Goal: Task Accomplishment & Management: Complete application form

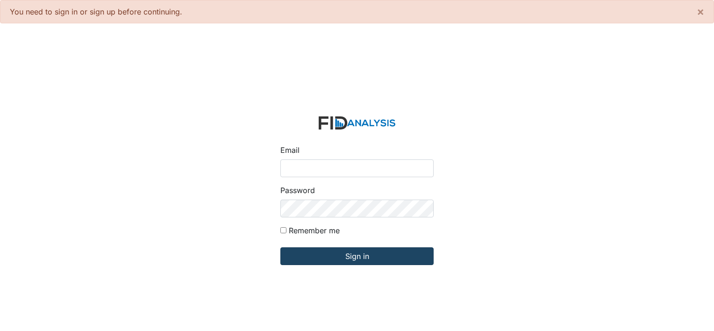
type input "[PERSON_NAME][EMAIL_ADDRESS][DOMAIN_NAME]"
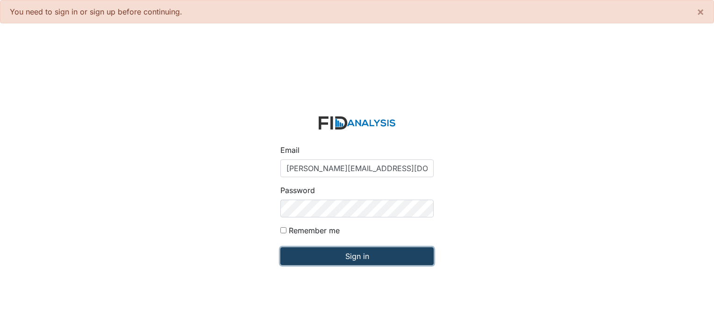
click at [383, 252] on input "Sign in" at bounding box center [356, 256] width 153 height 18
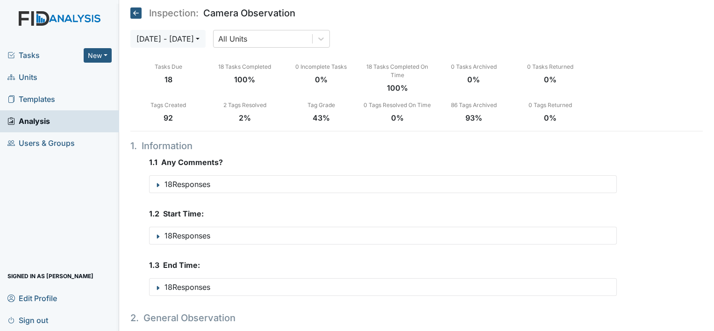
click at [28, 75] on span "Units" at bounding box center [22, 77] width 30 height 14
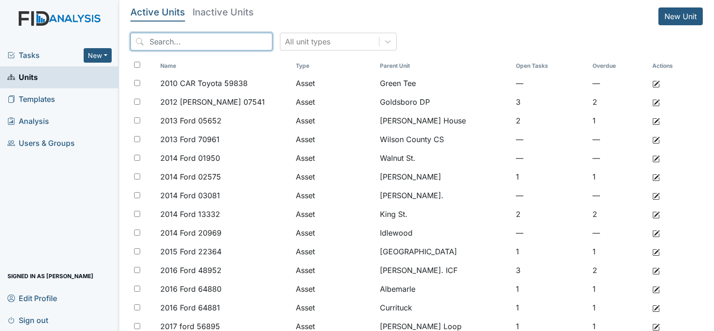
click at [177, 41] on input "search" at bounding box center [201, 42] width 142 height 18
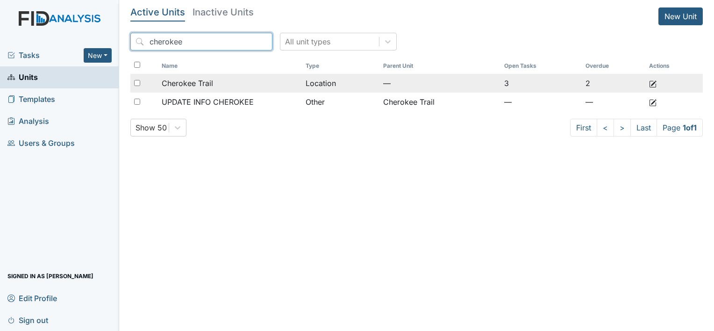
type input "cherokee"
click at [198, 86] on span "Cherokee Trail" at bounding box center [187, 83] width 51 height 11
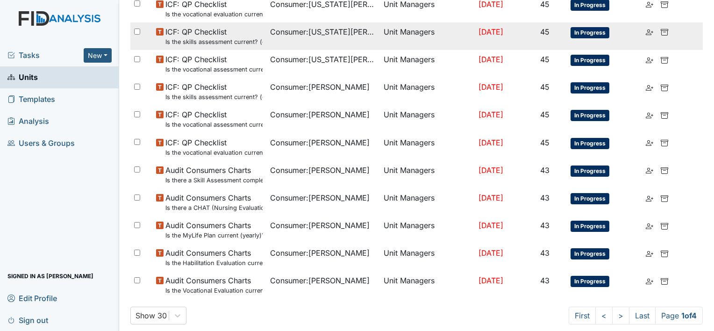
scroll to position [669, 0]
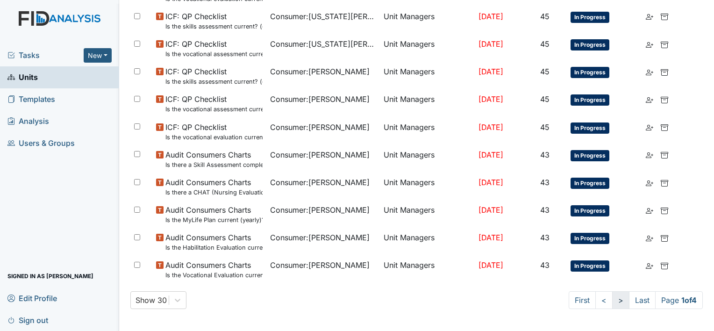
click at [612, 301] on link ">" at bounding box center [620, 300] width 17 height 18
drag, startPoint x: 608, startPoint y: 302, endPoint x: 602, endPoint y: 298, distance: 7.3
click at [610, 302] on link ">" at bounding box center [618, 300] width 17 height 18
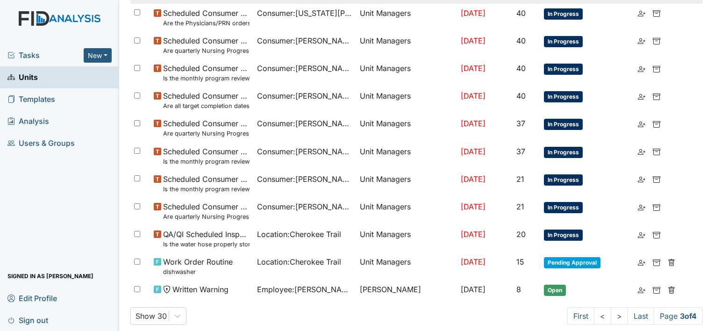
scroll to position [661, 0]
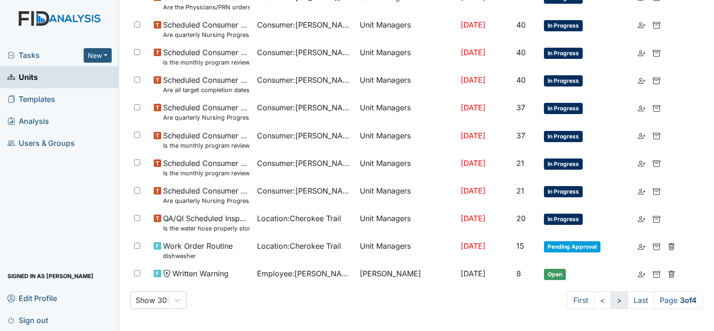
click at [612, 303] on link ">" at bounding box center [618, 300] width 17 height 18
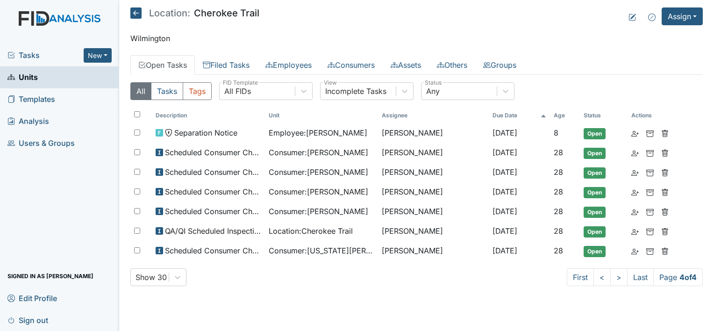
scroll to position [0, 0]
click at [356, 66] on link "Consumers" at bounding box center [350, 65] width 63 height 20
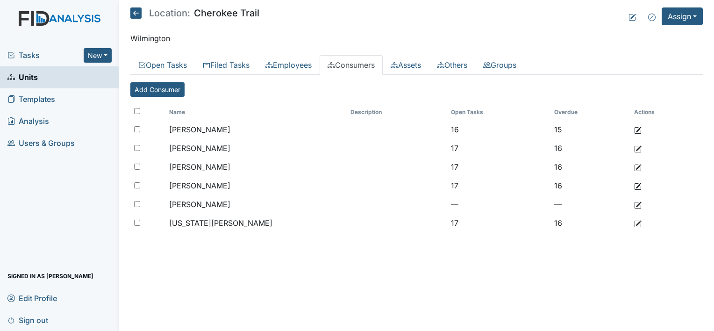
click at [135, 111] on input "checkbox" at bounding box center [137, 111] width 6 height 6
checkbox input "true"
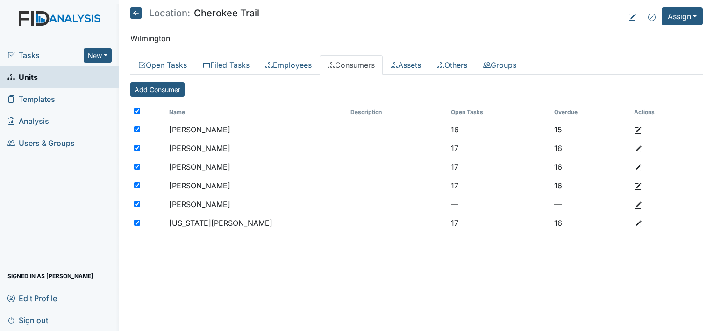
checkbox input "true"
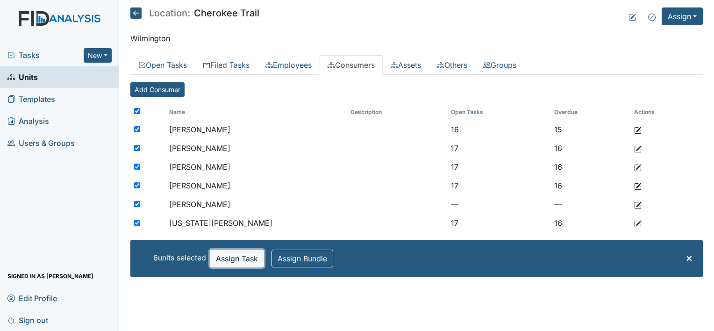
click at [245, 258] on button "Assign Task" at bounding box center [237, 258] width 54 height 18
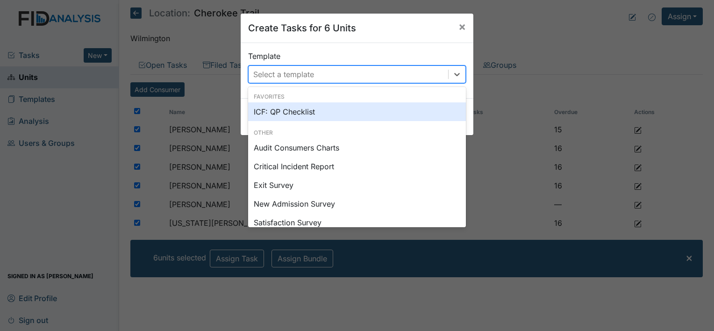
click at [326, 76] on div "Select a template" at bounding box center [347, 74] width 199 height 17
click at [292, 110] on div "ICF: QP Checklist" at bounding box center [357, 111] width 218 height 19
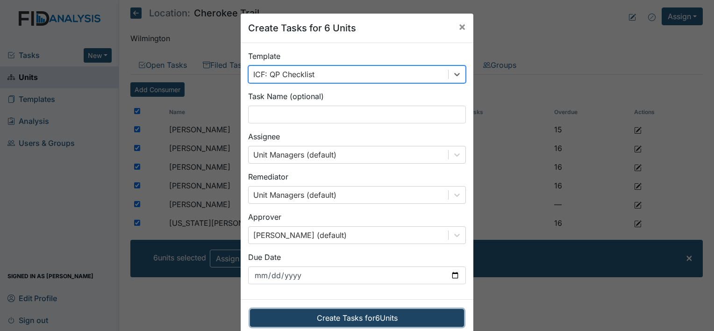
click at [395, 316] on button "Create Tasks for 6 Units" at bounding box center [357, 318] width 214 height 18
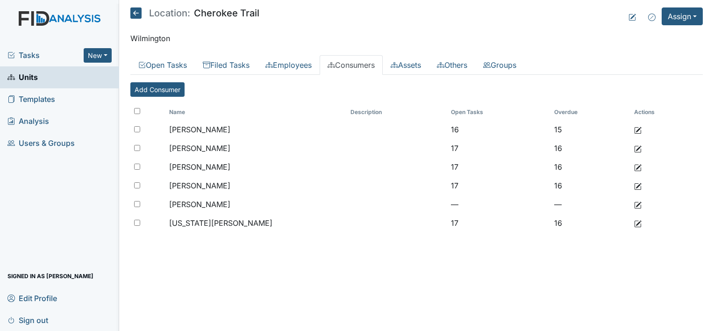
click at [32, 75] on span "Units" at bounding box center [22, 77] width 30 height 14
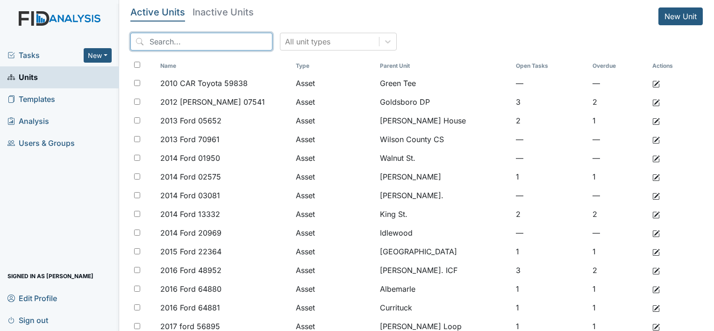
click at [170, 44] on input "search" at bounding box center [201, 42] width 142 height 18
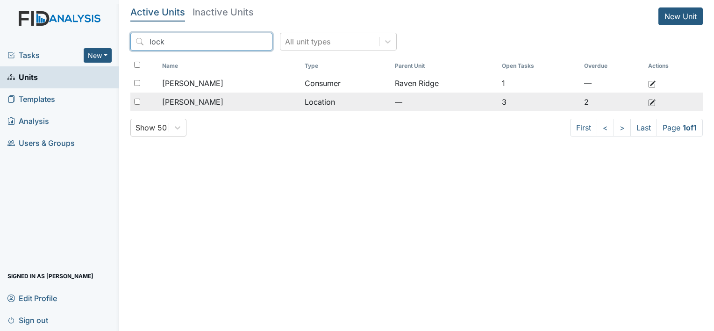
type input "lock"
click at [193, 98] on span "[PERSON_NAME]" at bounding box center [192, 101] width 61 height 11
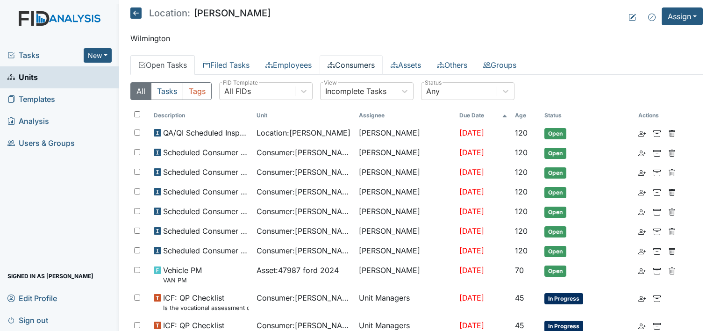
click at [369, 66] on link "Consumers" at bounding box center [350, 65] width 63 height 20
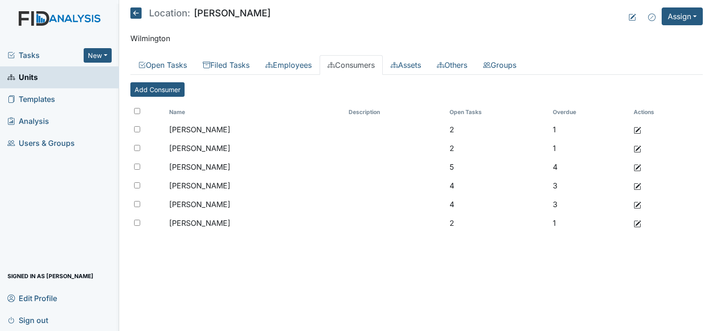
click at [139, 108] on input "checkbox" at bounding box center [137, 111] width 6 height 6
checkbox input "true"
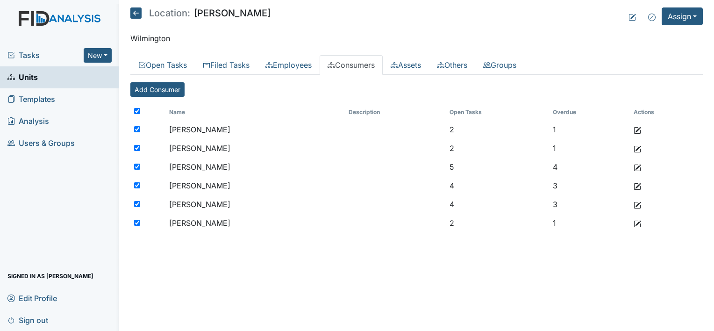
checkbox input "true"
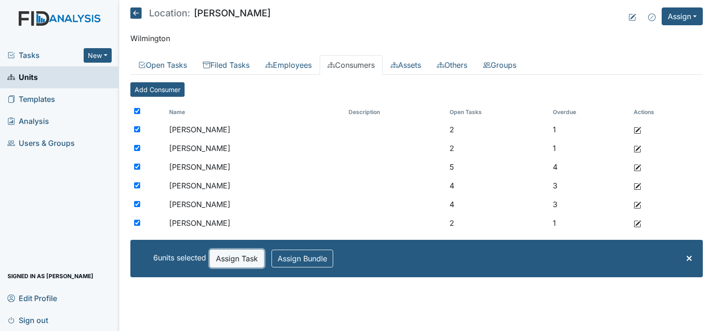
click at [240, 260] on button "Assign Task" at bounding box center [237, 258] width 54 height 18
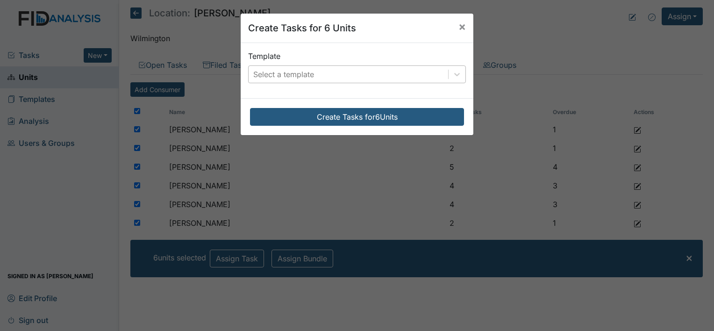
click at [332, 76] on div "Select a template" at bounding box center [347, 74] width 199 height 17
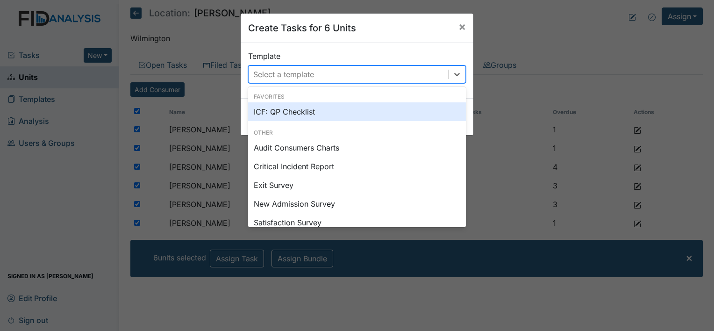
click at [274, 110] on div "ICF: QP Checklist" at bounding box center [357, 111] width 218 height 19
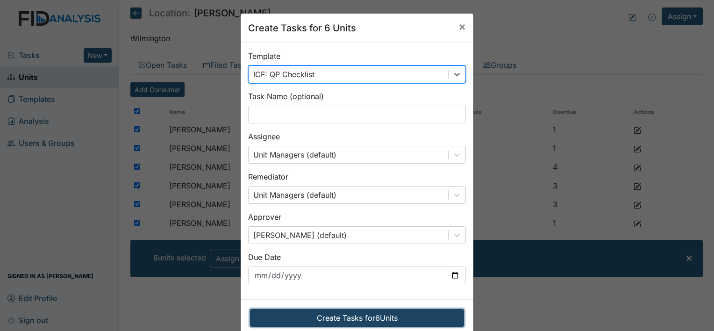
click at [420, 318] on button "Create Tasks for 6 Units" at bounding box center [357, 318] width 214 height 18
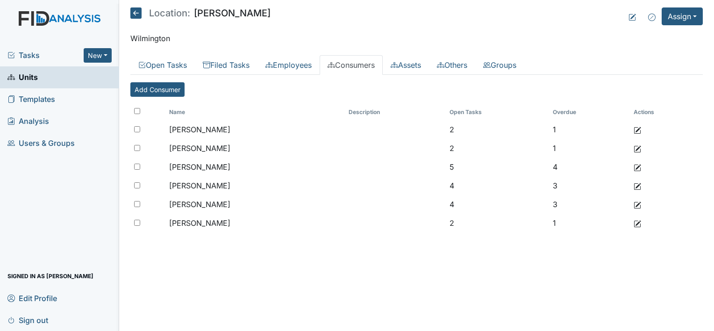
click at [30, 74] on span "Units" at bounding box center [22, 77] width 30 height 14
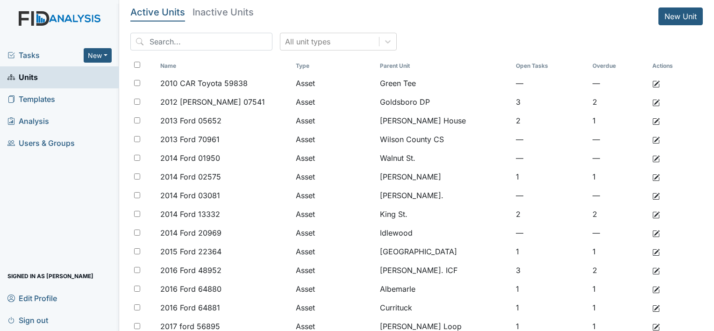
click at [189, 38] on input "search" at bounding box center [201, 42] width 142 height 18
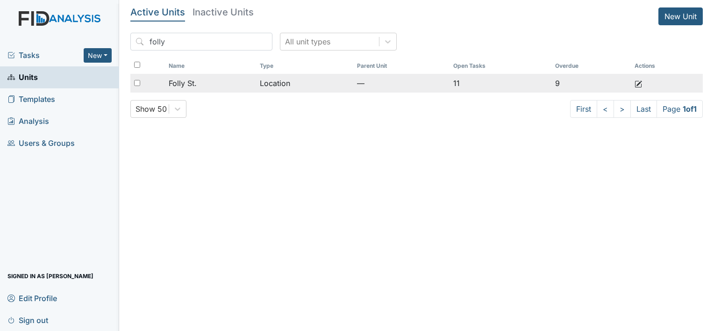
type input "folly"
click at [176, 84] on span "Folly St." at bounding box center [183, 83] width 28 height 11
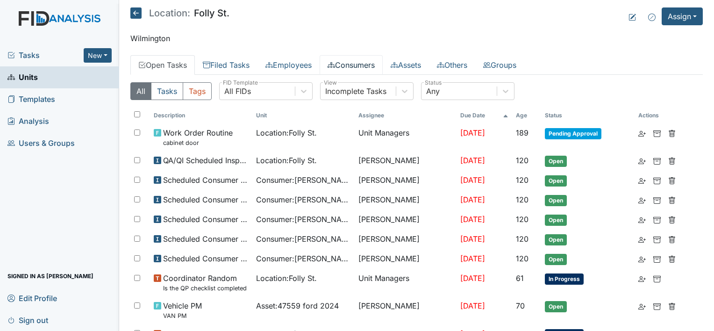
click at [361, 63] on link "Consumers" at bounding box center [350, 65] width 63 height 20
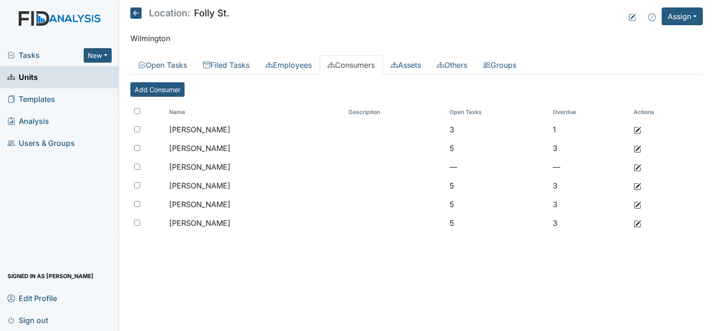
click at [139, 108] on input "checkbox" at bounding box center [137, 111] width 6 height 6
checkbox input "true"
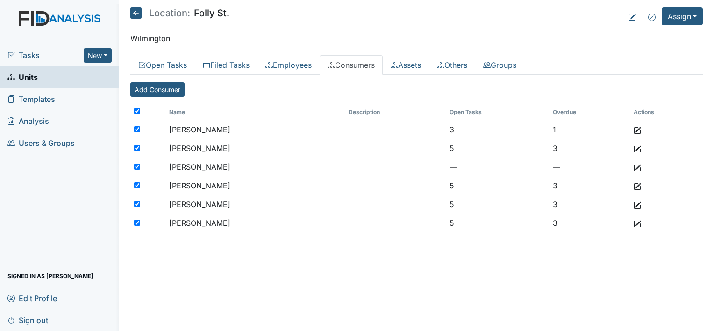
checkbox input "true"
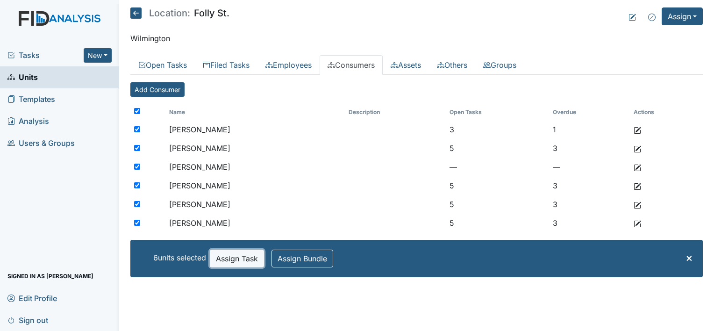
click at [237, 254] on button "Assign Task" at bounding box center [237, 258] width 54 height 18
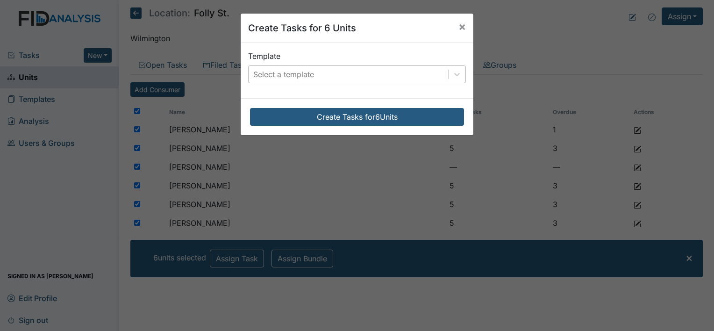
click at [368, 76] on div "Select a template" at bounding box center [347, 74] width 199 height 17
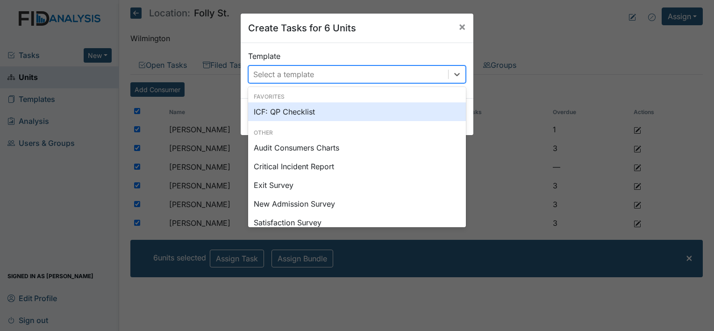
click at [294, 110] on div "ICF: QP Checklist" at bounding box center [357, 111] width 218 height 19
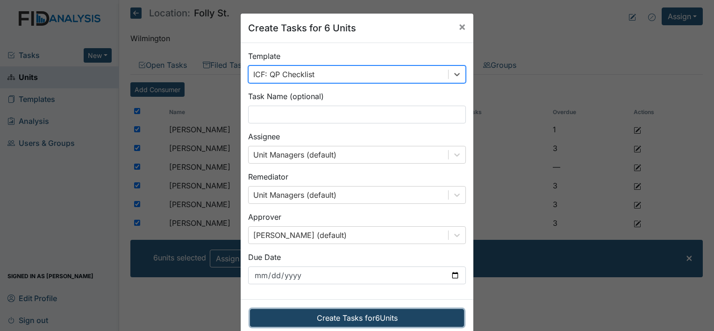
click at [392, 317] on button "Create Tasks for 6 Units" at bounding box center [357, 318] width 214 height 18
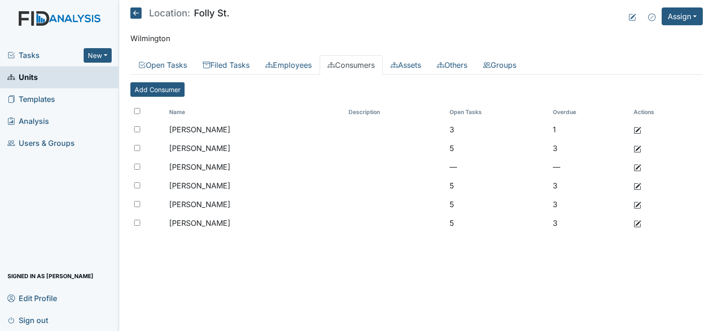
click at [30, 74] on span "Units" at bounding box center [22, 77] width 30 height 14
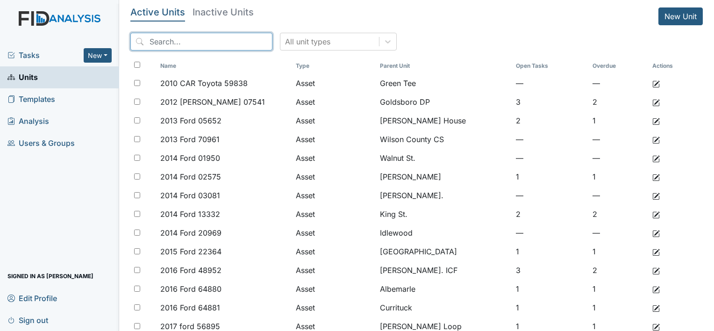
click at [187, 41] on input "search" at bounding box center [201, 42] width 142 height 18
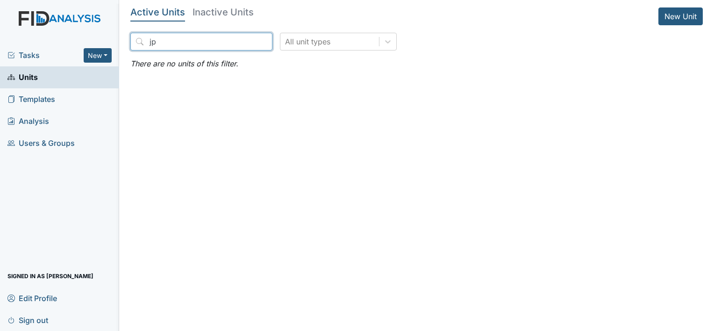
type input "j"
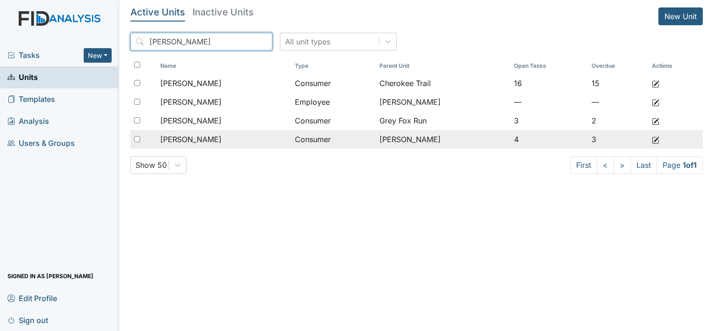
type input "[PERSON_NAME]"
click at [211, 140] on span "[PERSON_NAME]" at bounding box center [190, 139] width 61 height 11
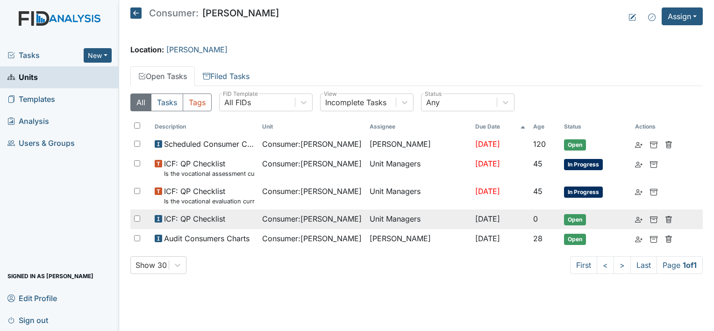
click at [212, 219] on span "ICF: QP Checklist" at bounding box center [194, 218] width 61 height 11
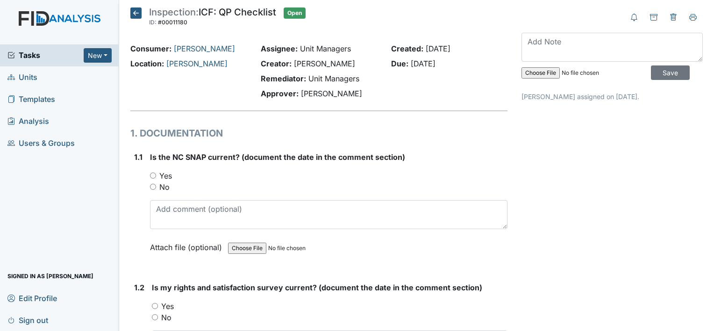
click at [170, 173] on label "Yes" at bounding box center [165, 175] width 13 height 11
click at [156, 173] on input "Yes" at bounding box center [153, 175] width 6 height 6
radio input "true"
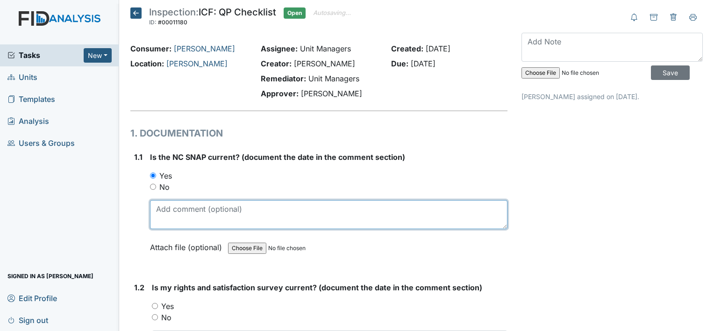
click at [199, 215] on textarea at bounding box center [328, 214] width 357 height 29
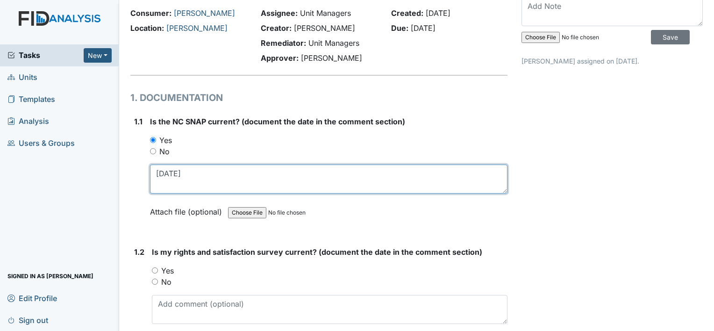
scroll to position [93, 0]
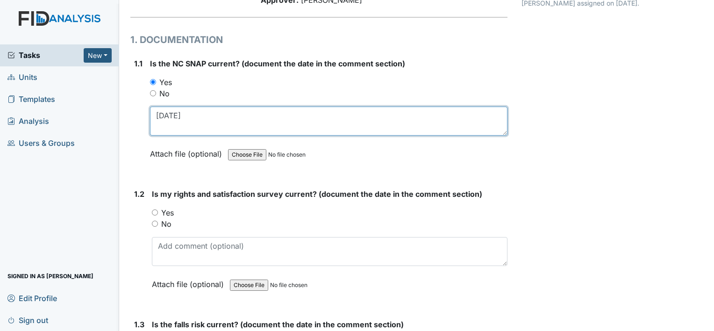
type textarea "5-1-25"
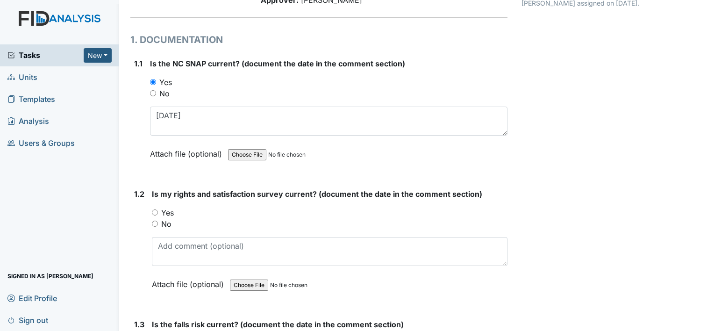
click at [170, 210] on label "Yes" at bounding box center [167, 212] width 13 height 11
click at [158, 210] on input "Yes" at bounding box center [155, 212] width 6 height 6
radio input "true"
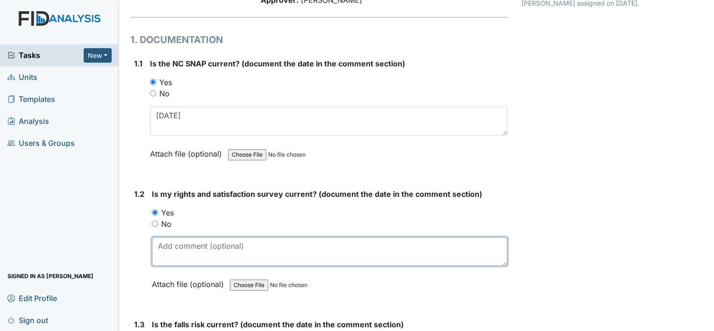
click at [205, 254] on textarea at bounding box center [329, 251] width 355 height 29
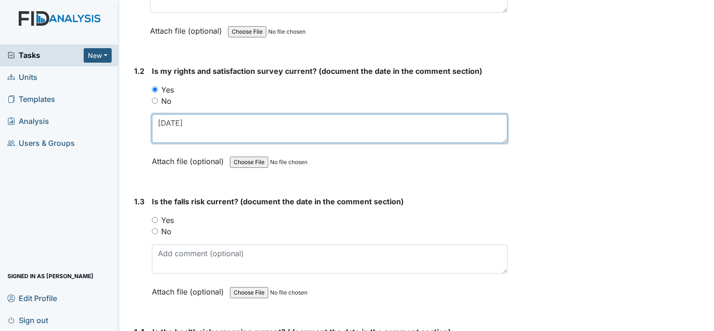
scroll to position [233, 0]
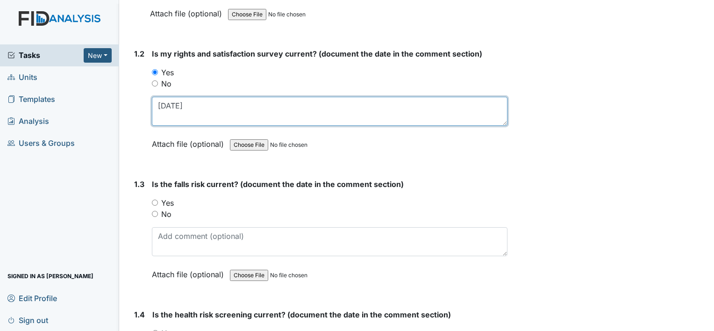
type textarea "3-13-25"
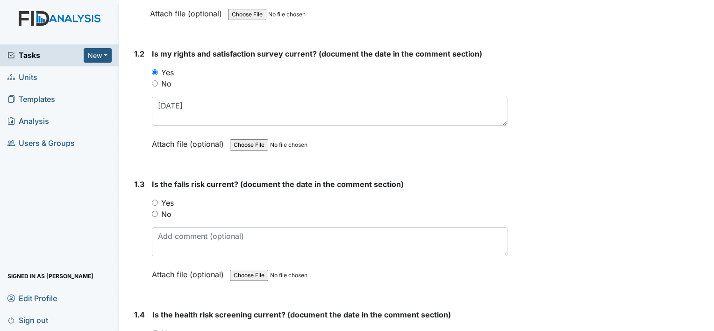
click at [166, 213] on label "No" at bounding box center [166, 213] width 10 height 11
click at [158, 213] on input "No" at bounding box center [155, 214] width 6 height 6
radio input "true"
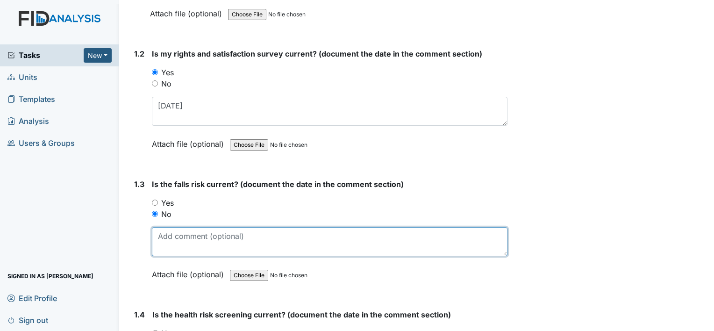
click at [200, 242] on textarea at bounding box center [329, 241] width 355 height 29
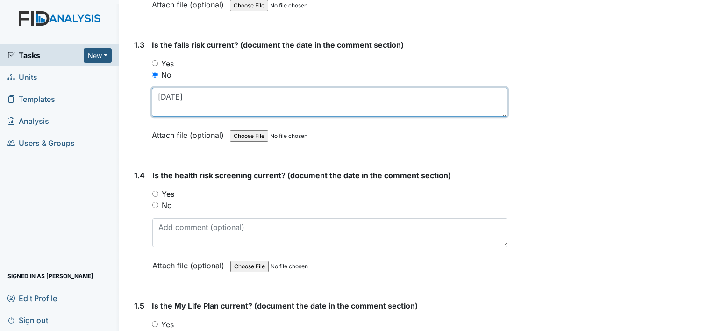
scroll to position [374, 0]
type textarea "11-8-23"
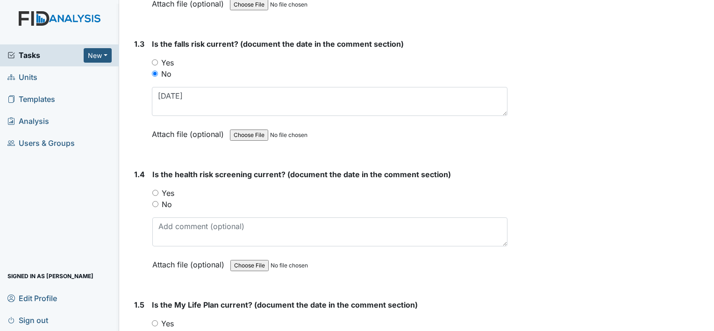
drag, startPoint x: 167, startPoint y: 192, endPoint x: 174, endPoint y: 205, distance: 14.0
click at [167, 192] on label "Yes" at bounding box center [168, 192] width 13 height 11
click at [158, 192] on input "Yes" at bounding box center [155, 193] width 6 height 6
radio input "true"
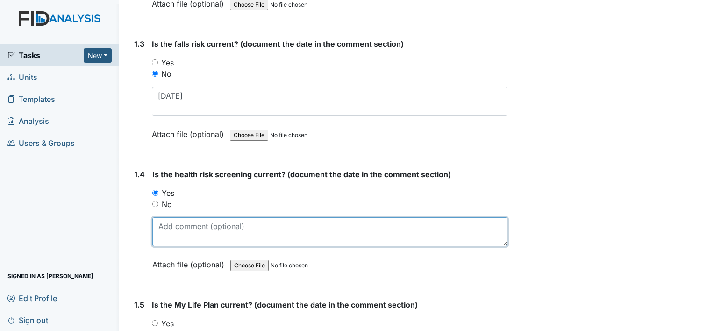
click at [179, 225] on textarea at bounding box center [329, 231] width 355 height 29
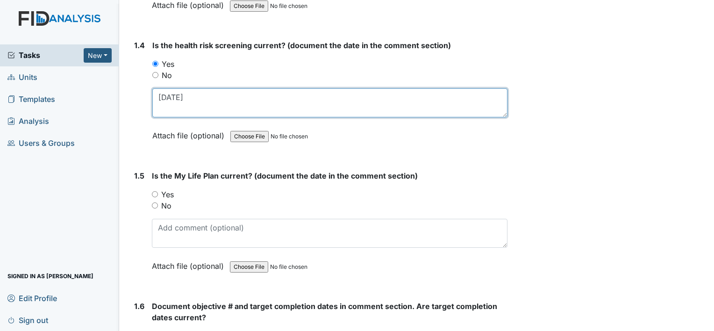
scroll to position [514, 0]
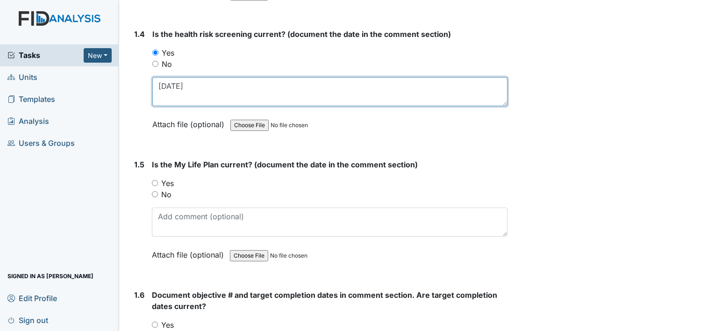
type textarea "3-13-25"
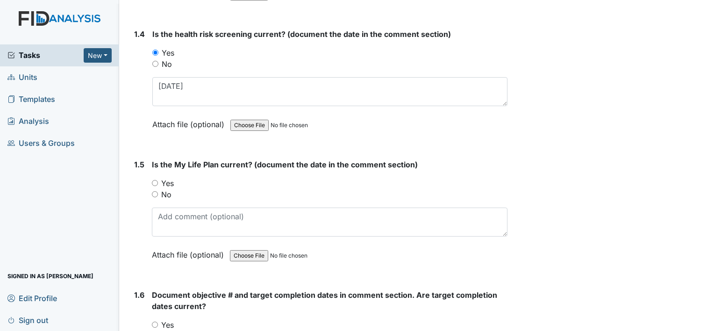
click at [165, 182] on label "Yes" at bounding box center [167, 182] width 13 height 11
click at [158, 182] on input "Yes" at bounding box center [155, 183] width 6 height 6
radio input "true"
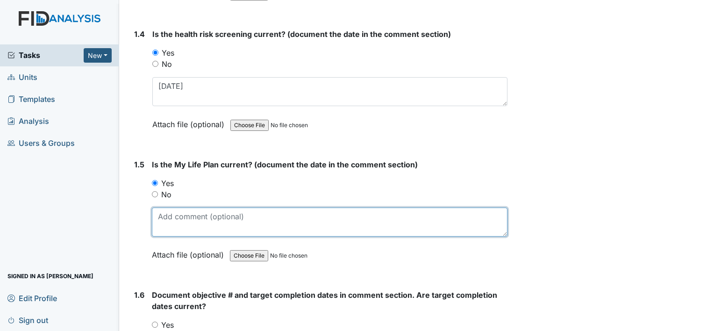
click at [177, 218] on textarea at bounding box center [329, 221] width 355 height 29
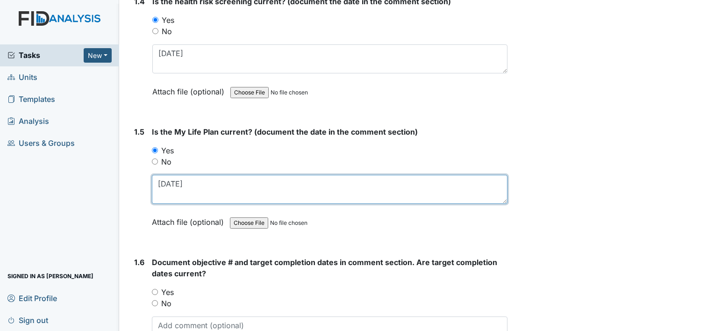
scroll to position [607, 0]
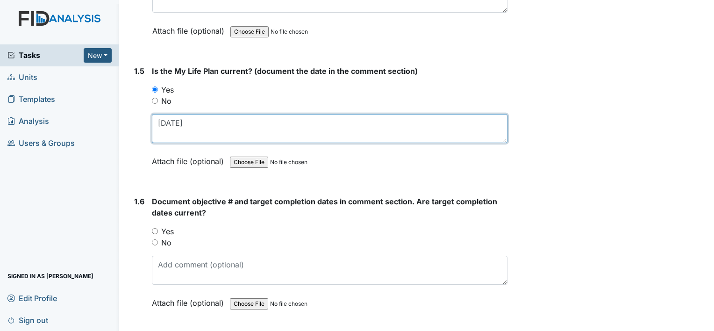
type textarea "3-13-25"
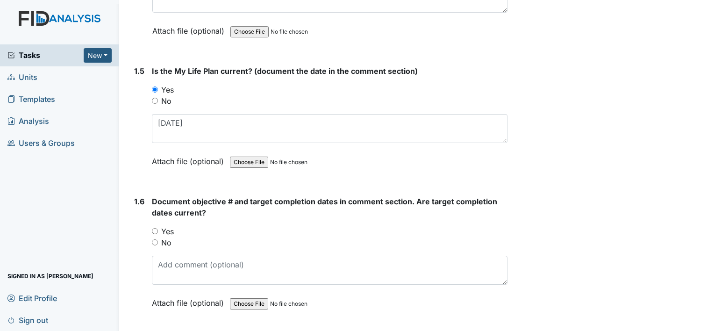
click at [169, 228] on label "Yes" at bounding box center [167, 231] width 13 height 11
click at [158, 228] on input "Yes" at bounding box center [155, 231] width 6 height 6
radio input "true"
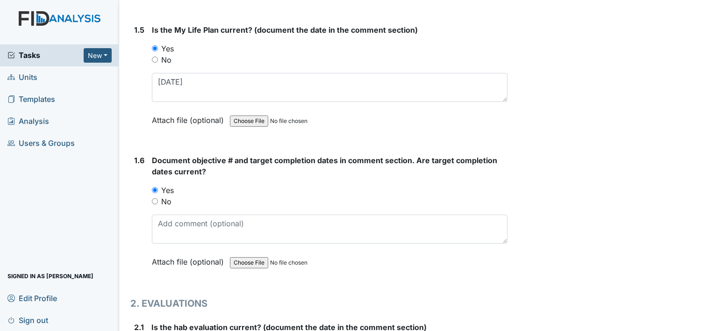
scroll to position [794, 0]
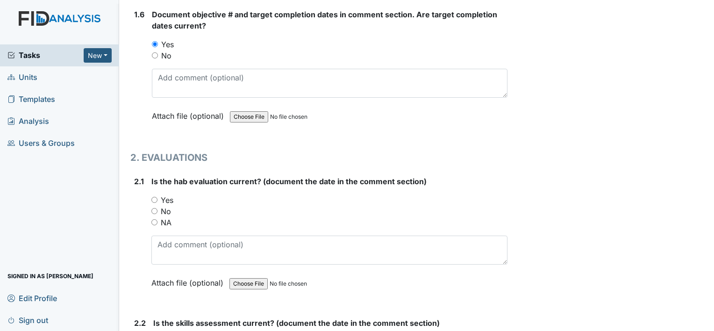
click at [170, 209] on label "No" at bounding box center [166, 210] width 10 height 11
click at [157, 209] on input "No" at bounding box center [154, 211] width 6 height 6
radio input "true"
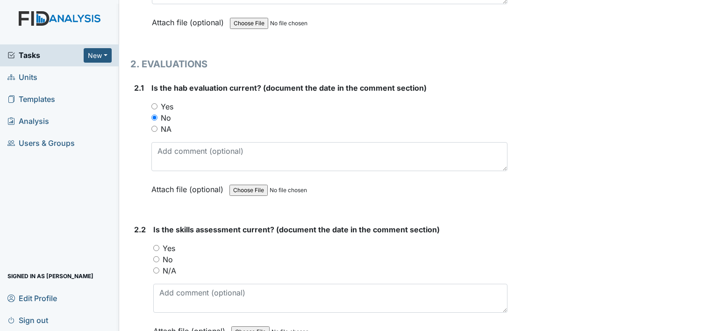
click at [166, 245] on label "Yes" at bounding box center [169, 247] width 13 height 11
click at [159, 245] on input "Yes" at bounding box center [156, 248] width 6 height 6
radio input "true"
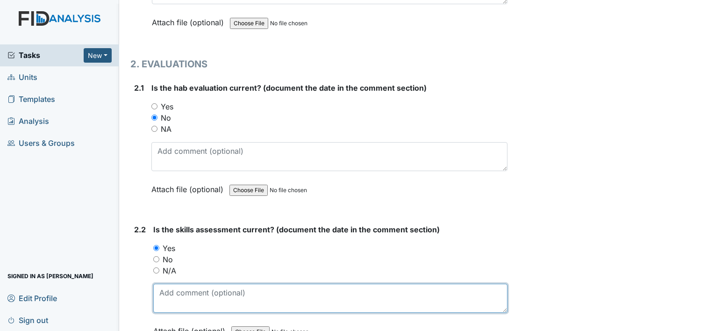
click at [178, 286] on textarea at bounding box center [330, 297] width 354 height 29
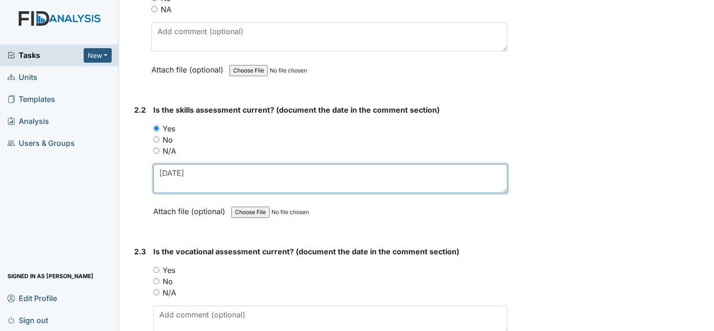
scroll to position [1027, 0]
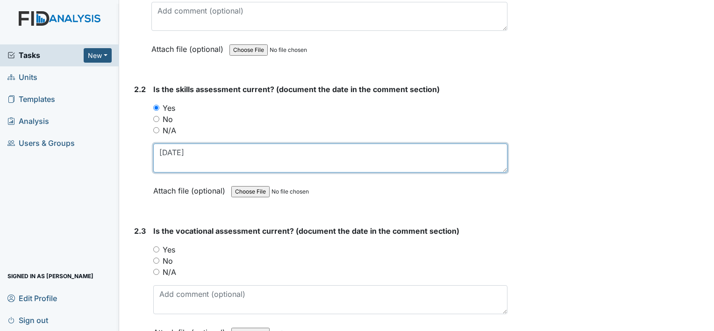
type textarea "7-8-25"
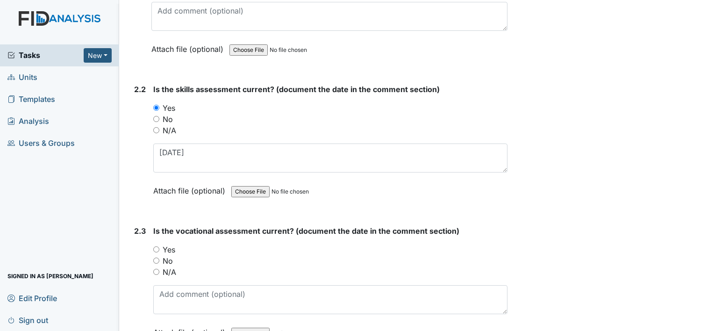
click at [171, 257] on label "No" at bounding box center [168, 260] width 10 height 11
click at [159, 257] on input "No" at bounding box center [156, 260] width 6 height 6
radio input "true"
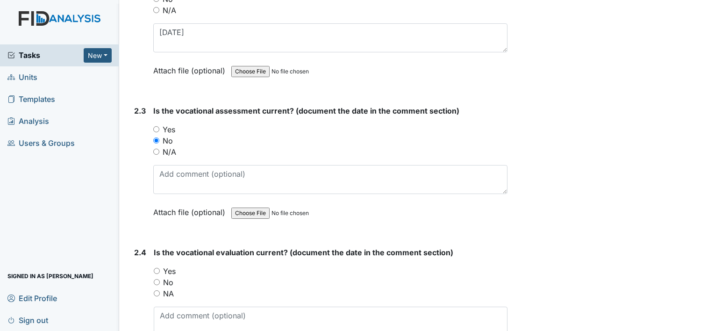
scroll to position [1167, 0]
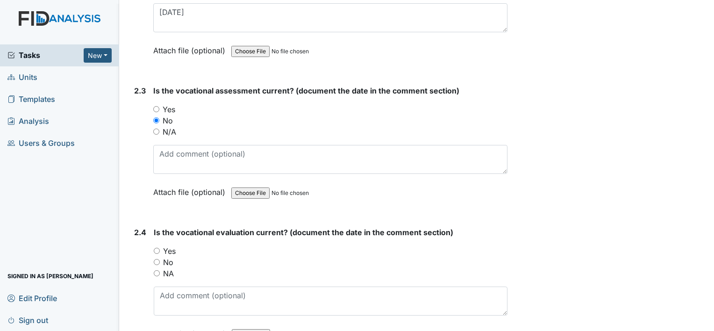
click at [170, 245] on label "Yes" at bounding box center [169, 250] width 13 height 11
click at [160, 247] on input "Yes" at bounding box center [157, 250] width 6 height 6
radio input "true"
click at [168, 105] on label "Yes" at bounding box center [169, 109] width 13 height 11
click at [159, 106] on input "Yes" at bounding box center [156, 109] width 6 height 6
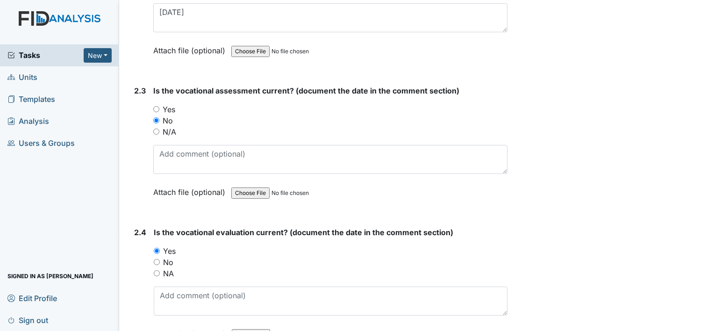
radio input "true"
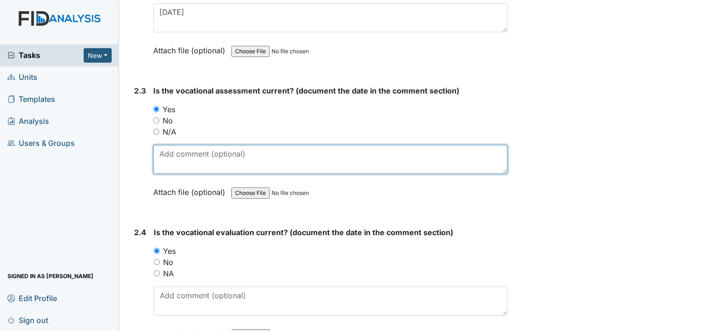
click at [169, 154] on textarea at bounding box center [330, 159] width 354 height 29
type textarea "7-3-25"
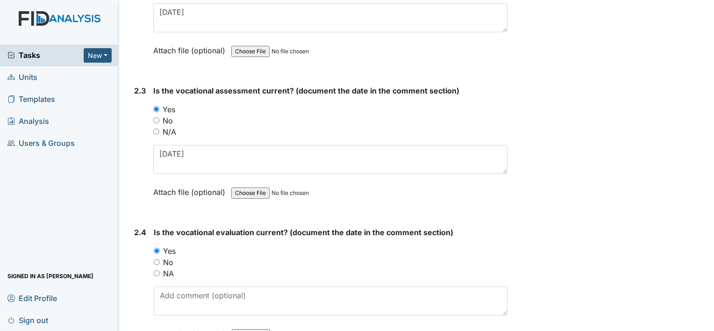
click at [170, 260] on label "No" at bounding box center [168, 261] width 10 height 11
click at [160, 260] on input "No" at bounding box center [157, 262] width 6 height 6
radio input "true"
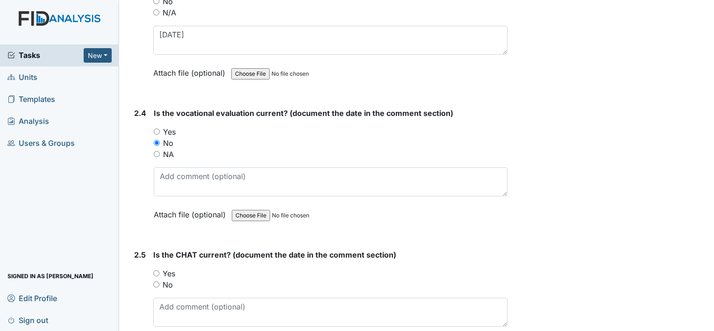
scroll to position [1308, 0]
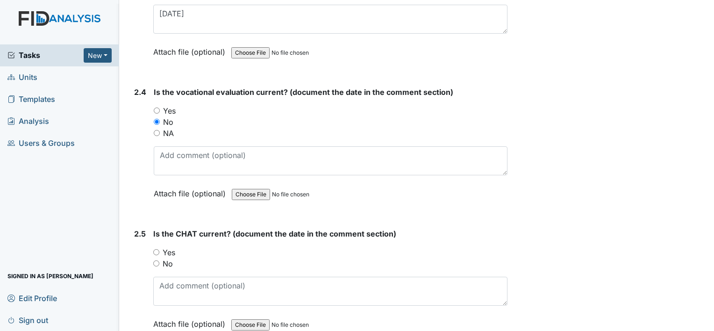
click at [170, 247] on label "Yes" at bounding box center [169, 252] width 13 height 11
click at [159, 249] on input "Yes" at bounding box center [156, 252] width 6 height 6
radio input "true"
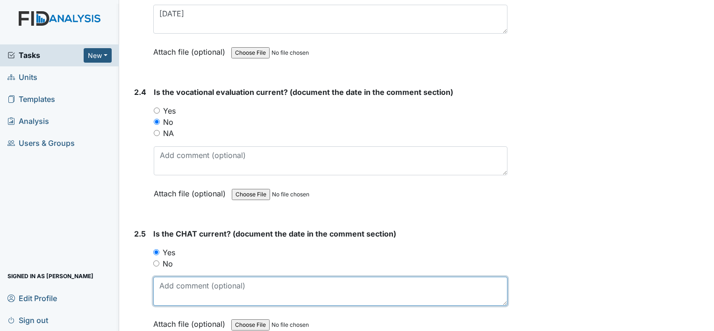
click at [217, 288] on textarea at bounding box center [330, 290] width 354 height 29
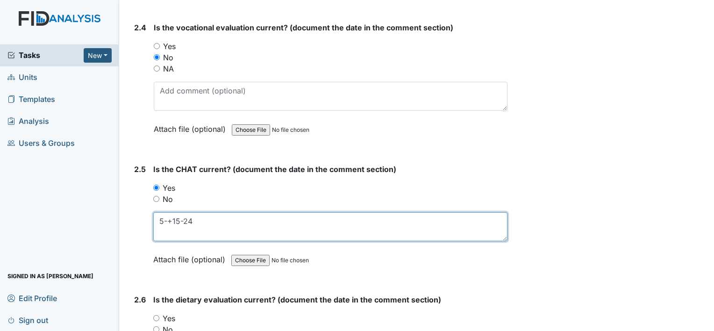
scroll to position [1448, 0]
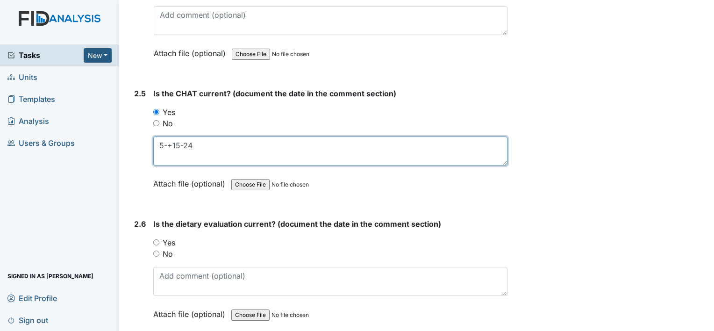
type textarea "5-+15-24"
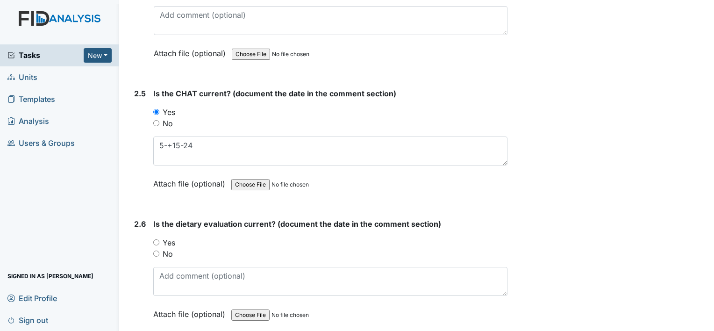
click at [170, 237] on label "Yes" at bounding box center [169, 242] width 13 height 11
click at [159, 239] on input "Yes" at bounding box center [156, 242] width 6 height 6
radio input "true"
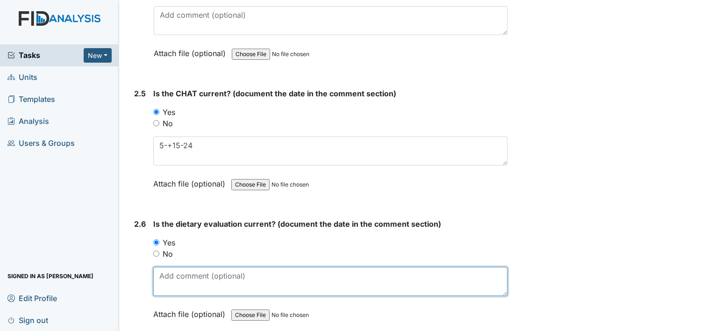
click at [180, 277] on textarea at bounding box center [330, 281] width 354 height 29
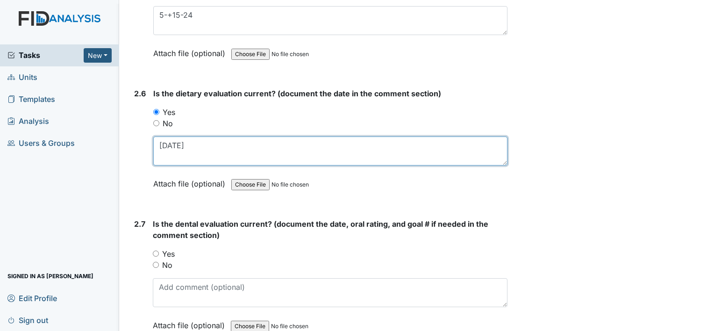
scroll to position [1634, 0]
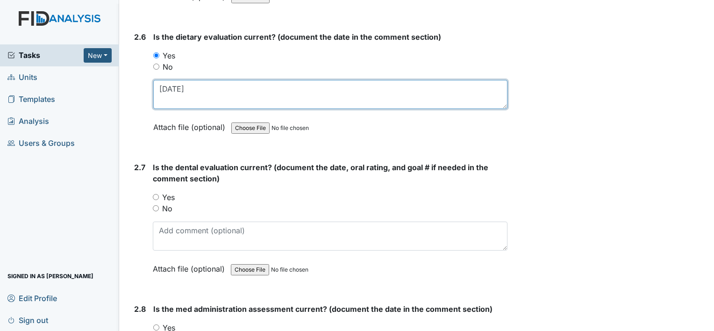
type textarea "6-6-25"
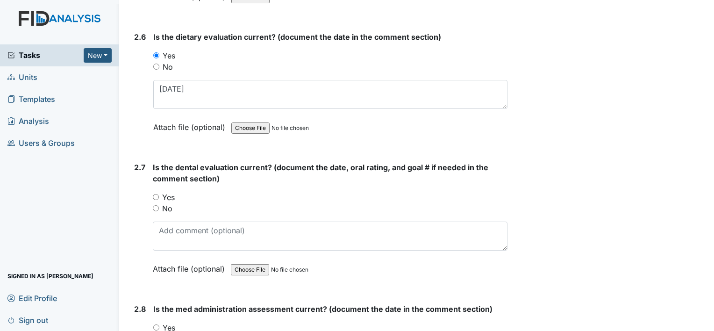
drag, startPoint x: 170, startPoint y: 194, endPoint x: 191, endPoint y: 248, distance: 58.3
click at [170, 194] on label "Yes" at bounding box center [168, 196] width 13 height 11
click at [159, 194] on input "Yes" at bounding box center [156, 197] width 6 height 6
radio input "true"
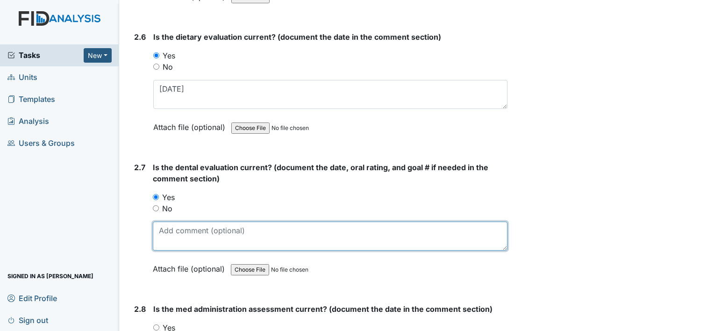
click at [190, 230] on textarea at bounding box center [330, 235] width 354 height 29
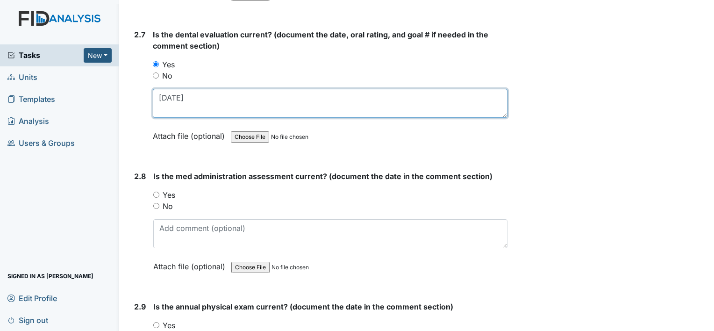
scroll to position [1775, 0]
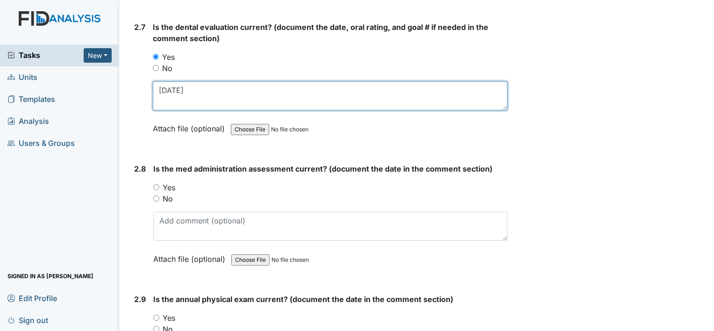
type textarea "7-7-25"
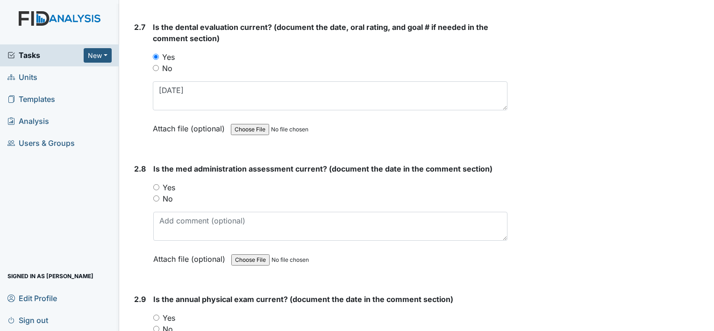
drag, startPoint x: 166, startPoint y: 194, endPoint x: 189, endPoint y: 206, distance: 25.3
click at [166, 194] on label "No" at bounding box center [168, 198] width 10 height 11
click at [159, 195] on input "No" at bounding box center [156, 198] width 6 height 6
radio input "true"
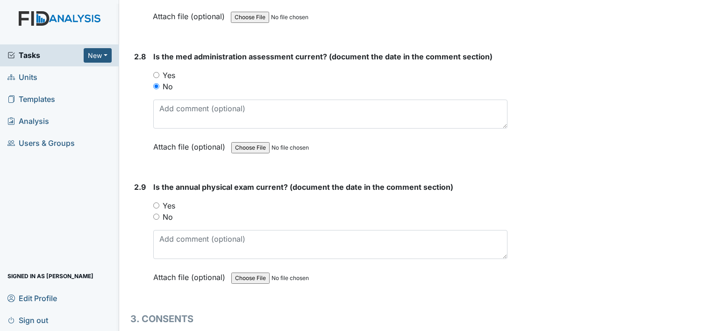
scroll to position [1915, 0]
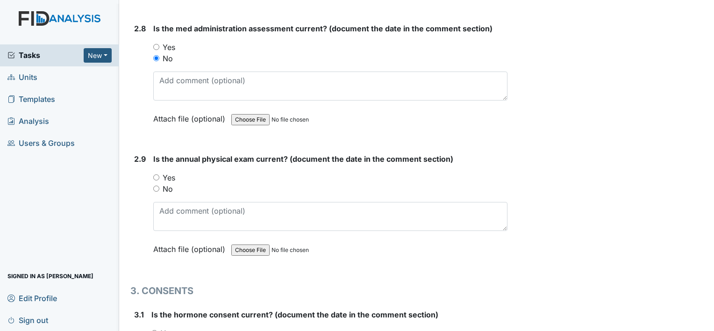
click at [170, 183] on label "No" at bounding box center [168, 188] width 10 height 11
click at [159, 185] on input "No" at bounding box center [156, 188] width 6 height 6
radio input "true"
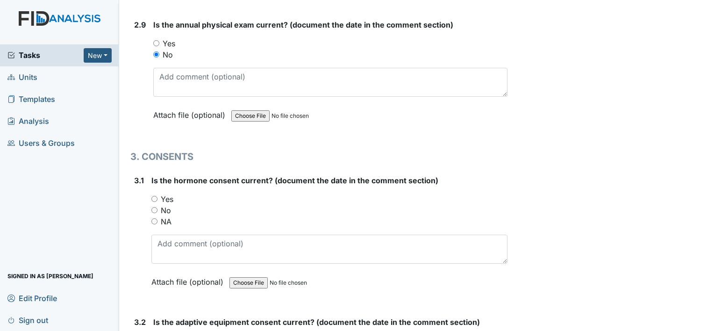
scroll to position [2055, 0]
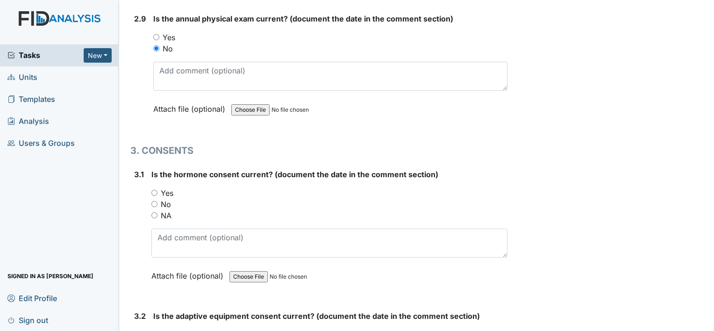
click at [165, 187] on label "Yes" at bounding box center [167, 192] width 13 height 11
click at [157, 190] on input "Yes" at bounding box center [154, 193] width 6 height 6
radio input "true"
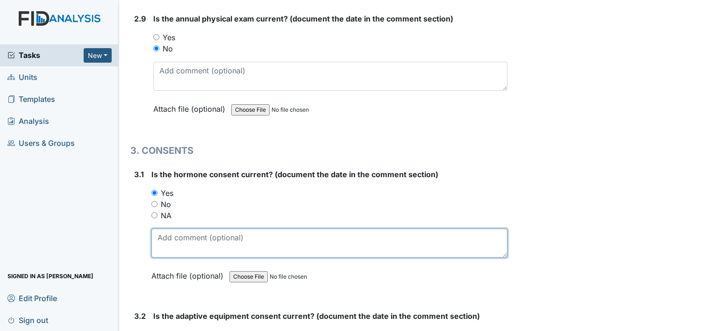
click at [183, 228] on textarea at bounding box center [329, 242] width 356 height 29
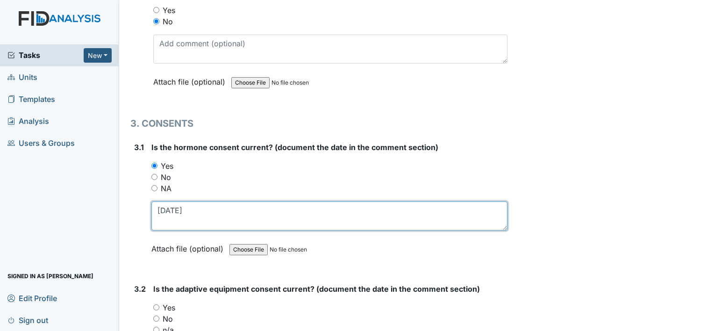
scroll to position [2148, 0]
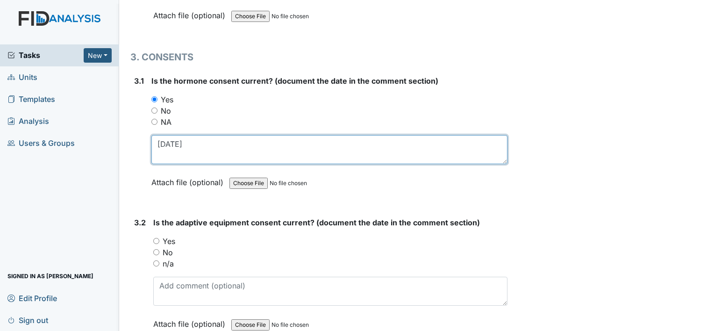
type textarea "5-3-25"
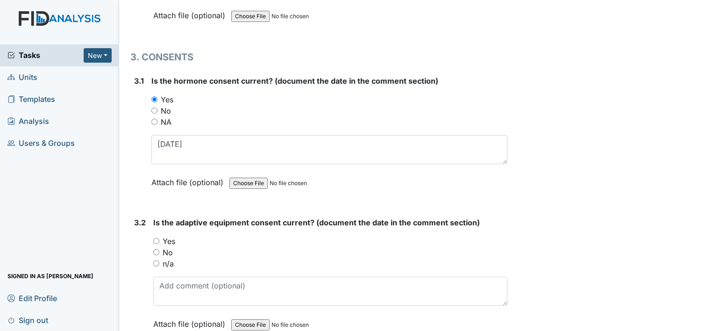
drag, startPoint x: 168, startPoint y: 235, endPoint x: 177, endPoint y: 259, distance: 25.6
click at [168, 235] on label "Yes" at bounding box center [169, 240] width 13 height 11
click at [159, 238] on input "Yes" at bounding box center [156, 241] width 6 height 6
radio input "true"
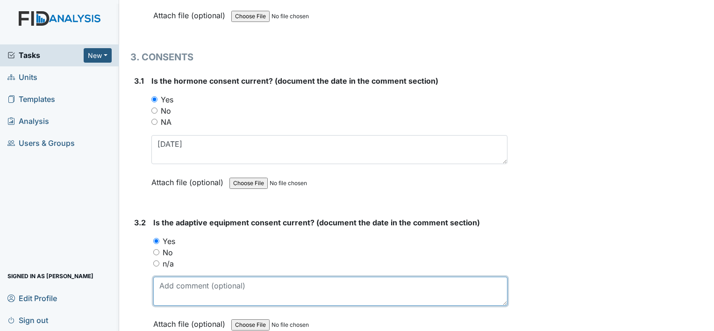
click at [184, 276] on textarea at bounding box center [330, 290] width 354 height 29
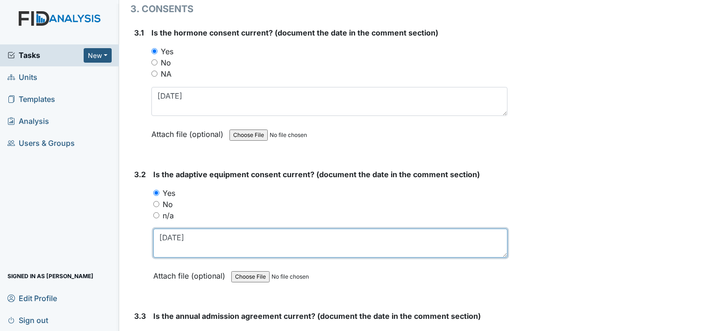
scroll to position [2288, 0]
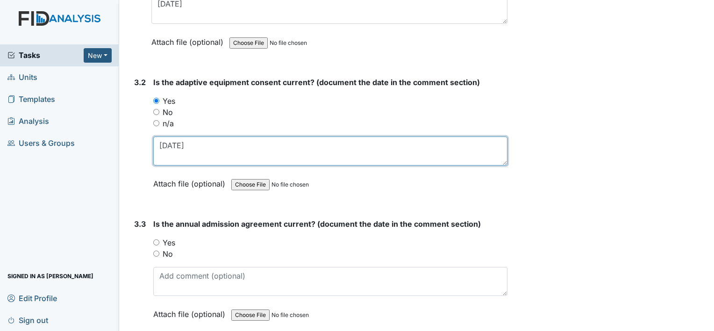
type textarea "11-14-24"
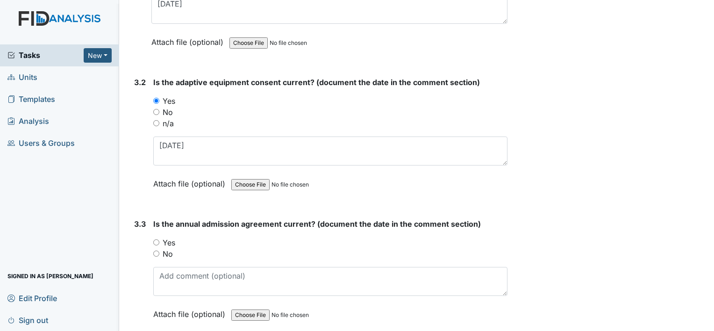
click at [170, 237] on label "Yes" at bounding box center [169, 242] width 13 height 11
click at [159, 239] on input "Yes" at bounding box center [156, 242] width 6 height 6
radio input "true"
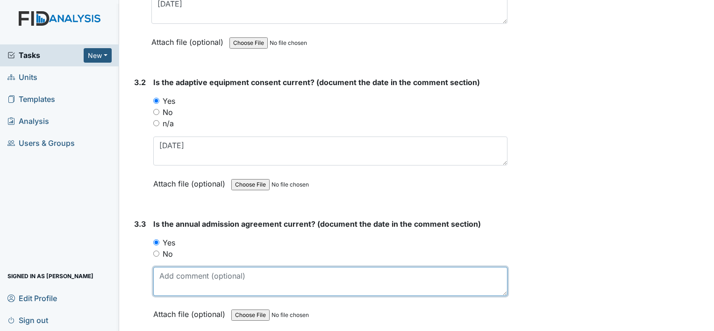
click at [214, 276] on textarea at bounding box center [330, 281] width 354 height 29
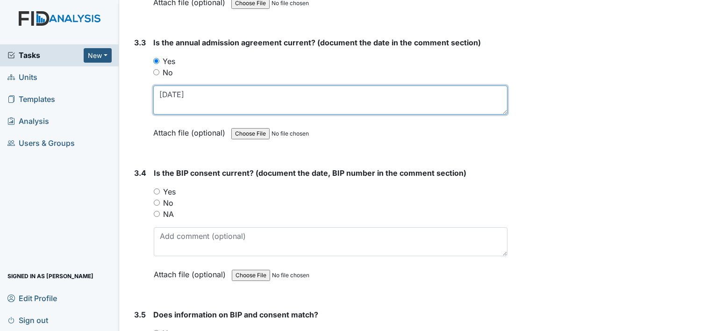
scroll to position [2475, 0]
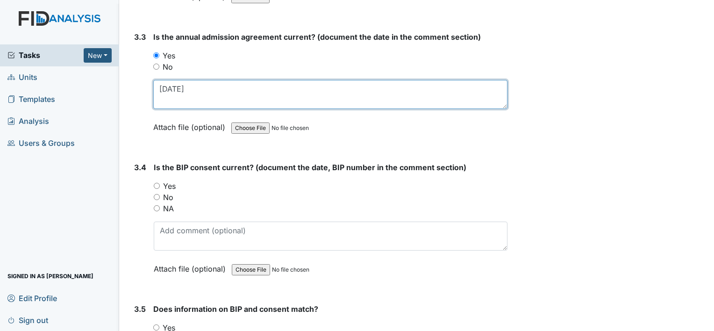
type textarea "2-26-25"
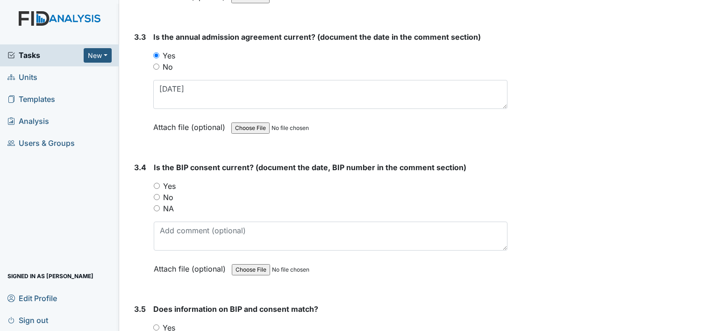
click at [166, 191] on label "No" at bounding box center [168, 196] width 10 height 11
click at [160, 194] on input "No" at bounding box center [157, 197] width 6 height 6
radio input "true"
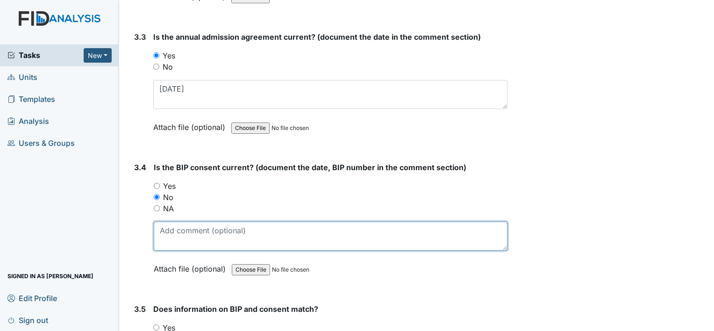
click at [212, 235] on textarea at bounding box center [331, 235] width 354 height 29
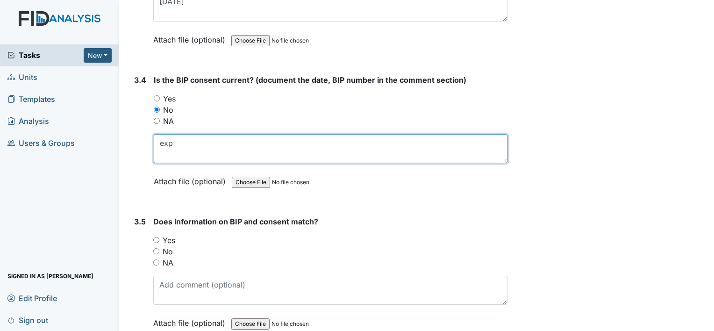
scroll to position [2568, 0]
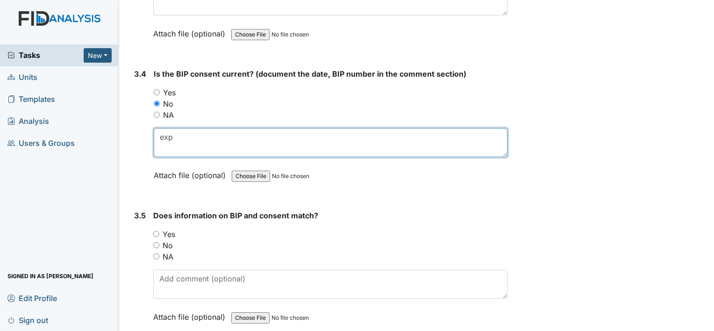
type textarea "exp"
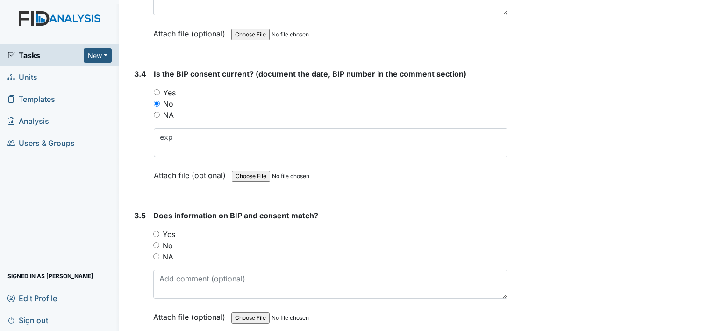
click at [171, 251] on label "NA" at bounding box center [168, 256] width 11 height 11
click at [159, 253] on input "NA" at bounding box center [156, 256] width 6 height 6
radio input "true"
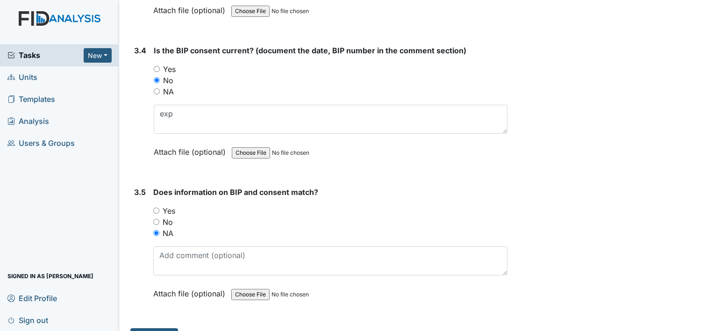
scroll to position [2604, 0]
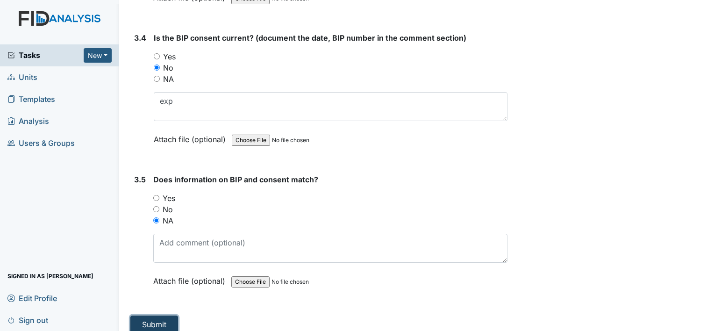
click at [163, 315] on button "Submit" at bounding box center [154, 324] width 48 height 18
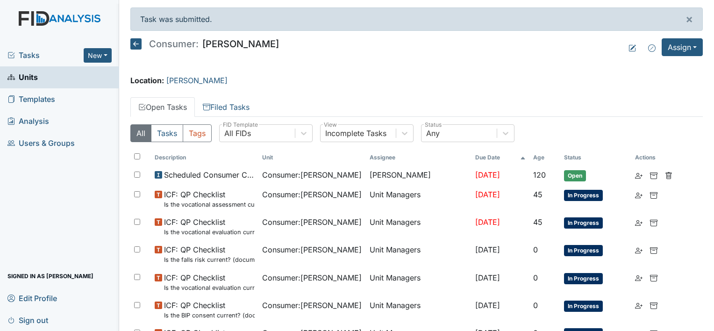
click at [32, 75] on span "Units" at bounding box center [22, 77] width 30 height 14
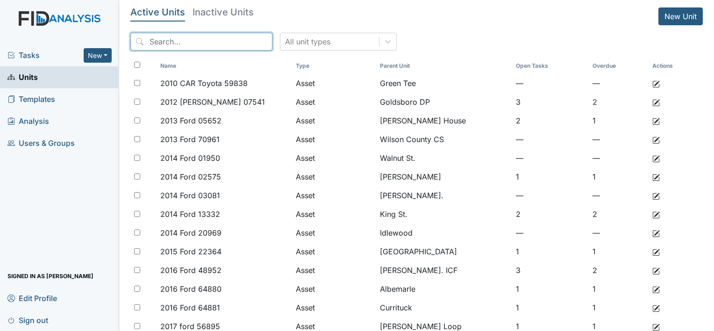
click at [234, 40] on input "search" at bounding box center [201, 42] width 142 height 18
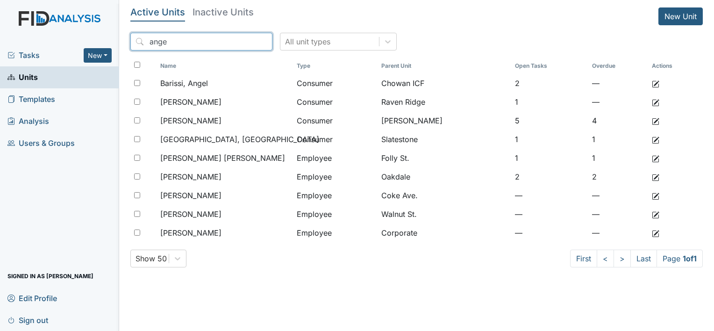
type input "ange"
click at [28, 75] on span "Units" at bounding box center [22, 77] width 30 height 14
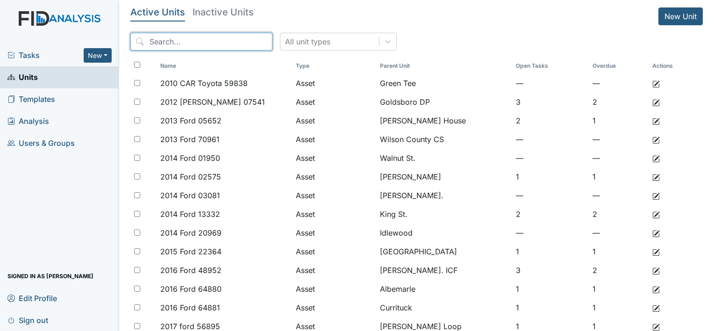
click at [198, 43] on input "search" at bounding box center [201, 42] width 142 height 18
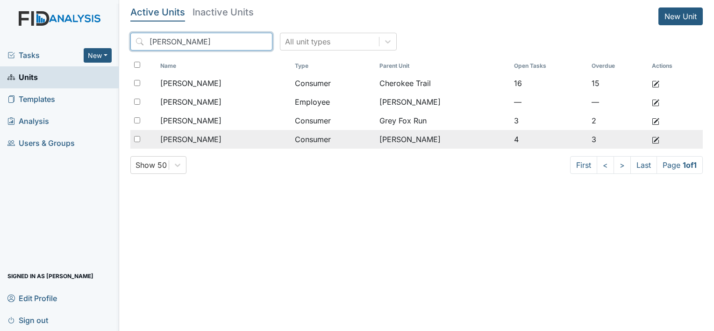
type input "jose"
click at [206, 138] on span "[PERSON_NAME]" at bounding box center [190, 139] width 61 height 11
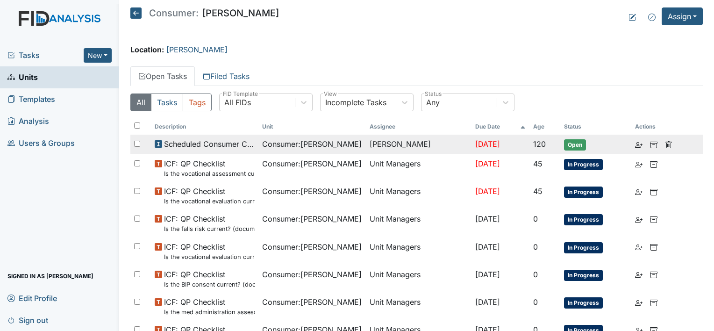
click at [574, 142] on span "Open" at bounding box center [575, 144] width 22 height 11
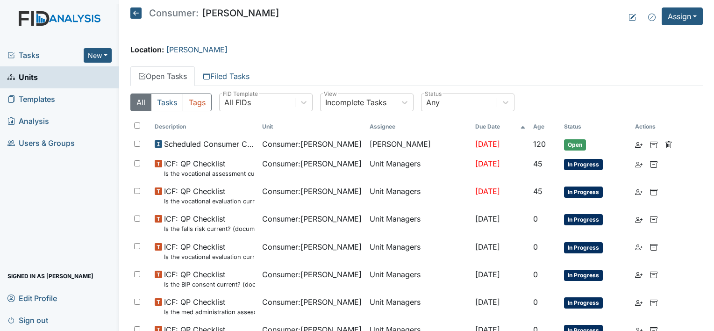
click at [32, 74] on span "Units" at bounding box center [22, 77] width 30 height 14
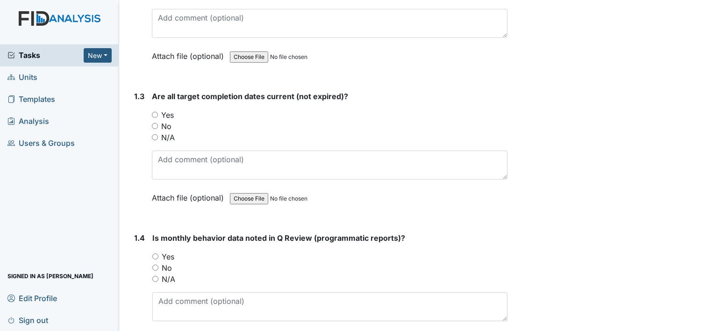
scroll to position [467, 0]
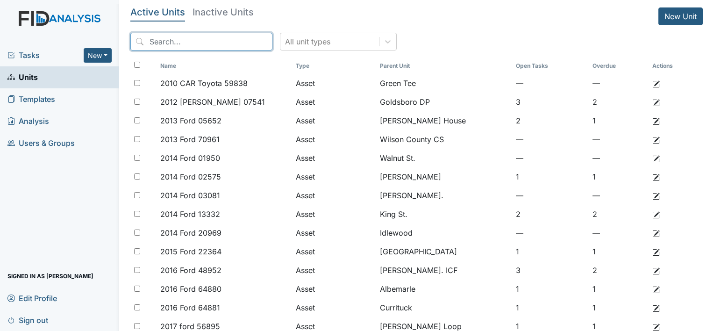
click at [221, 48] on input "search" at bounding box center [201, 42] width 142 height 18
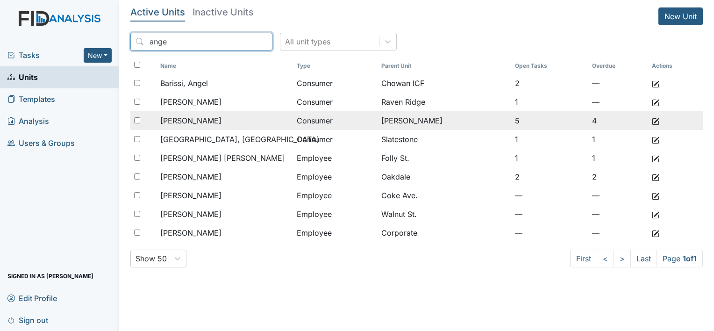
type input "ange"
drag, startPoint x: 186, startPoint y: 119, endPoint x: 205, endPoint y: 119, distance: 19.6
click at [188, 120] on span "[PERSON_NAME]" at bounding box center [190, 120] width 61 height 11
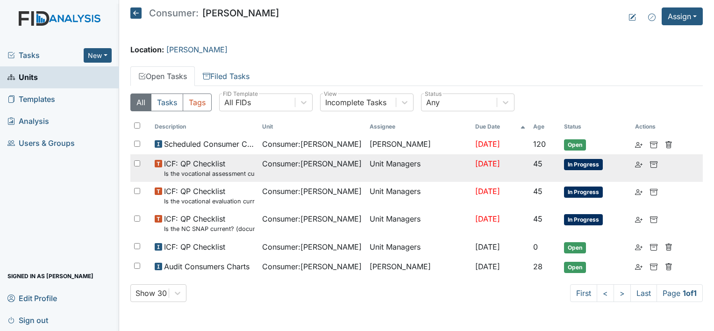
click at [573, 164] on span "In Progress" at bounding box center [583, 164] width 39 height 11
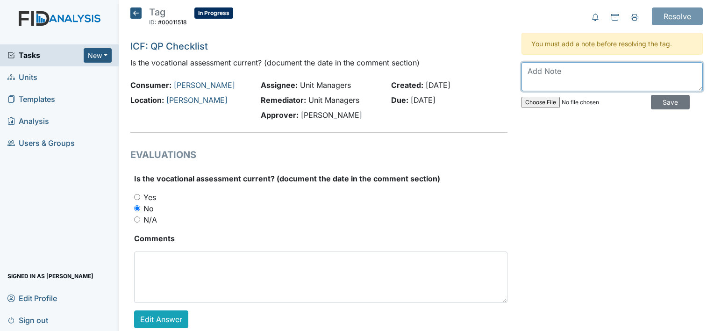
click at [562, 77] on textarea at bounding box center [611, 76] width 181 height 29
type textarea "5-8-2025"
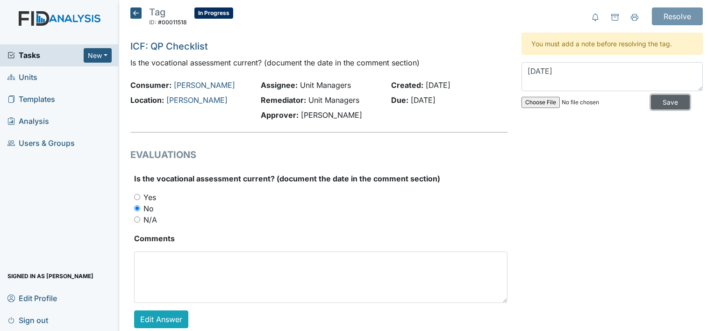
drag, startPoint x: 661, startPoint y: 99, endPoint x: 672, endPoint y: 59, distance: 41.1
click at [661, 99] on input "Save" at bounding box center [670, 102] width 39 height 14
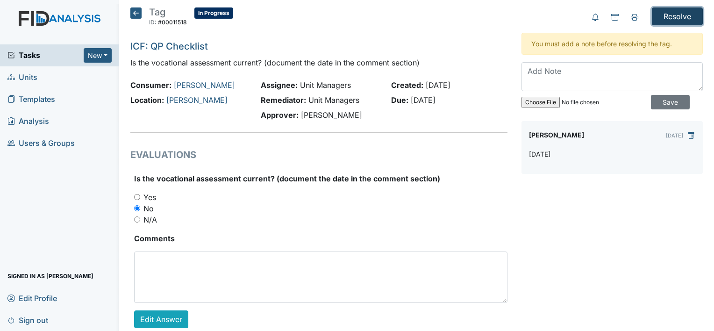
click at [672, 19] on input "Resolve" at bounding box center [676, 16] width 51 height 18
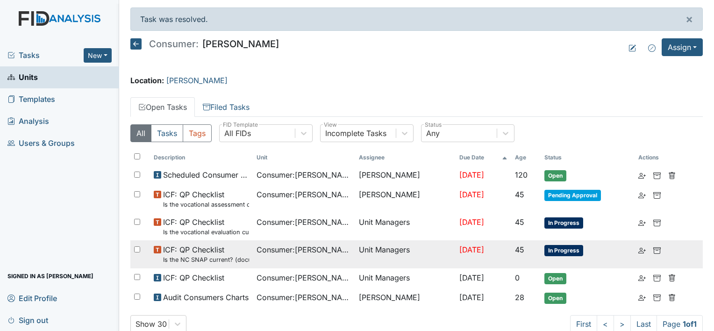
click at [556, 247] on span "In Progress" at bounding box center [563, 250] width 39 height 11
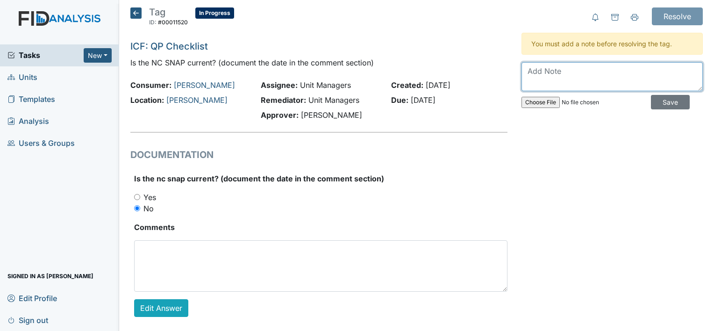
click at [631, 71] on textarea at bounding box center [611, 76] width 181 height 29
type textarea "[DATE]"
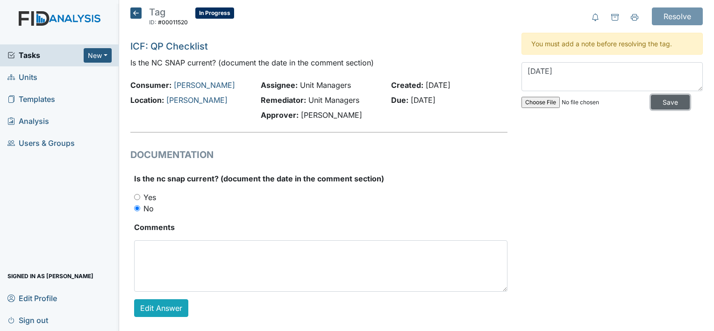
click at [653, 101] on input "Save" at bounding box center [670, 102] width 39 height 14
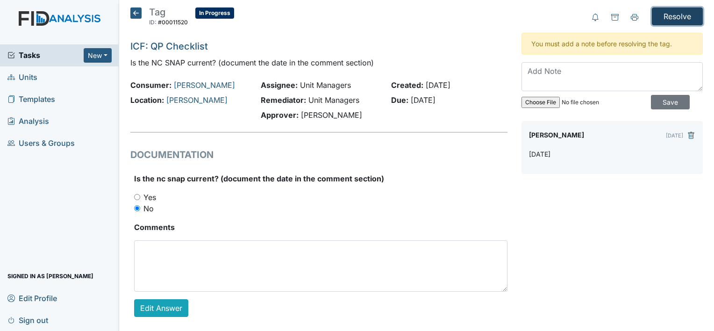
click at [664, 19] on input "Resolve" at bounding box center [676, 16] width 51 height 18
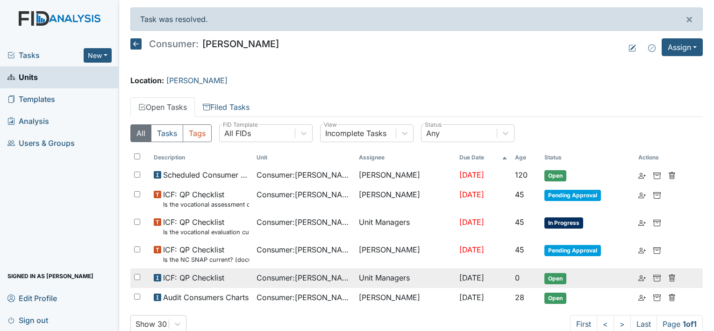
click at [211, 277] on span "ICF: QP Checklist" at bounding box center [193, 277] width 61 height 11
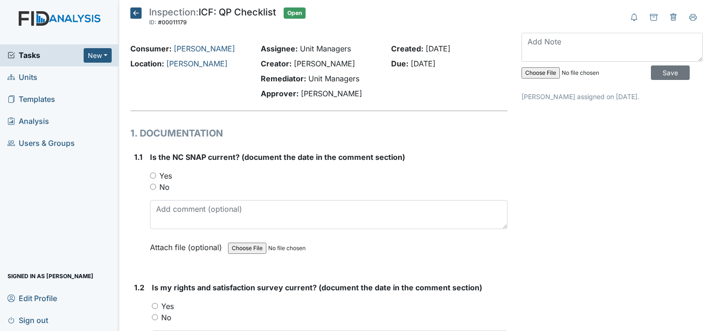
click at [165, 176] on label "Yes" at bounding box center [165, 175] width 13 height 11
click at [156, 176] on input "Yes" at bounding box center [153, 175] width 6 height 6
radio input "true"
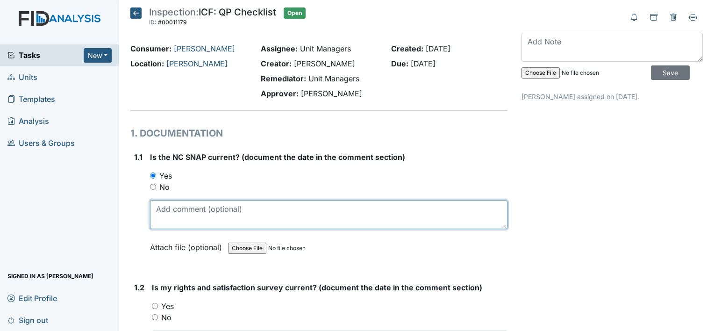
drag, startPoint x: 183, startPoint y: 217, endPoint x: 192, endPoint y: 207, distance: 12.9
click at [183, 215] on textarea at bounding box center [328, 214] width 357 height 29
type textarea "7-3-2025"
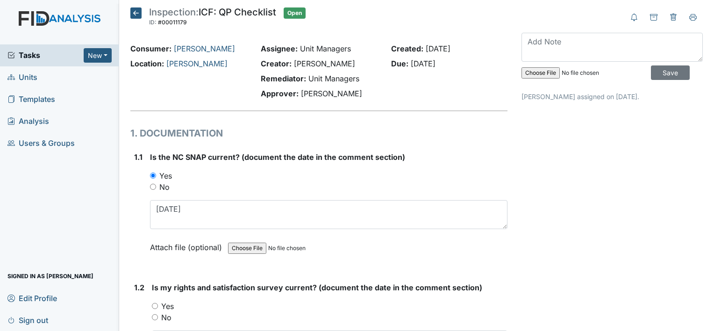
click at [169, 308] on label "Yes" at bounding box center [167, 305] width 13 height 11
click at [158, 308] on input "Yes" at bounding box center [155, 306] width 6 height 6
radio input "true"
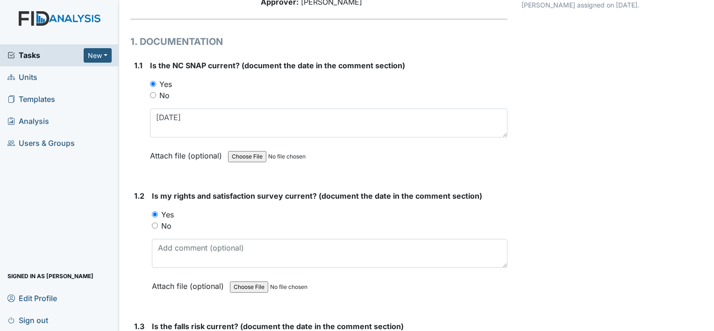
scroll to position [93, 0]
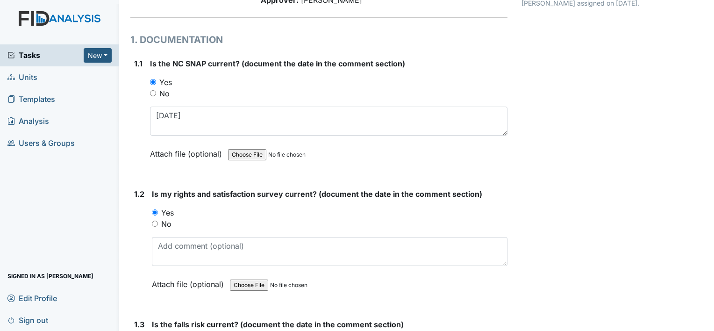
click at [168, 223] on label "No" at bounding box center [166, 223] width 10 height 11
click at [158, 223] on input "No" at bounding box center [155, 223] width 6 height 6
radio input "true"
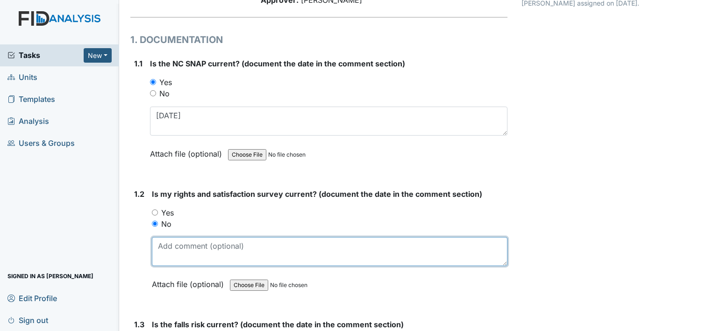
click at [185, 244] on textarea at bounding box center [329, 251] width 355 height 29
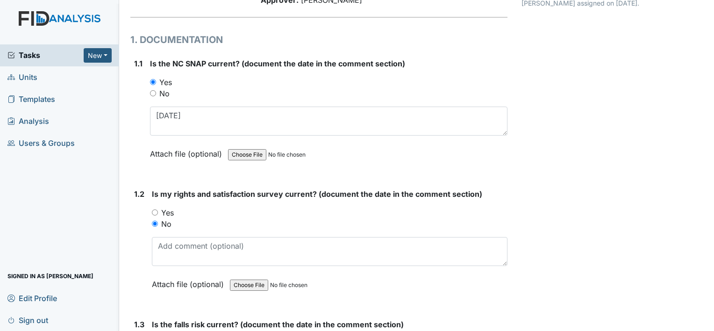
click at [168, 211] on label "Yes" at bounding box center [167, 212] width 13 height 11
click at [158, 211] on input "Yes" at bounding box center [155, 212] width 6 height 6
radio input "true"
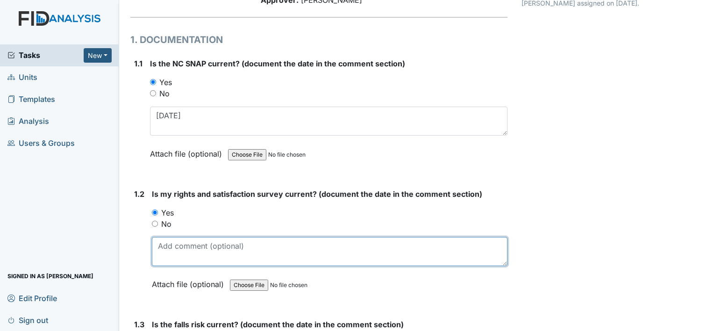
click at [186, 239] on textarea at bounding box center [329, 251] width 355 height 29
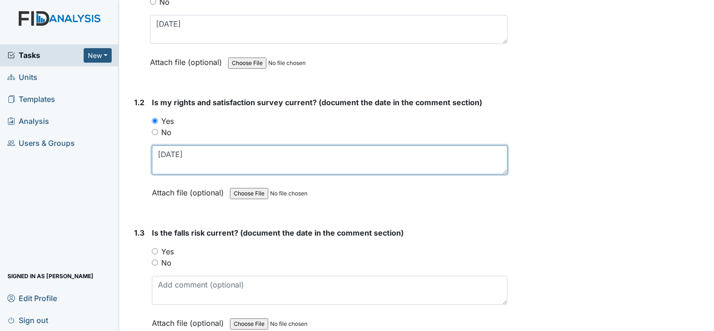
scroll to position [187, 0]
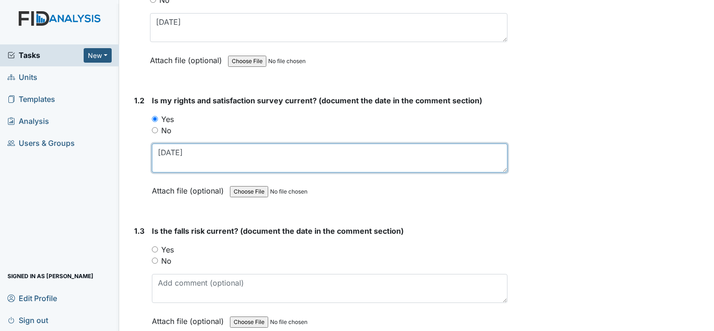
type textarea "8-15-24"
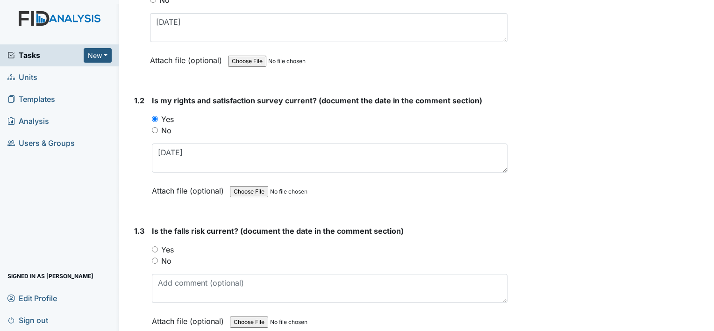
click at [169, 260] on label "No" at bounding box center [166, 260] width 10 height 11
click at [158, 260] on input "No" at bounding box center [155, 260] width 6 height 6
radio input "true"
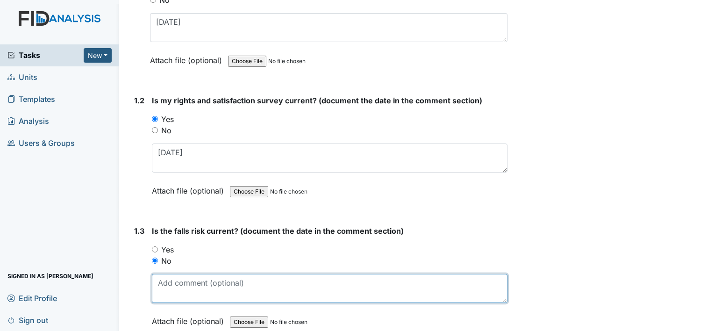
click at [185, 283] on textarea at bounding box center [329, 288] width 355 height 29
type textarea "-"
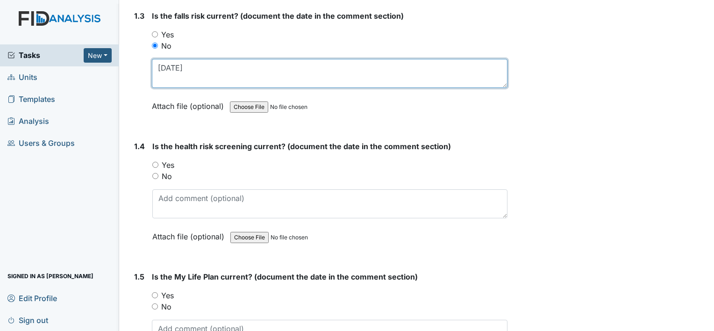
scroll to position [420, 0]
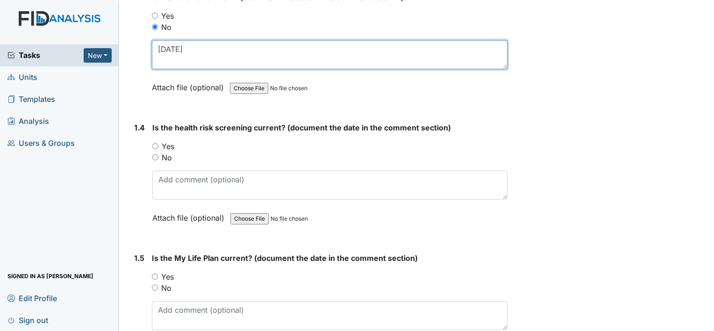
type textarea "9-20-23"
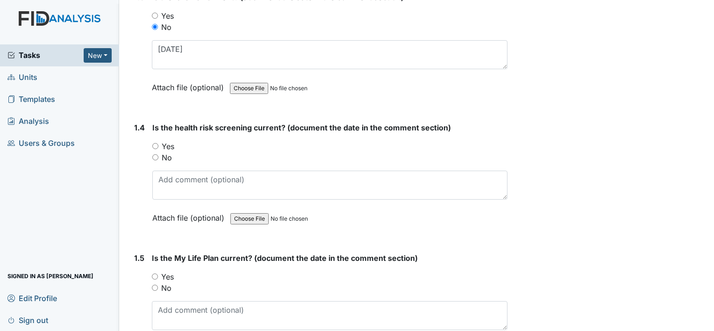
click at [171, 143] on label "Yes" at bounding box center [168, 146] width 13 height 11
click at [158, 143] on input "Yes" at bounding box center [155, 146] width 6 height 6
radio input "true"
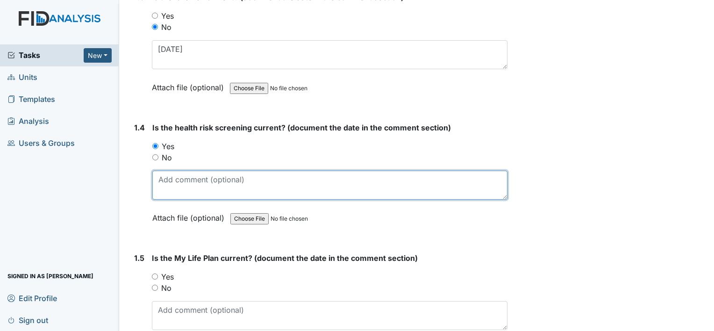
click at [181, 181] on textarea at bounding box center [329, 184] width 355 height 29
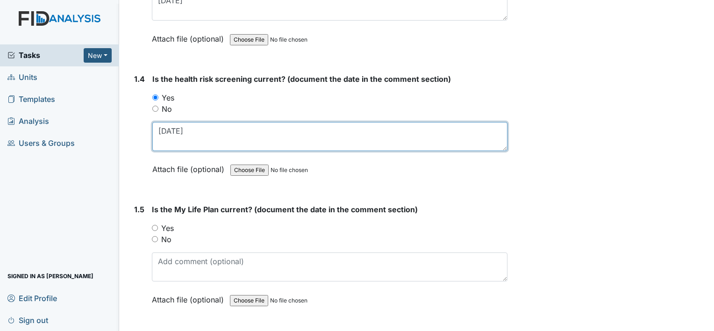
scroll to position [514, 0]
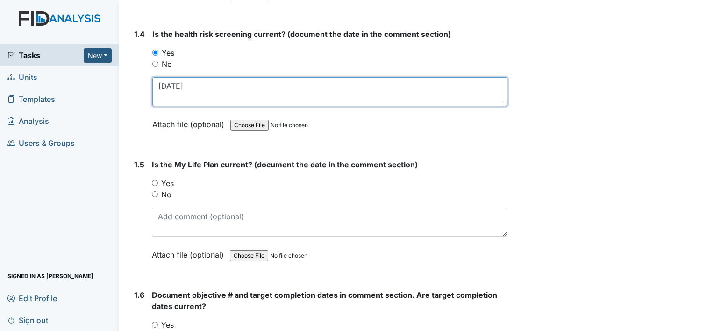
type textarea "8-15-24"
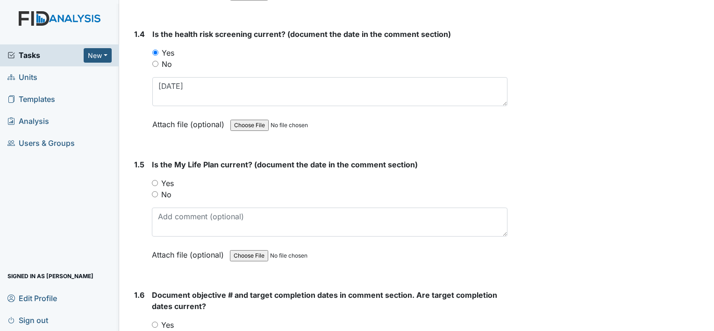
click at [166, 180] on label "Yes" at bounding box center [167, 182] width 13 height 11
click at [158, 180] on input "Yes" at bounding box center [155, 183] width 6 height 6
radio input "true"
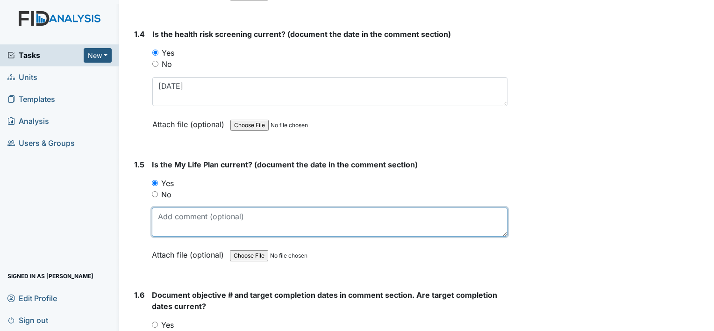
click at [177, 210] on textarea at bounding box center [329, 221] width 355 height 29
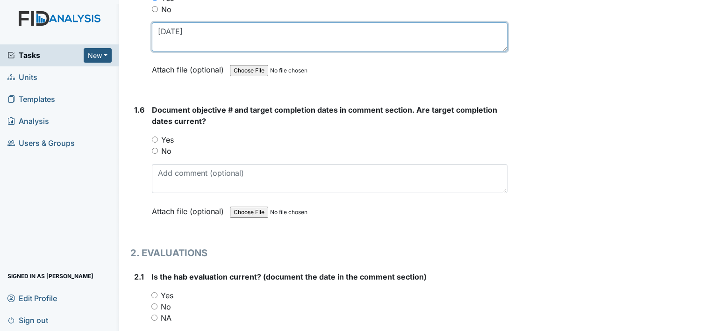
scroll to position [700, 0]
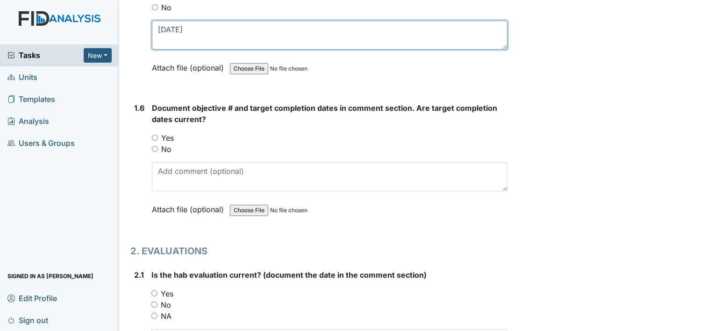
type textarea "8-15-24"
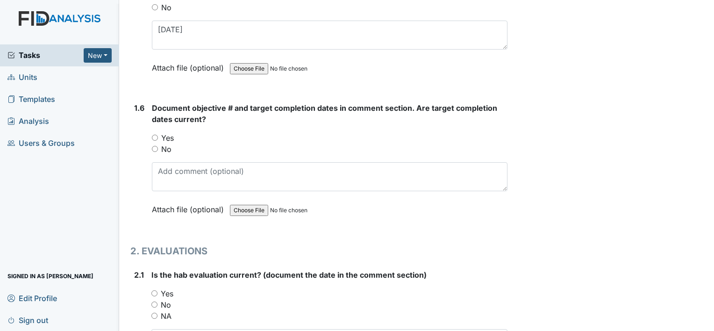
click at [172, 134] on label "Yes" at bounding box center [167, 137] width 13 height 11
click at [158, 134] on input "Yes" at bounding box center [155, 137] width 6 height 6
radio input "true"
click at [163, 304] on label "No" at bounding box center [166, 304] width 10 height 11
click at [157, 304] on input "No" at bounding box center [154, 304] width 6 height 6
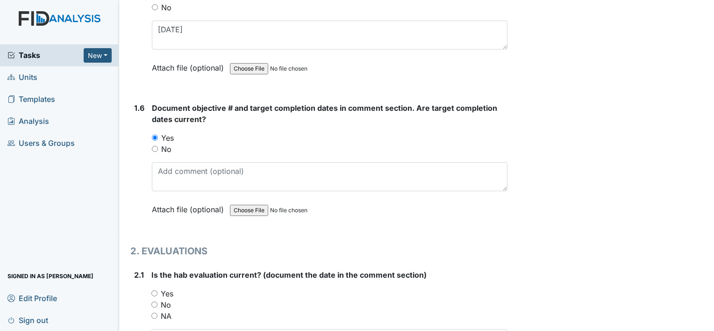
radio input "true"
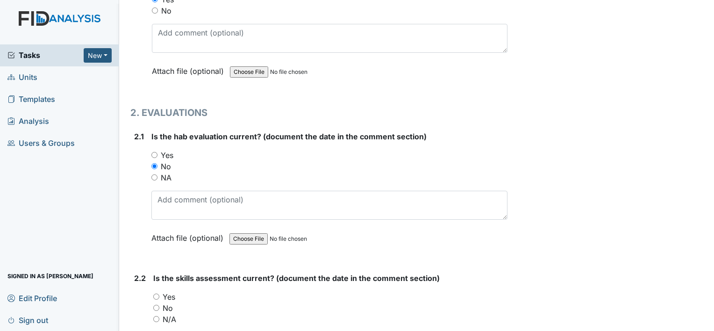
scroll to position [841, 0]
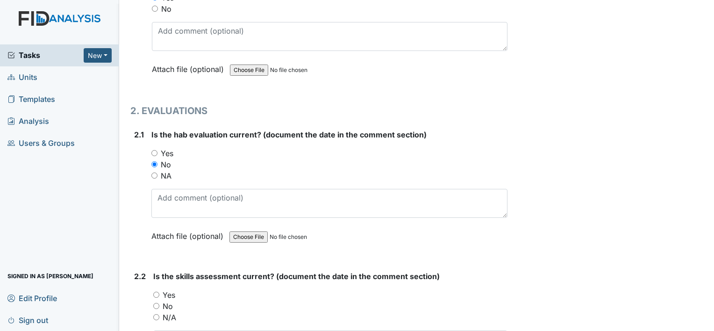
click at [169, 290] on label "Yes" at bounding box center [169, 294] width 13 height 11
click at [159, 291] on input "Yes" at bounding box center [156, 294] width 6 height 6
radio input "true"
drag, startPoint x: 166, startPoint y: 304, endPoint x: 182, endPoint y: 301, distance: 16.3
click at [166, 304] on label "No" at bounding box center [168, 305] width 10 height 11
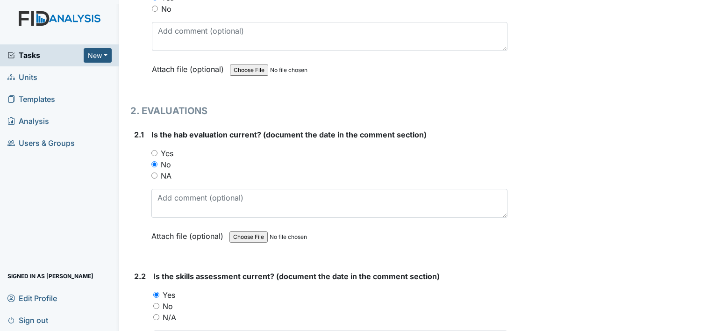
click at [159, 304] on input "No" at bounding box center [156, 306] width 6 height 6
radio input "true"
click at [174, 290] on label "Yes" at bounding box center [169, 294] width 13 height 11
click at [159, 291] on input "Yes" at bounding box center [156, 294] width 6 height 6
radio input "true"
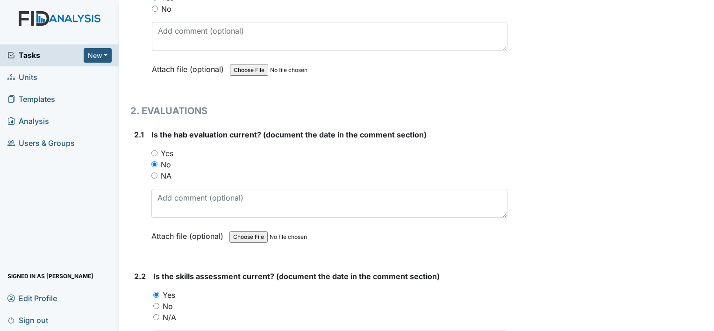
scroll to position [934, 0]
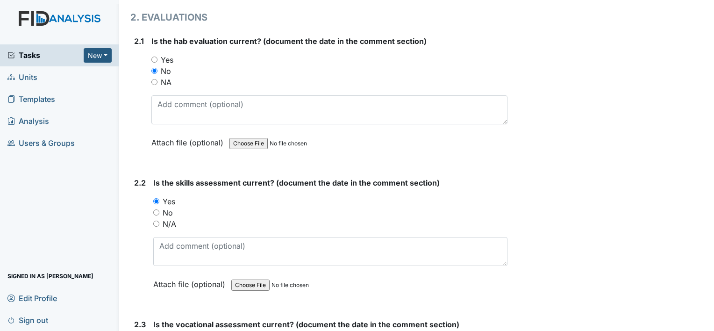
click at [172, 209] on label "No" at bounding box center [168, 212] width 10 height 11
click at [159, 209] on input "No" at bounding box center [156, 212] width 6 height 6
radio input "true"
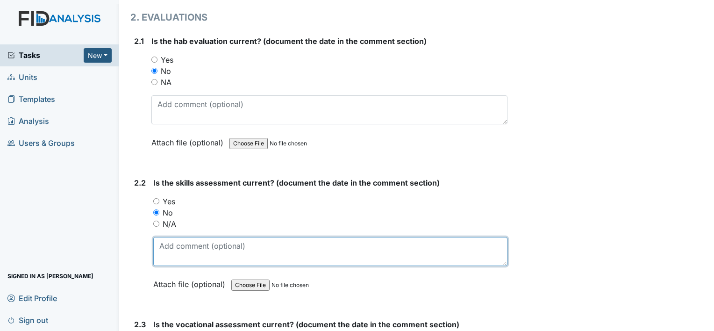
click at [178, 244] on textarea at bounding box center [330, 251] width 354 height 29
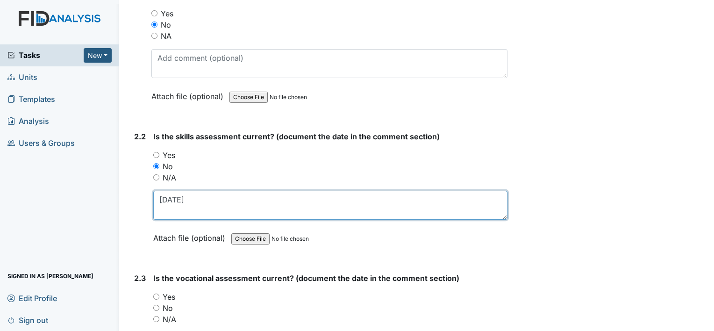
scroll to position [1074, 0]
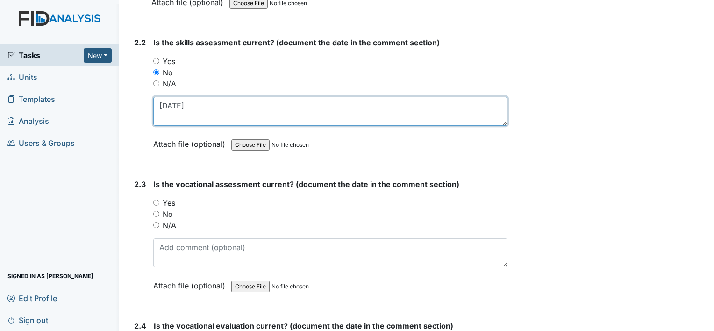
type textarea "8-5-24"
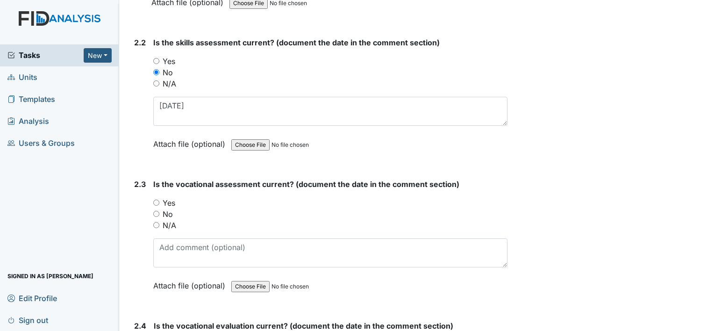
click at [168, 208] on label "No" at bounding box center [168, 213] width 10 height 11
click at [159, 211] on input "No" at bounding box center [156, 214] width 6 height 6
radio input "true"
click at [174, 197] on label "Yes" at bounding box center [169, 202] width 13 height 11
click at [159, 199] on input "Yes" at bounding box center [156, 202] width 6 height 6
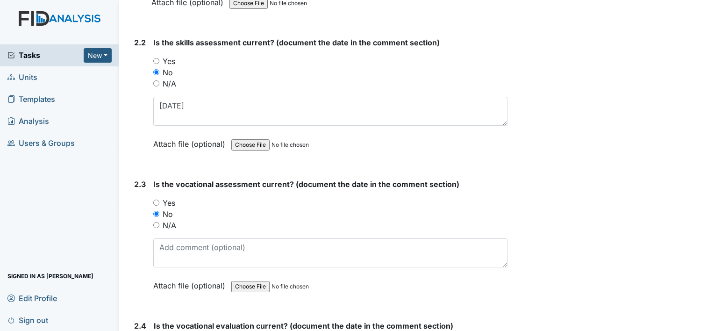
radio input "true"
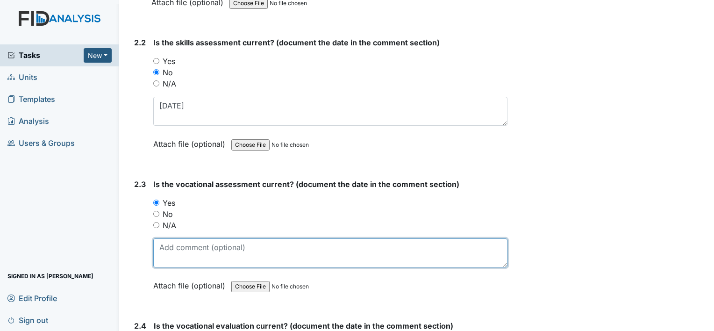
click at [185, 250] on textarea at bounding box center [330, 252] width 354 height 29
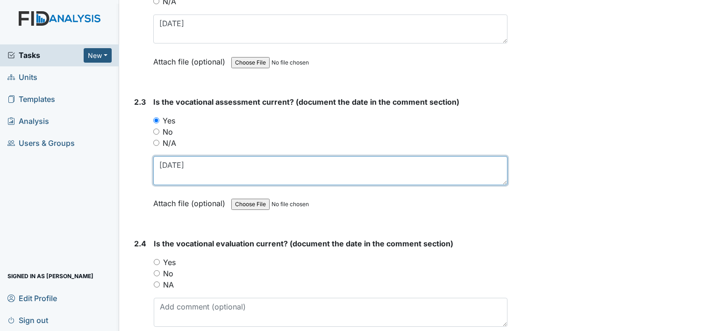
scroll to position [1214, 0]
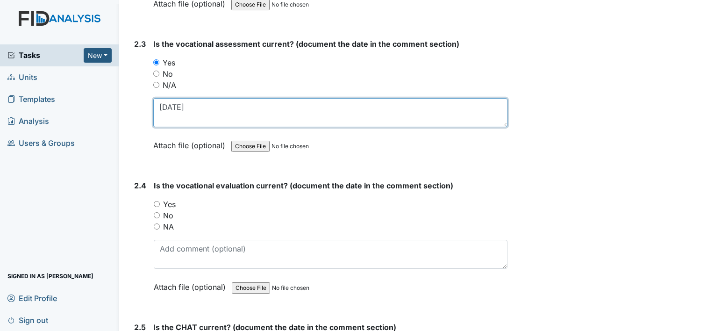
type textarea "5-8-25"
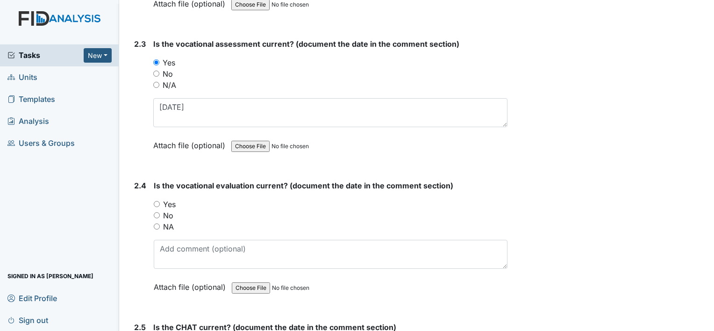
click at [164, 210] on label "No" at bounding box center [168, 215] width 10 height 11
click at [160, 212] on input "No" at bounding box center [157, 215] width 6 height 6
radio input "true"
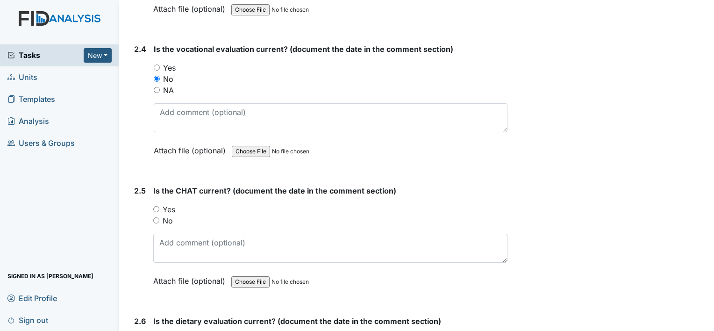
scroll to position [1354, 0]
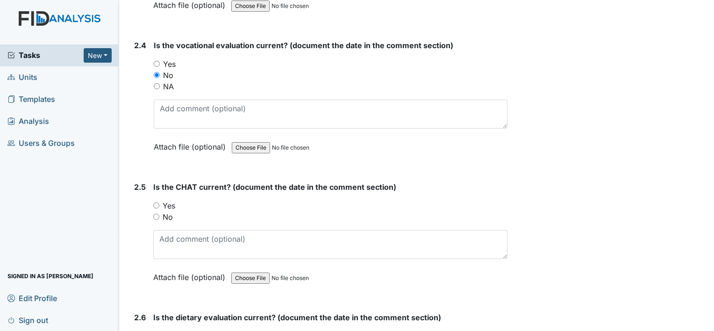
click at [171, 200] on label "Yes" at bounding box center [169, 205] width 13 height 11
click at [159, 202] on input "Yes" at bounding box center [156, 205] width 6 height 6
radio input "true"
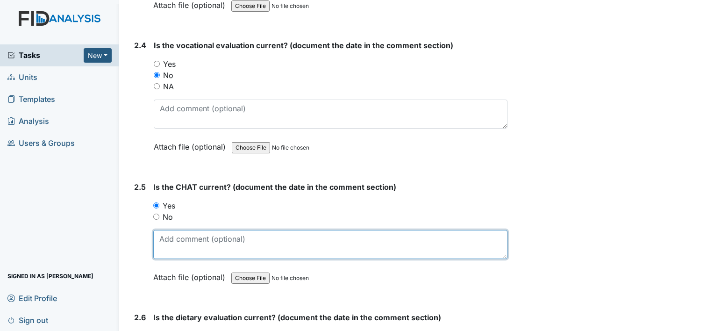
click at [181, 230] on textarea at bounding box center [330, 244] width 354 height 29
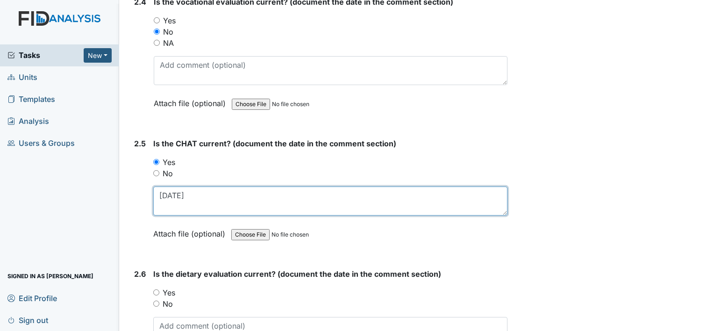
scroll to position [1448, 0]
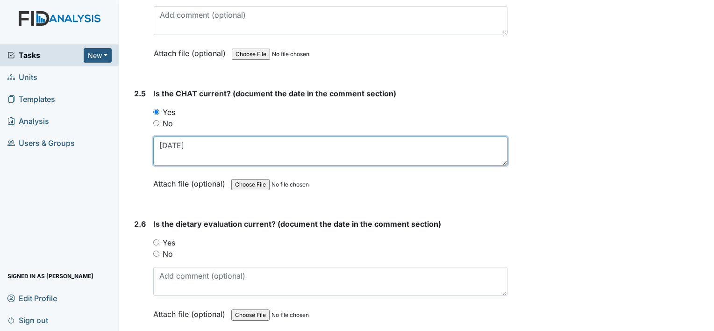
type textarea "8-23-24"
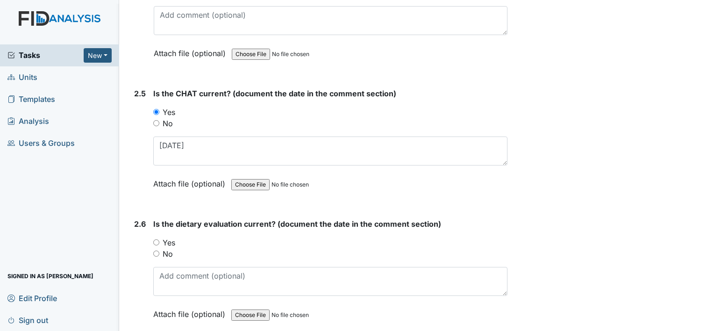
click at [173, 248] on div "No" at bounding box center [330, 253] width 354 height 11
click at [170, 249] on label "No" at bounding box center [168, 253] width 10 height 11
click at [159, 250] on input "No" at bounding box center [156, 253] width 6 height 6
radio input "true"
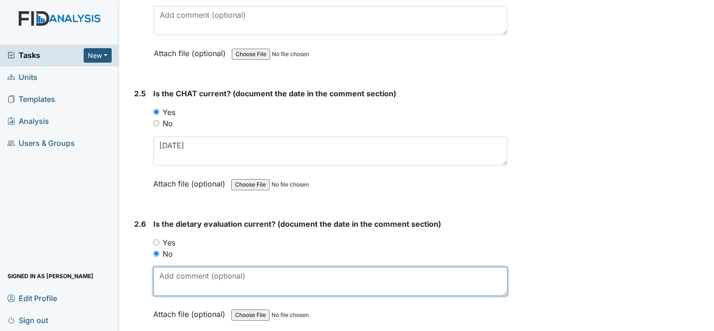
click at [185, 274] on textarea at bounding box center [330, 281] width 354 height 29
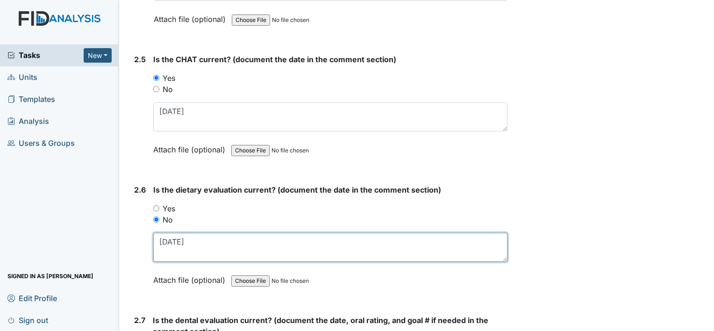
scroll to position [1541, 0]
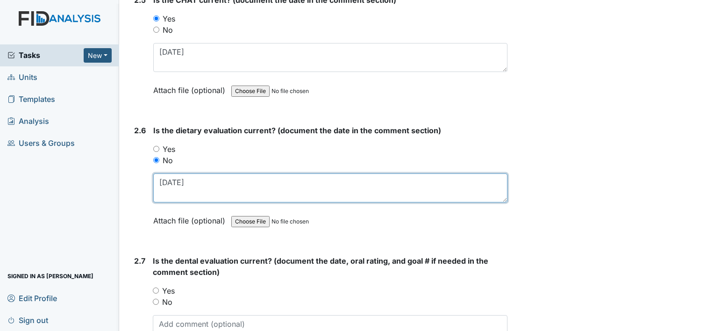
type textarea "7-24-24"
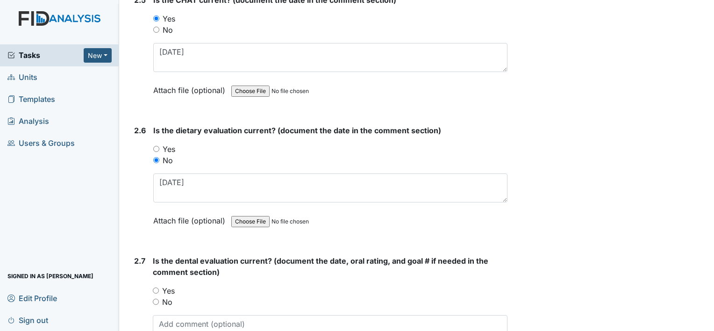
click at [168, 285] on label "Yes" at bounding box center [168, 290] width 13 height 11
click at [159, 287] on input "Yes" at bounding box center [156, 290] width 6 height 6
radio input "true"
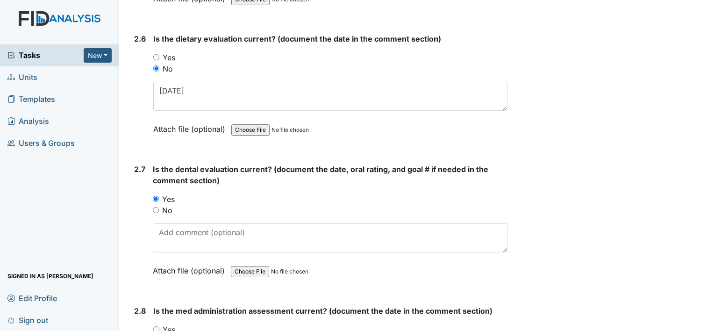
scroll to position [1634, 0]
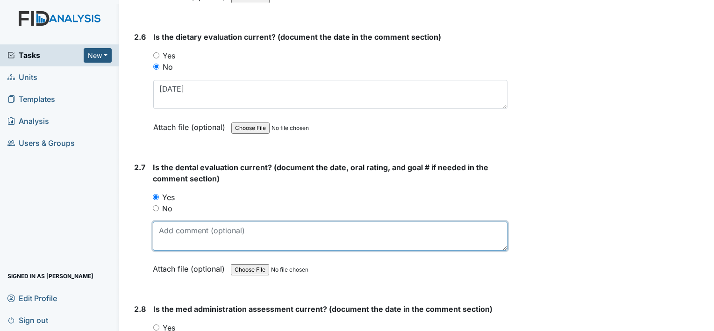
drag, startPoint x: 182, startPoint y: 233, endPoint x: 183, endPoint y: 228, distance: 5.7
click at [182, 233] on textarea at bounding box center [330, 235] width 354 height 29
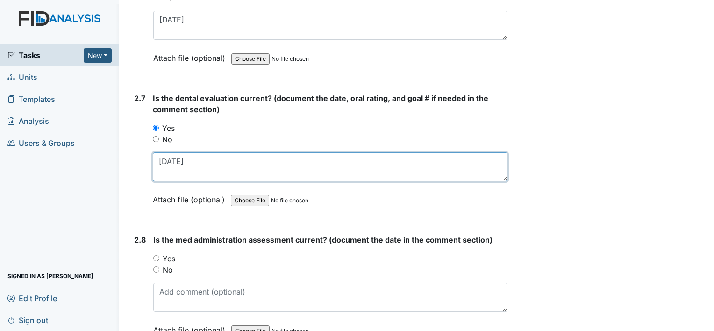
scroll to position [1728, 0]
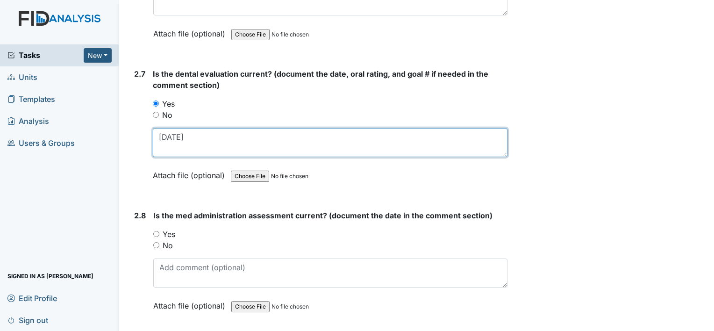
type textarea "7-7-25"
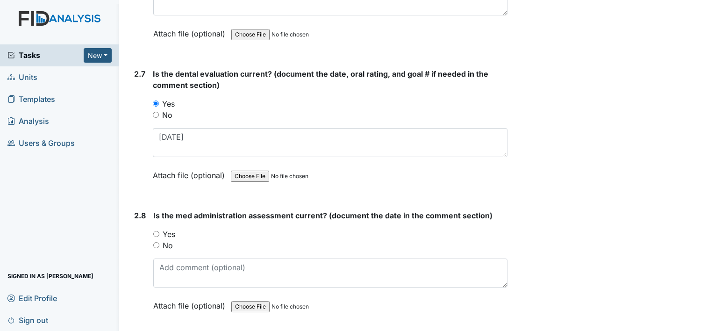
click at [167, 240] on label "No" at bounding box center [168, 245] width 10 height 11
click at [159, 242] on input "No" at bounding box center [156, 245] width 6 height 6
radio input "true"
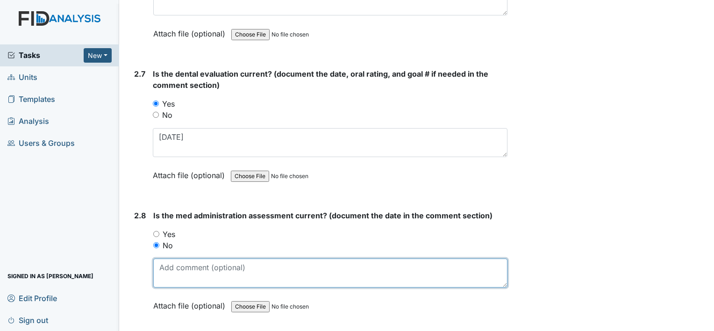
click at [205, 261] on textarea at bounding box center [330, 272] width 354 height 29
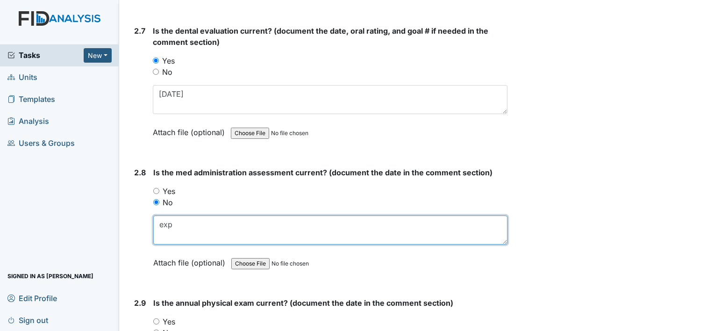
scroll to position [1821, 0]
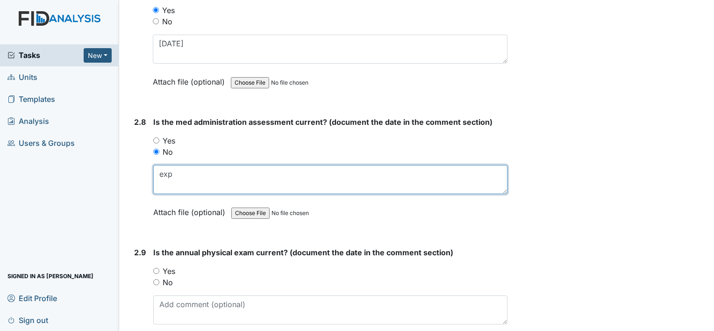
type textarea "exp"
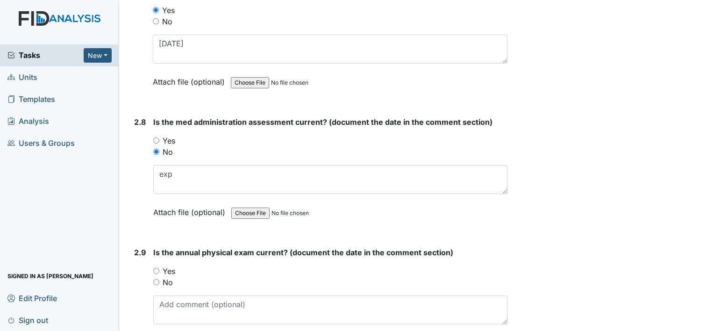
drag, startPoint x: 174, startPoint y: 264, endPoint x: 178, endPoint y: 280, distance: 16.0
click at [174, 265] on label "Yes" at bounding box center [169, 270] width 13 height 11
click at [159, 268] on input "Yes" at bounding box center [156, 271] width 6 height 6
radio input "true"
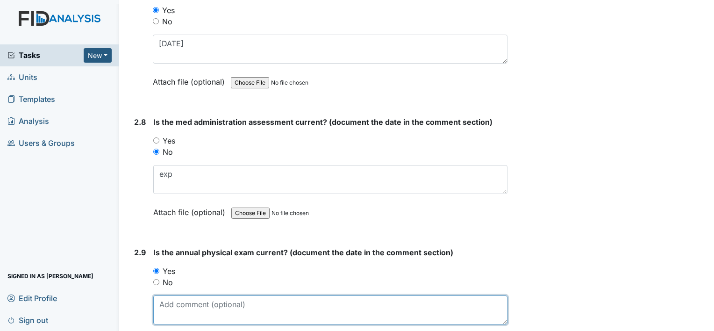
click at [191, 301] on textarea at bounding box center [330, 309] width 354 height 29
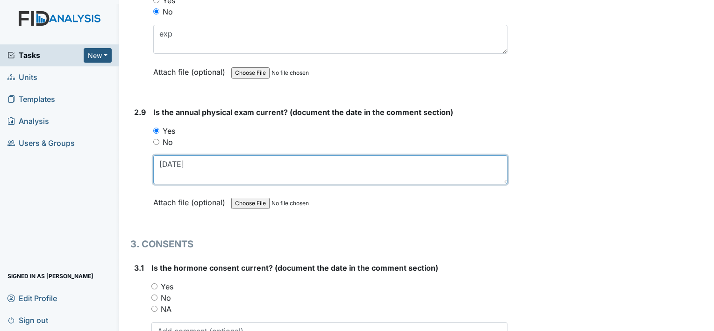
scroll to position [2008, 0]
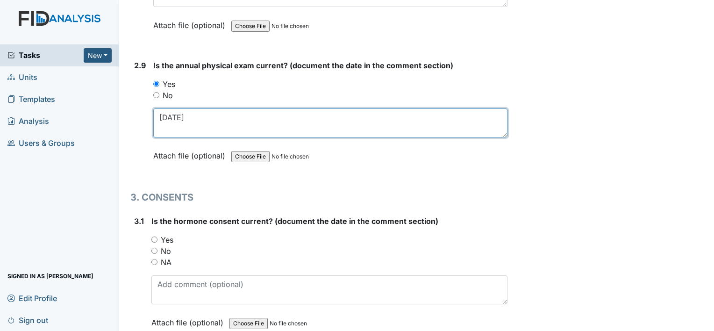
type textarea "2-25-25"
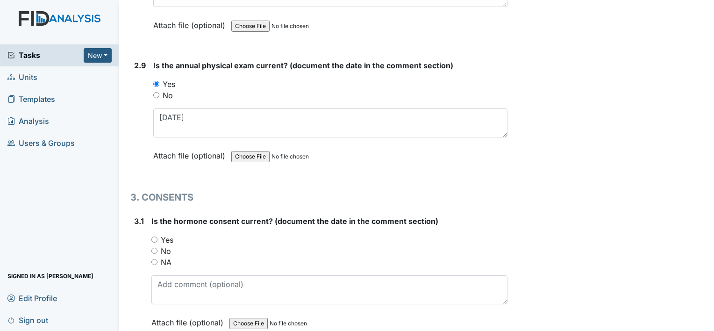
click at [168, 245] on label "No" at bounding box center [166, 250] width 10 height 11
click at [157, 247] on input "No" at bounding box center [154, 250] width 6 height 6
radio input "true"
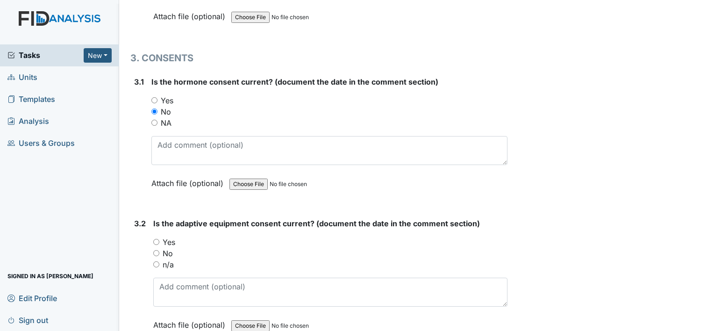
scroll to position [2148, 0]
click at [170, 247] on label "No" at bounding box center [168, 252] width 10 height 11
click at [159, 249] on input "No" at bounding box center [156, 252] width 6 height 6
radio input "true"
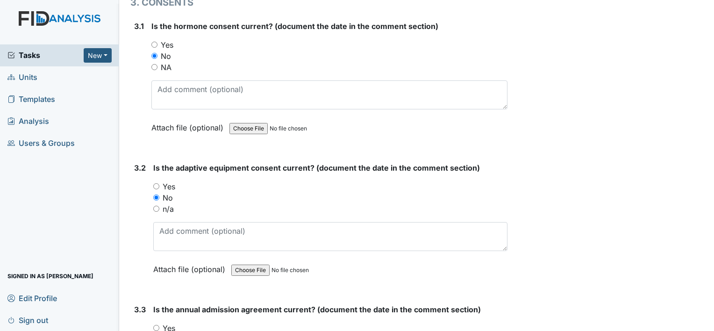
scroll to position [2242, 0]
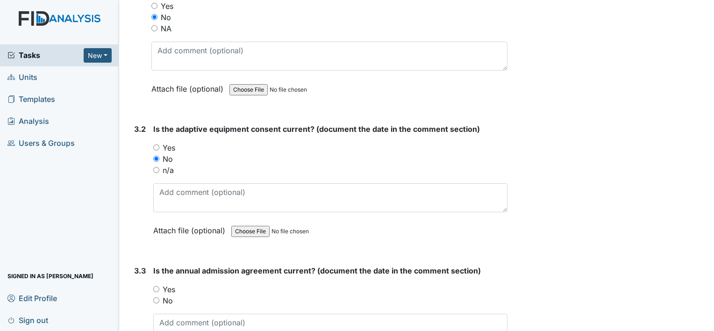
click at [168, 283] on label "Yes" at bounding box center [169, 288] width 13 height 11
click at [159, 286] on input "Yes" at bounding box center [156, 289] width 6 height 6
radio input "true"
click at [170, 315] on textarea at bounding box center [330, 327] width 354 height 29
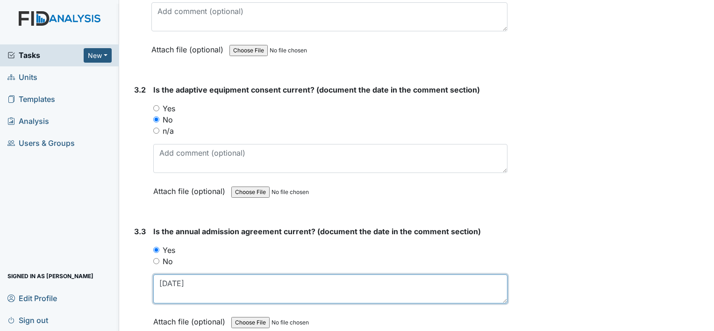
scroll to position [2382, 0]
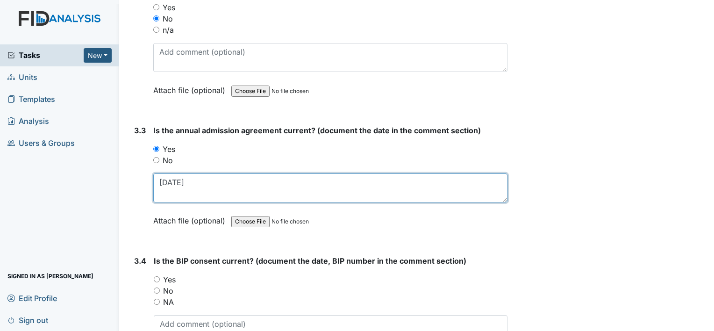
type textarea "1-22-25"
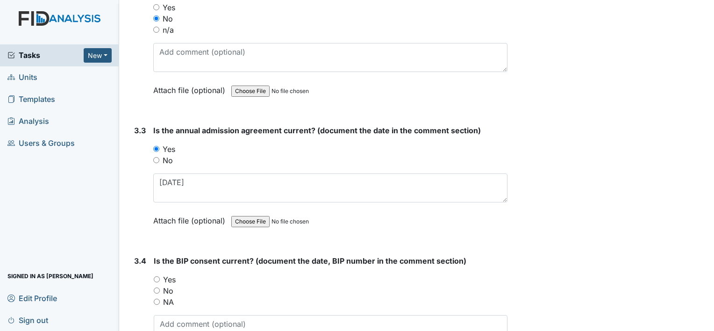
click at [174, 274] on label "Yes" at bounding box center [169, 279] width 13 height 11
click at [160, 276] on input "Yes" at bounding box center [157, 279] width 6 height 6
radio input "true"
click at [177, 316] on textarea at bounding box center [331, 329] width 354 height 29
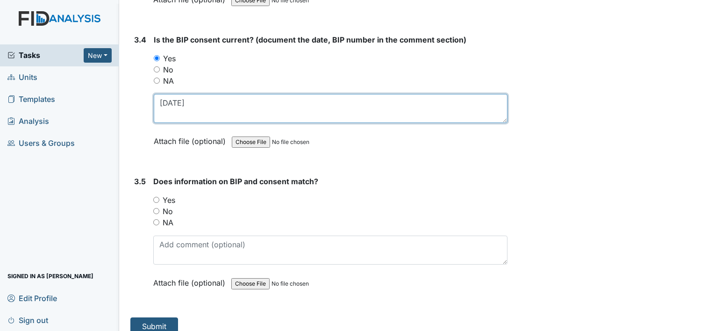
scroll to position [2604, 0]
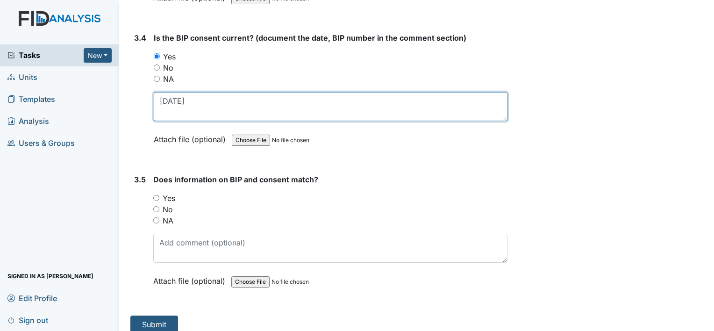
type textarea "4-30-25"
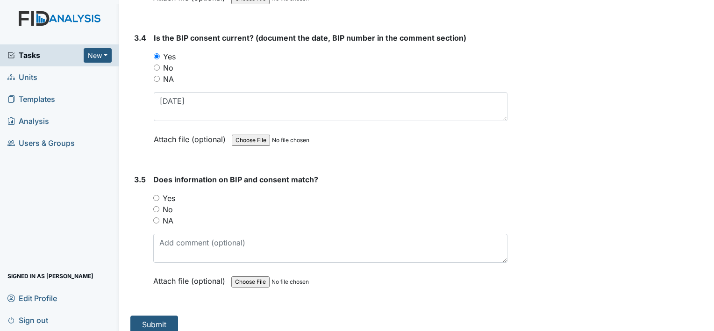
click at [173, 192] on label "Yes" at bounding box center [169, 197] width 13 height 11
click at [164, 192] on label "Yes" at bounding box center [169, 197] width 13 height 11
click at [159, 195] on input "Yes" at bounding box center [156, 198] width 6 height 6
radio input "true"
click at [161, 315] on button "Submit" at bounding box center [154, 324] width 48 height 18
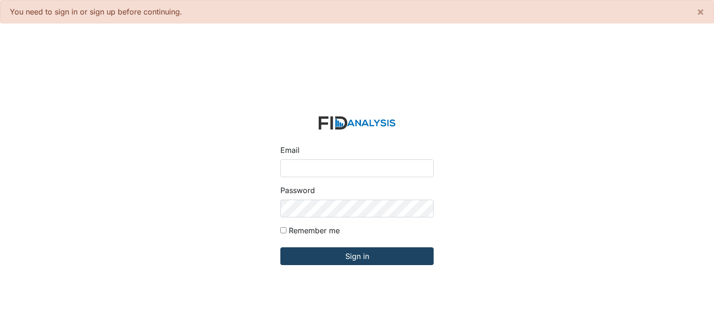
type input "[PERSON_NAME][EMAIL_ADDRESS][DOMAIN_NAME]"
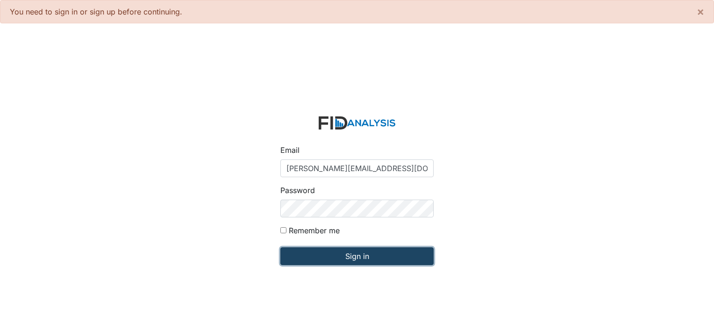
click at [347, 255] on input "Sign in" at bounding box center [356, 256] width 153 height 18
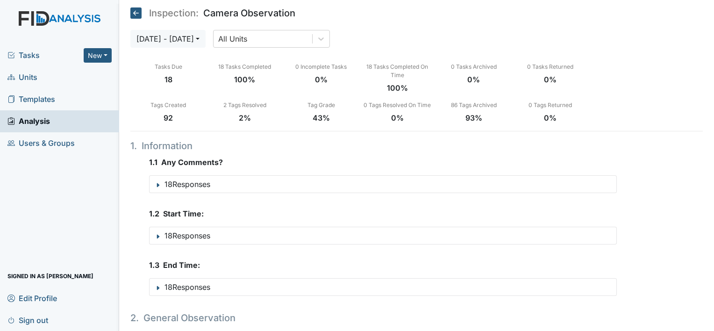
drag, startPoint x: 23, startPoint y: 77, endPoint x: 49, endPoint y: 71, distance: 27.2
click at [23, 77] on span "Units" at bounding box center [22, 77] width 30 height 14
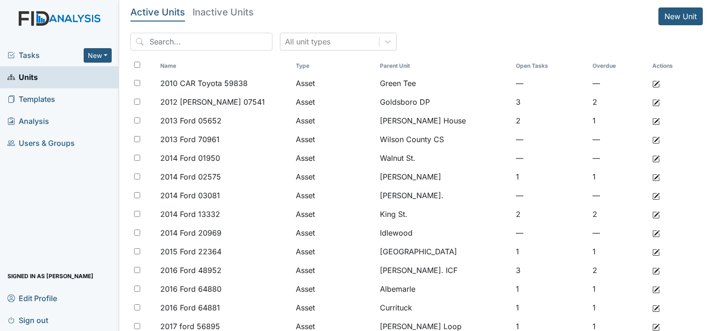
click at [183, 43] on input "search" at bounding box center [201, 42] width 142 height 18
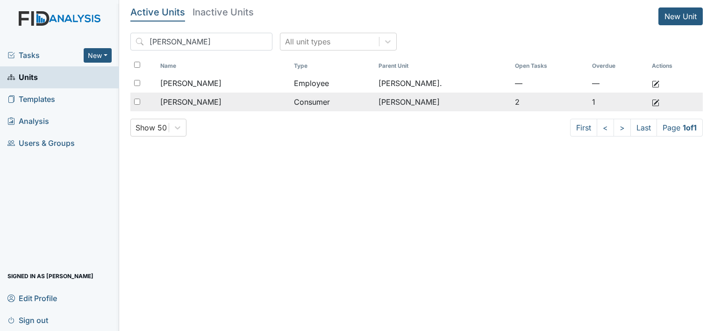
type input "[PERSON_NAME]"
click at [185, 103] on span "[PERSON_NAME]" at bounding box center [190, 101] width 61 height 11
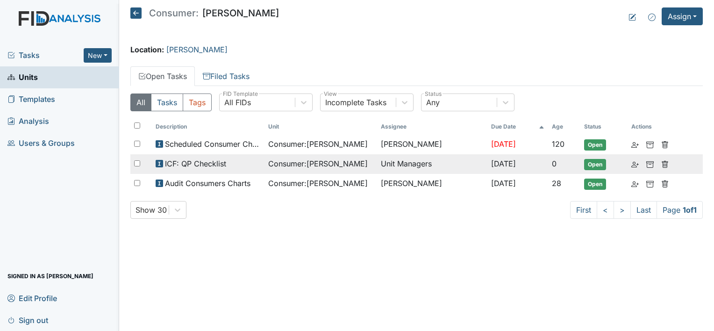
click at [207, 161] on span "ICF: QP Checklist" at bounding box center [195, 163] width 61 height 11
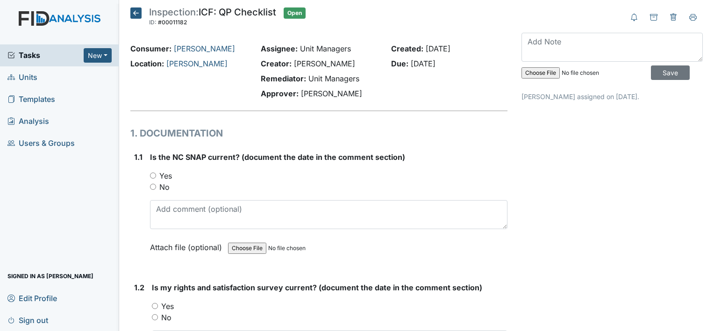
click at [164, 175] on label "Yes" at bounding box center [165, 175] width 13 height 11
click at [156, 175] on input "Yes" at bounding box center [153, 175] width 6 height 6
radio input "true"
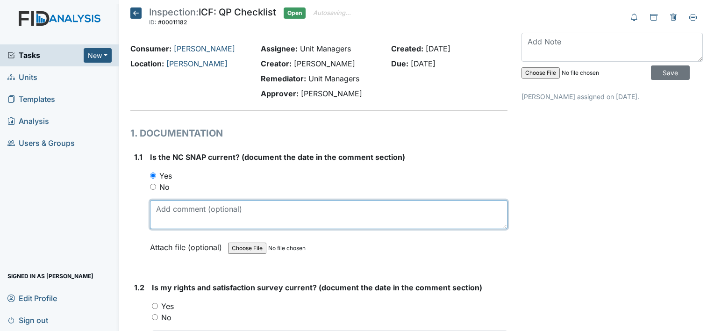
click at [184, 206] on textarea at bounding box center [328, 214] width 357 height 29
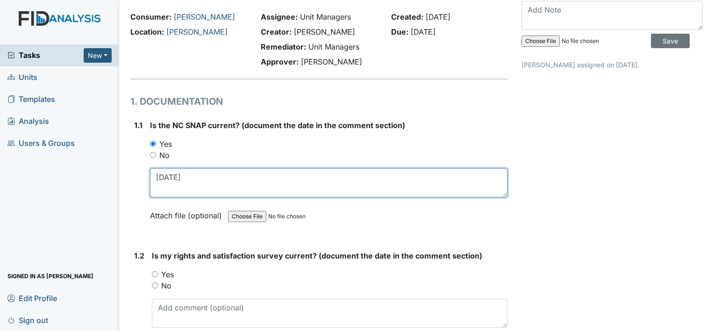
scroll to position [93, 0]
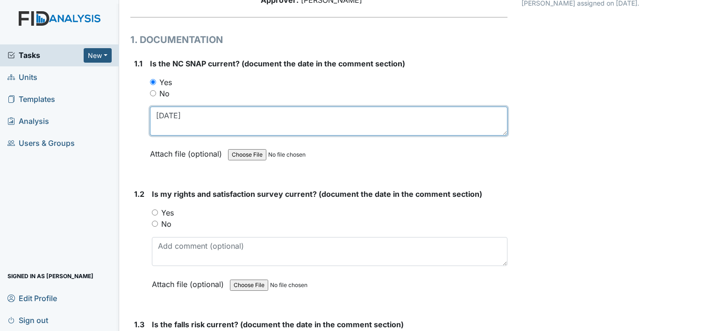
type textarea "[DATE]"
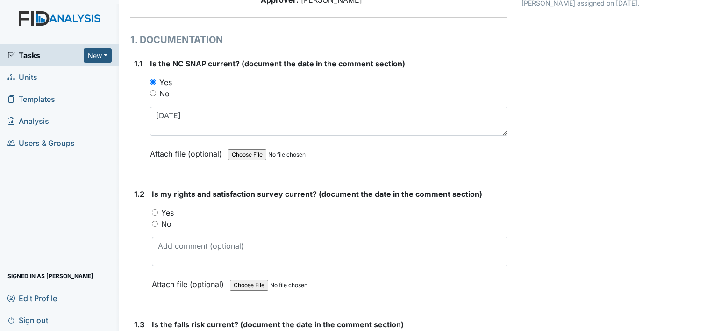
drag, startPoint x: 163, startPoint y: 209, endPoint x: 183, endPoint y: 244, distance: 40.0
click at [163, 210] on label "Yes" at bounding box center [167, 212] width 13 height 11
click at [158, 210] on input "Yes" at bounding box center [155, 212] width 6 height 6
radio input "true"
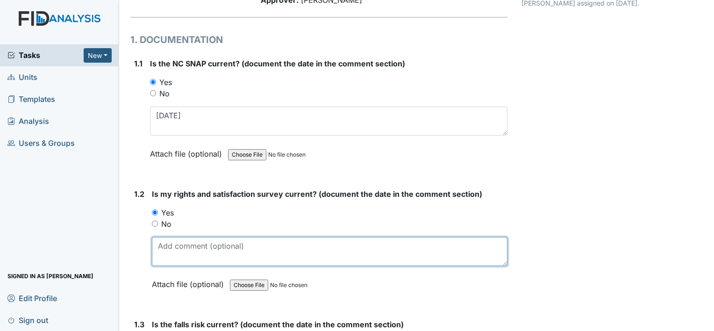
click at [185, 251] on textarea at bounding box center [329, 251] width 355 height 29
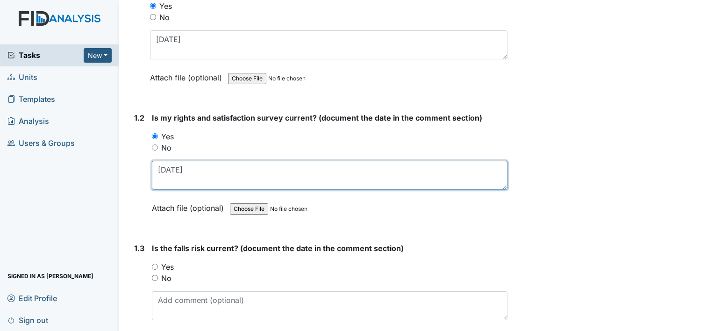
scroll to position [187, 0]
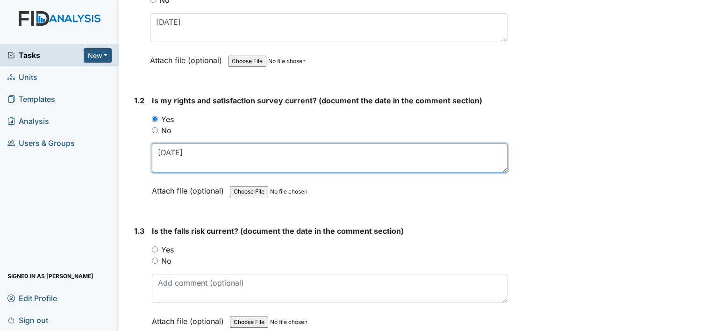
type textarea "4-10-25"
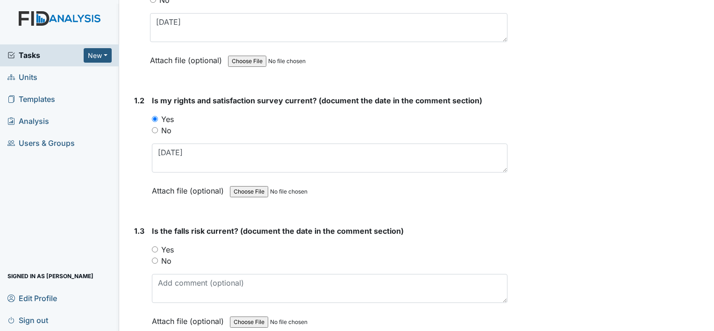
click at [169, 259] on label "No" at bounding box center [166, 260] width 10 height 11
click at [158, 259] on input "No" at bounding box center [155, 260] width 6 height 6
radio input "true"
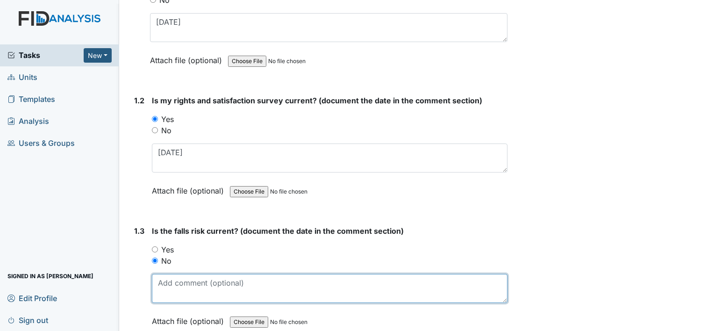
drag, startPoint x: 197, startPoint y: 284, endPoint x: 200, endPoint y: 277, distance: 8.0
click at [198, 284] on textarea at bounding box center [329, 288] width 355 height 29
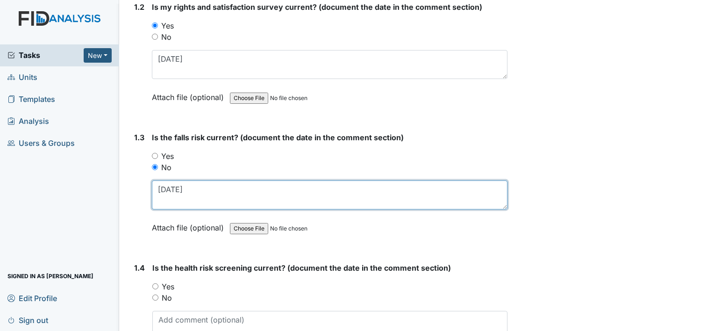
type textarea "3-27-24"
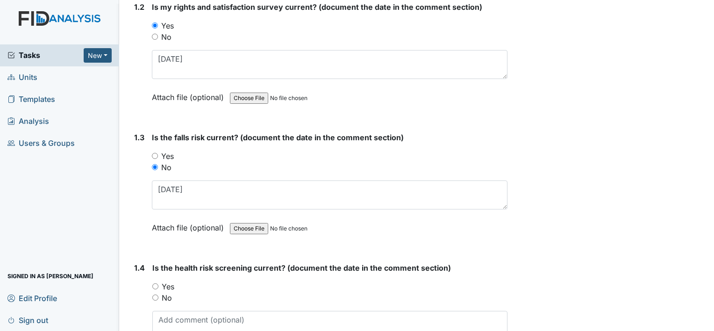
drag, startPoint x: 169, startPoint y: 282, endPoint x: 181, endPoint y: 300, distance: 22.2
click at [169, 282] on label "Yes" at bounding box center [168, 286] width 13 height 11
click at [158, 283] on input "Yes" at bounding box center [155, 286] width 6 height 6
radio input "true"
click at [195, 320] on textarea at bounding box center [329, 325] width 355 height 29
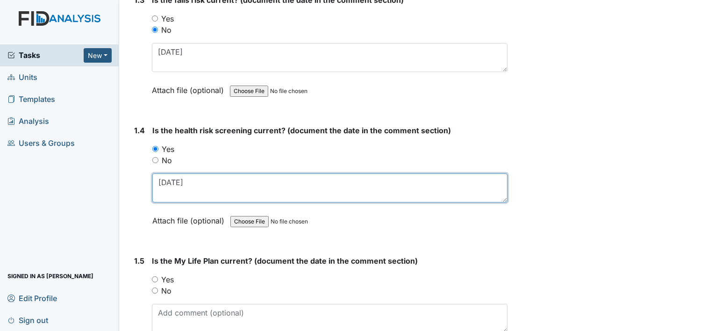
scroll to position [467, 0]
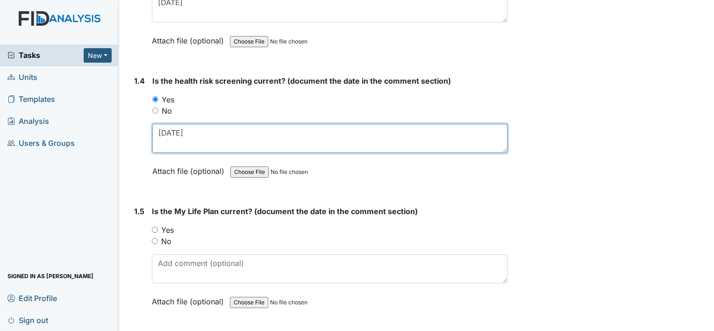
type textarea "4-10-25"
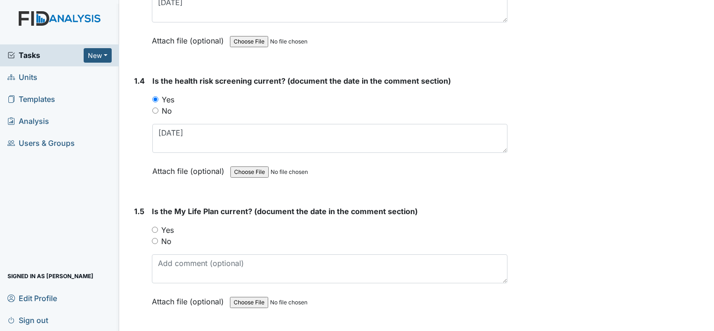
click at [165, 226] on label "Yes" at bounding box center [167, 229] width 13 height 11
click at [158, 226] on input "Yes" at bounding box center [155, 229] width 6 height 6
radio input "true"
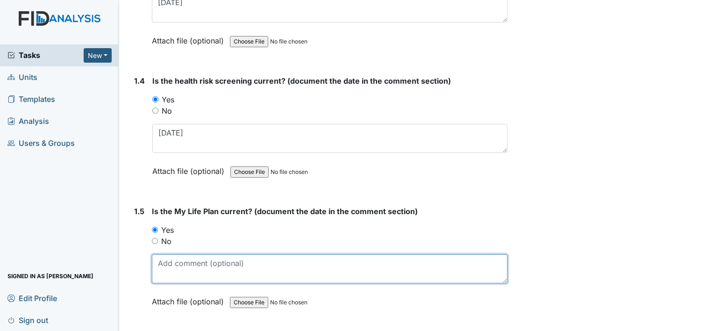
click at [191, 261] on textarea at bounding box center [329, 268] width 355 height 29
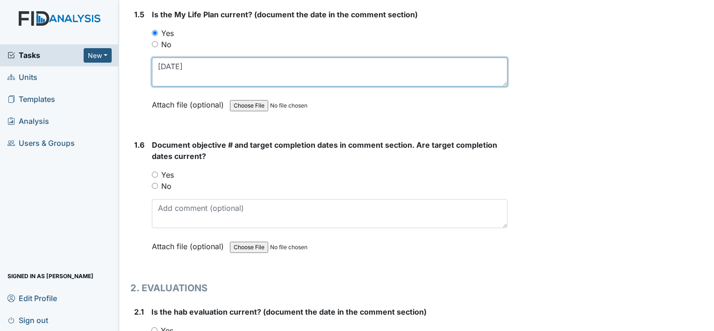
scroll to position [700, 0]
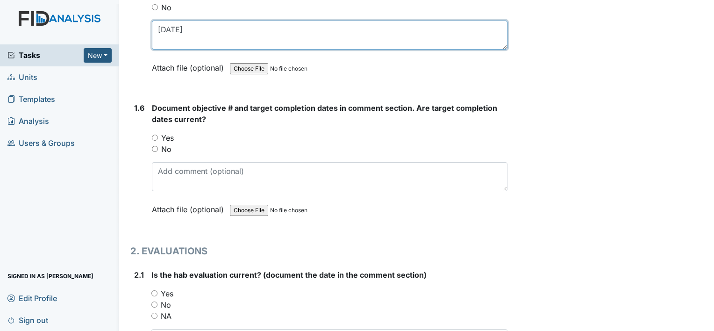
type textarea "3-25-25"
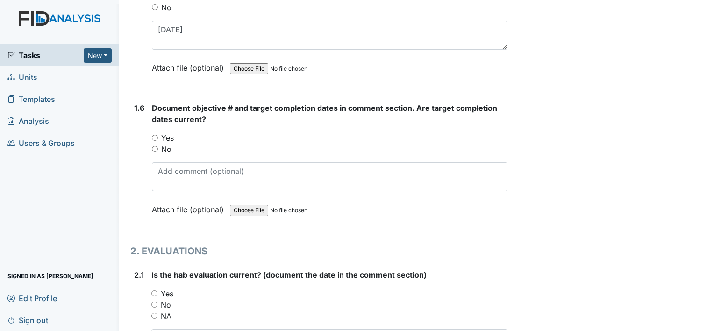
click at [166, 138] on label "Yes" at bounding box center [167, 137] width 13 height 11
click at [158, 138] on input "Yes" at bounding box center [155, 137] width 6 height 6
radio input "true"
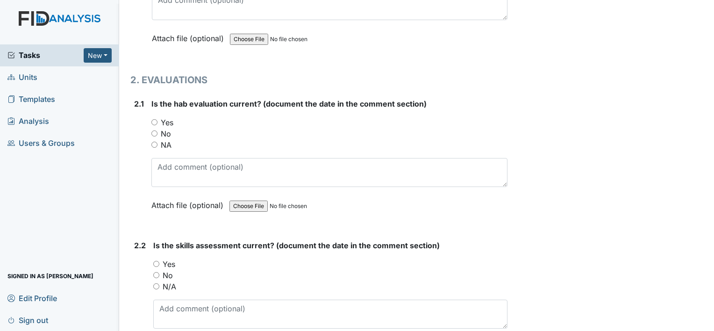
scroll to position [887, 0]
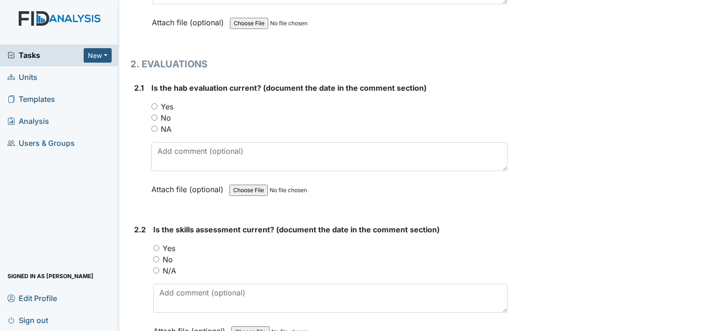
click at [169, 114] on label "No" at bounding box center [166, 117] width 10 height 11
click at [157, 114] on input "No" at bounding box center [154, 117] width 6 height 6
radio input "true"
click at [170, 246] on label "Yes" at bounding box center [169, 247] width 13 height 11
click at [159, 246] on input "Yes" at bounding box center [156, 248] width 6 height 6
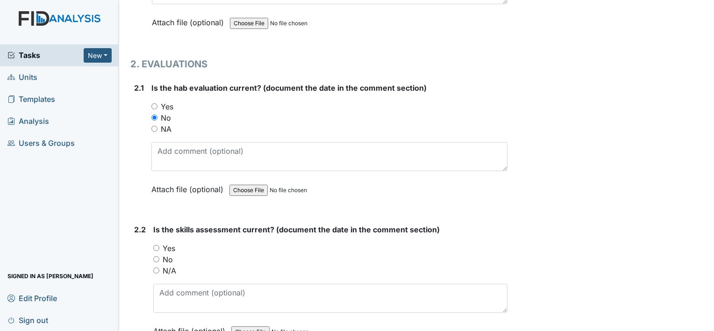
radio input "true"
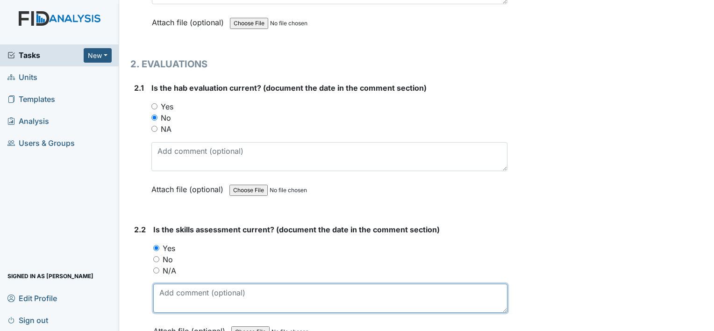
click at [209, 297] on textarea at bounding box center [330, 297] width 354 height 29
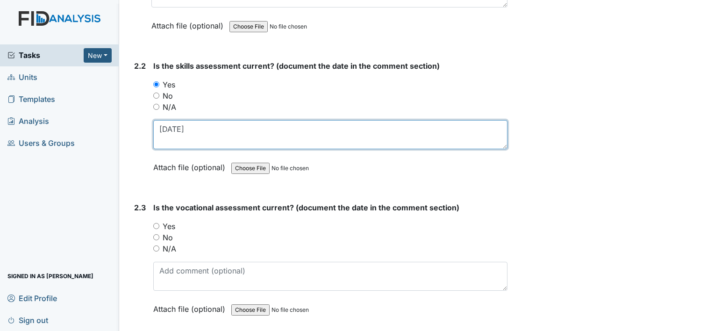
scroll to position [1074, 0]
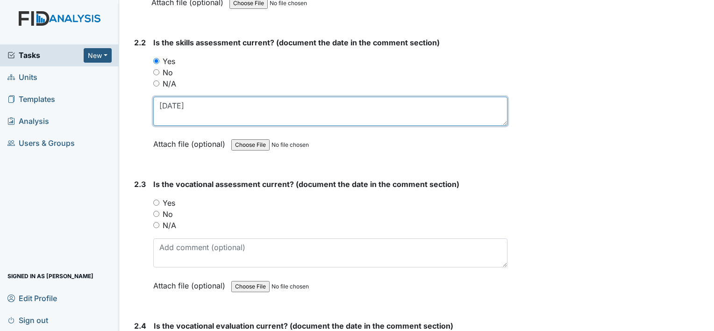
type textarea "7-8-2025"
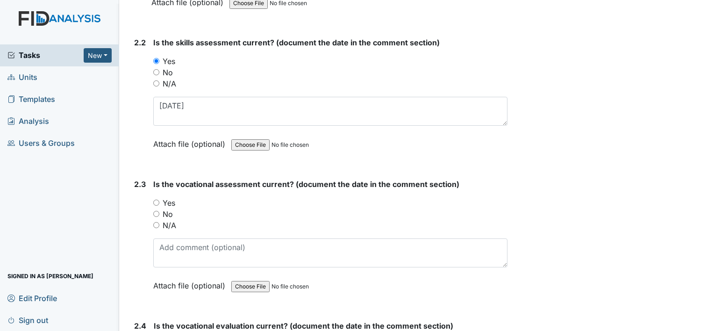
click at [171, 219] on label "N/A" at bounding box center [170, 224] width 14 height 11
click at [159, 222] on input "N/A" at bounding box center [156, 225] width 6 height 6
radio input "true"
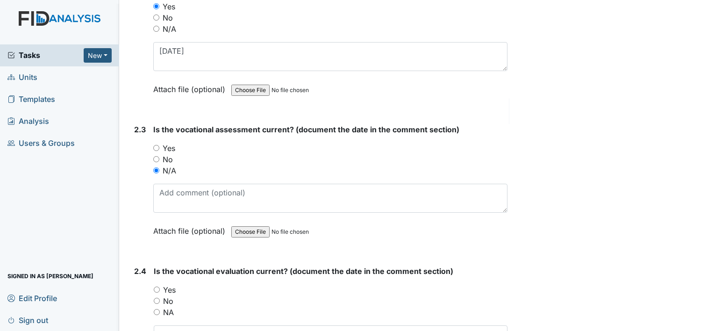
scroll to position [1214, 0]
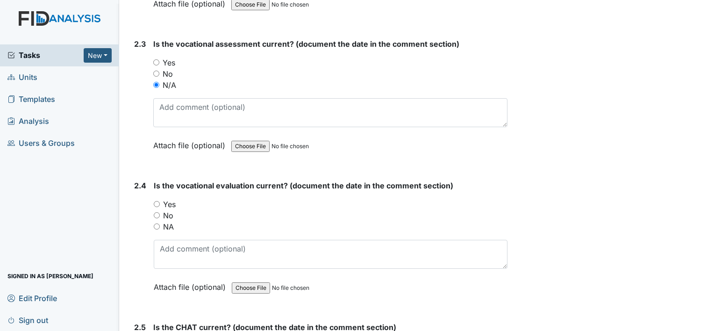
click at [172, 223] on label "NA" at bounding box center [168, 226] width 11 height 11
click at [160, 223] on input "NA" at bounding box center [157, 226] width 6 height 6
radio input "true"
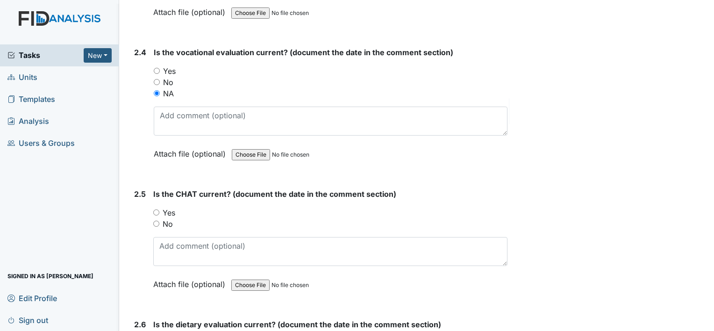
scroll to position [1354, 0]
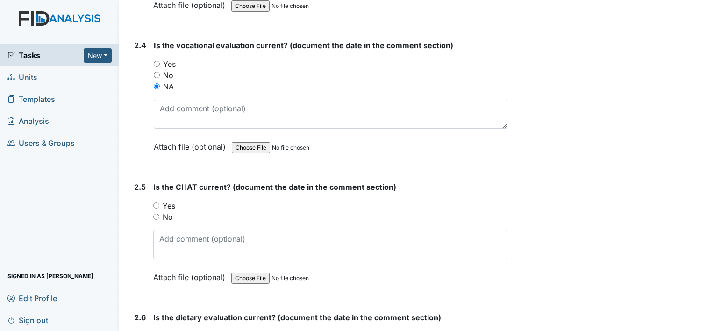
click at [167, 212] on label "No" at bounding box center [168, 216] width 10 height 11
click at [159, 213] on input "No" at bounding box center [156, 216] width 6 height 6
radio input "true"
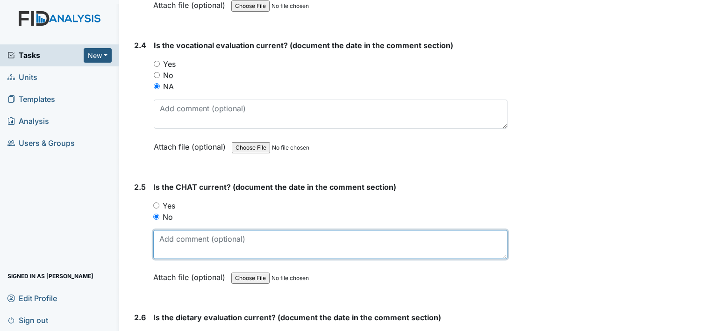
click at [183, 230] on textarea at bounding box center [330, 244] width 354 height 29
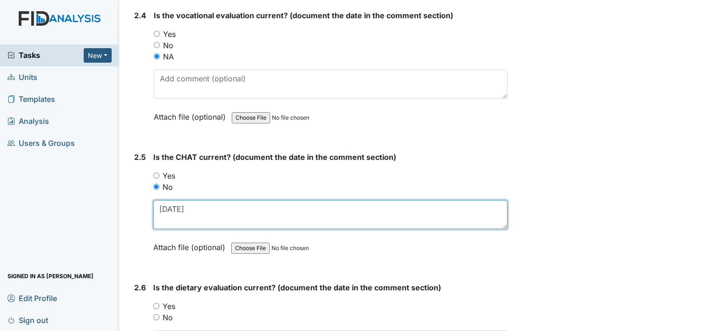
scroll to position [1448, 0]
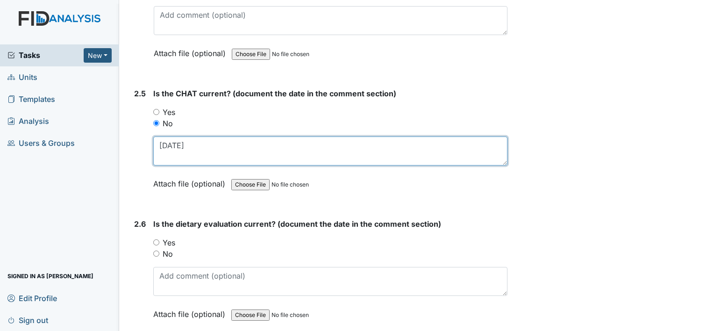
type textarea "3-27-24"
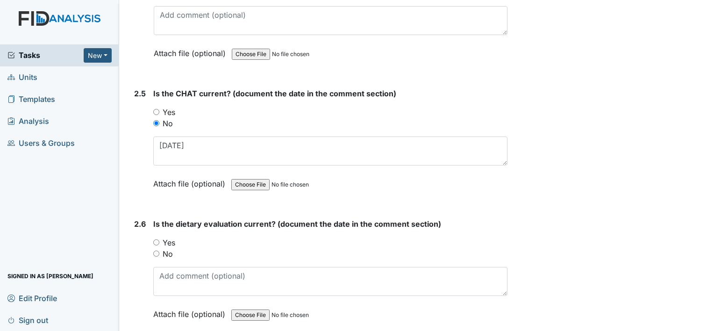
click at [169, 237] on label "Yes" at bounding box center [169, 242] width 13 height 11
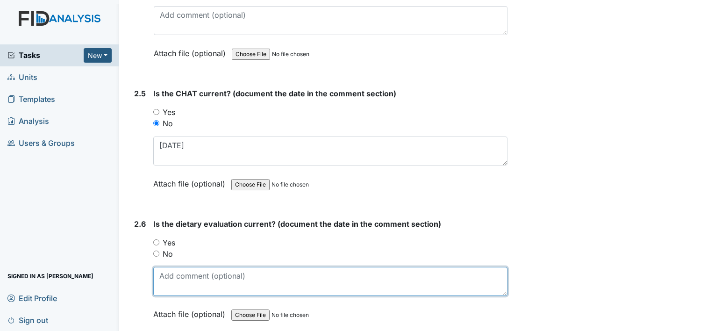
drag, startPoint x: 170, startPoint y: 235, endPoint x: 205, endPoint y: 262, distance: 44.6
click at [196, 268] on textarea at bounding box center [330, 281] width 354 height 29
type textarea "6-6-25"
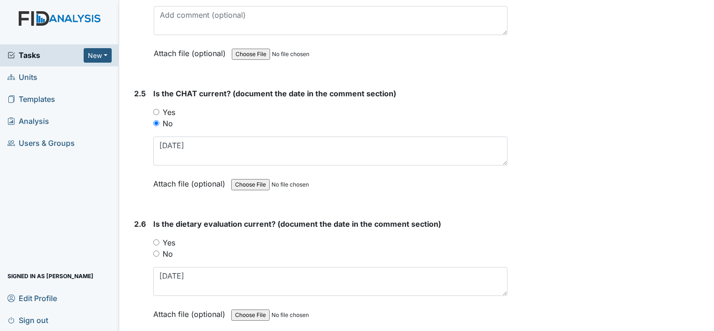
click at [168, 237] on label "Yes" at bounding box center [169, 242] width 13 height 11
click at [159, 239] on input "Yes" at bounding box center [156, 242] width 6 height 6
radio input "true"
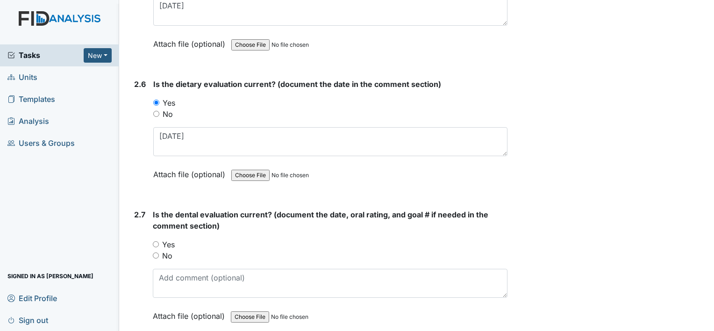
scroll to position [1588, 0]
click at [166, 238] on label "Yes" at bounding box center [168, 243] width 13 height 11
click at [159, 240] on input "Yes" at bounding box center [156, 243] width 6 height 6
radio input "true"
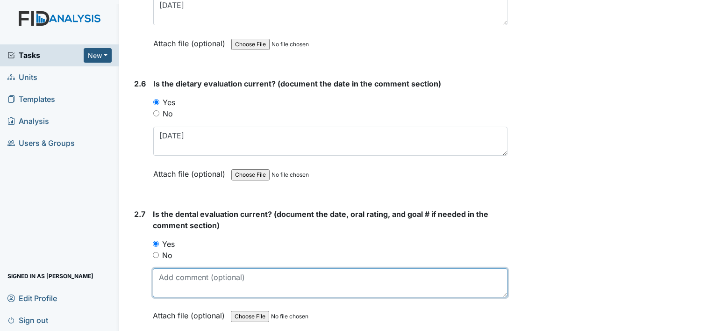
click at [184, 269] on textarea at bounding box center [330, 282] width 354 height 29
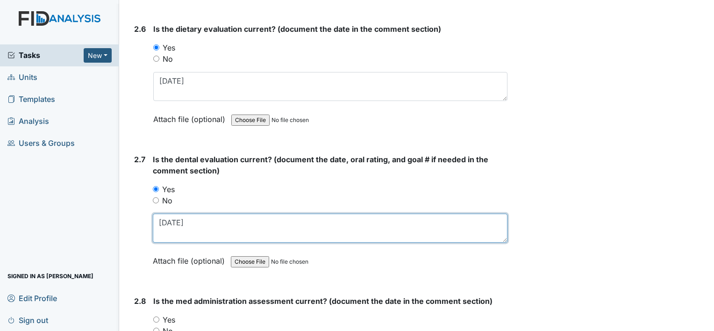
scroll to position [1728, 0]
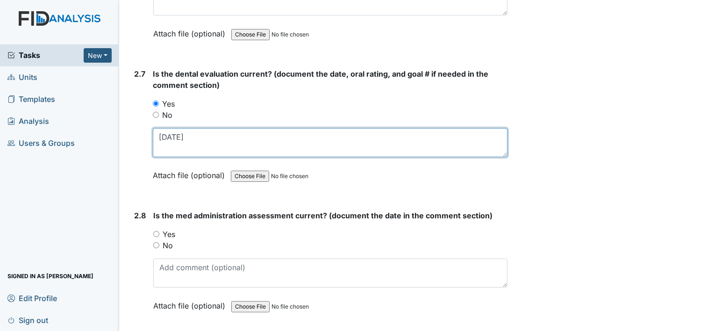
type textarea "2-17-25"
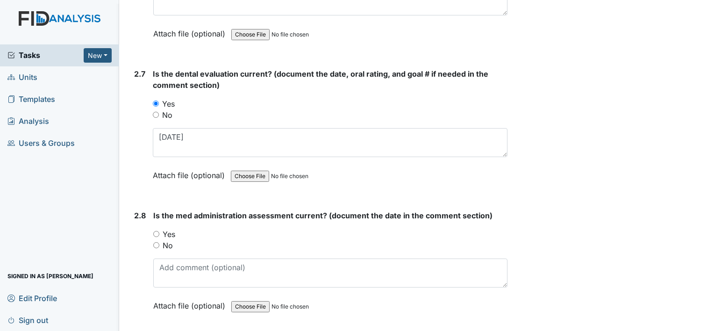
drag, startPoint x: 171, startPoint y: 239, endPoint x: 187, endPoint y: 260, distance: 26.1
click at [171, 240] on label "No" at bounding box center [168, 245] width 10 height 11
click at [159, 242] on input "No" at bounding box center [156, 245] width 6 height 6
radio input "true"
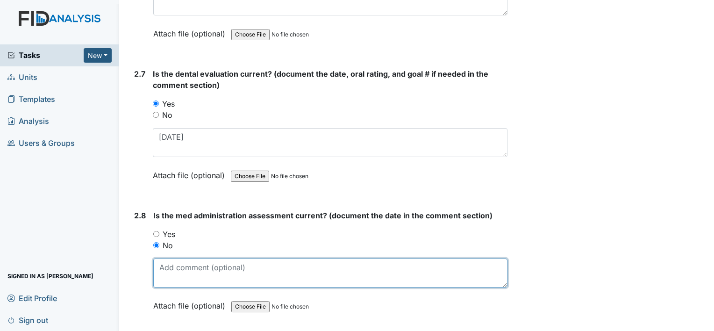
click at [190, 262] on textarea at bounding box center [330, 272] width 354 height 29
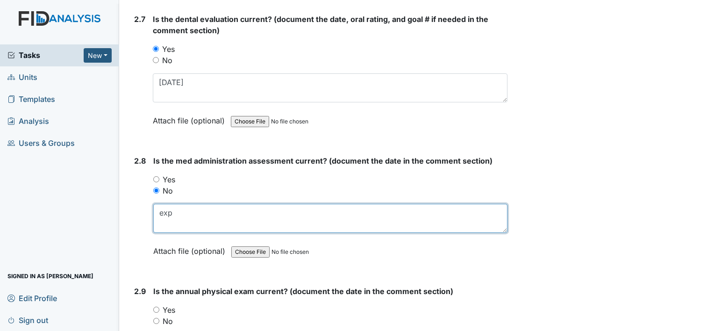
scroll to position [1915, 0]
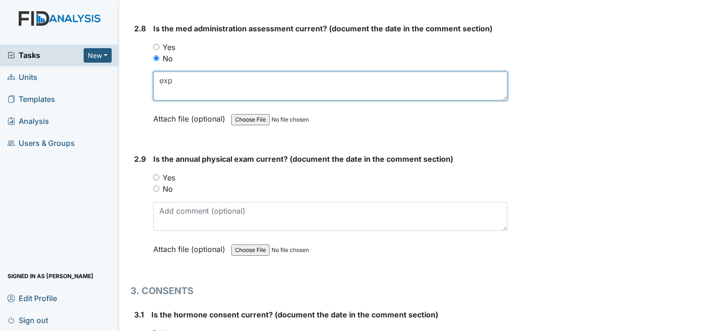
type textarea "exp"
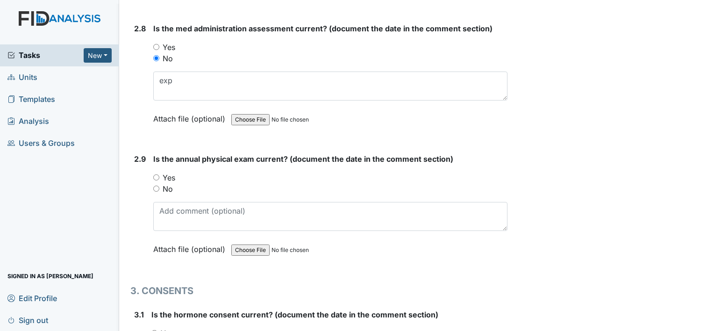
click at [169, 172] on label "Yes" at bounding box center [169, 177] width 13 height 11
click at [159, 174] on input "Yes" at bounding box center [156, 177] width 6 height 6
radio input "true"
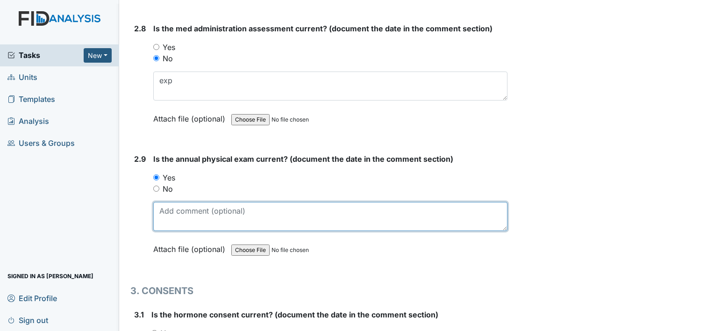
click at [187, 209] on textarea at bounding box center [330, 216] width 354 height 29
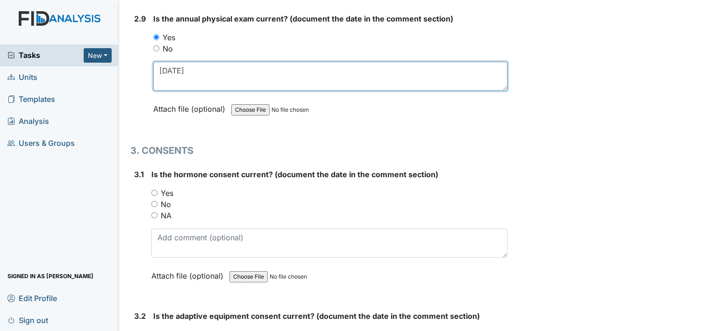
type textarea "2-28-25"
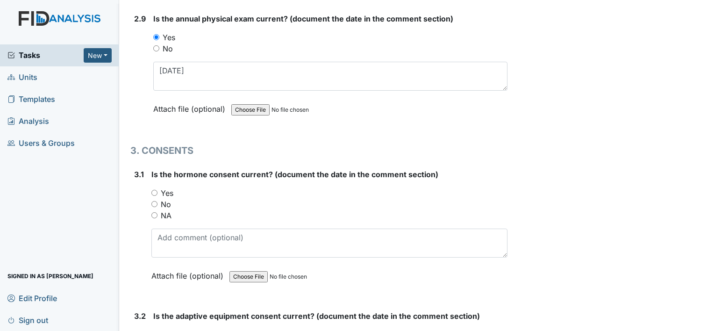
drag, startPoint x: 164, startPoint y: 206, endPoint x: 195, endPoint y: 212, distance: 30.8
click at [164, 210] on label "NA" at bounding box center [166, 215] width 11 height 11
click at [157, 212] on input "NA" at bounding box center [154, 215] width 6 height 6
radio input "true"
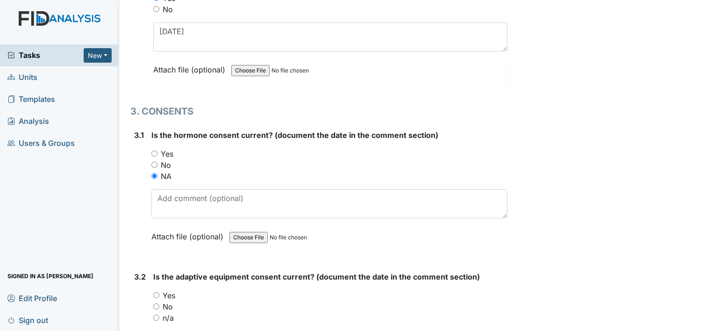
scroll to position [2195, 0]
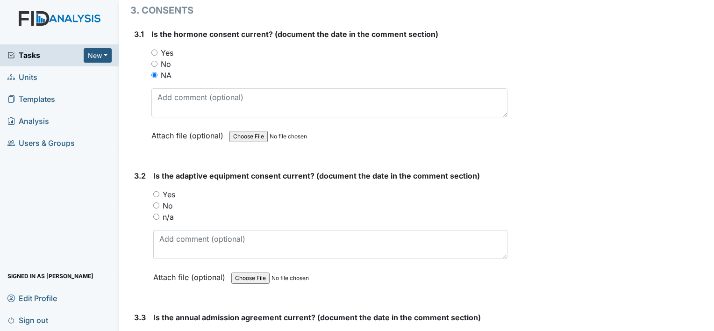
click at [167, 189] on label "Yes" at bounding box center [169, 194] width 13 height 11
click at [159, 191] on input "Yes" at bounding box center [156, 194] width 6 height 6
radio input "true"
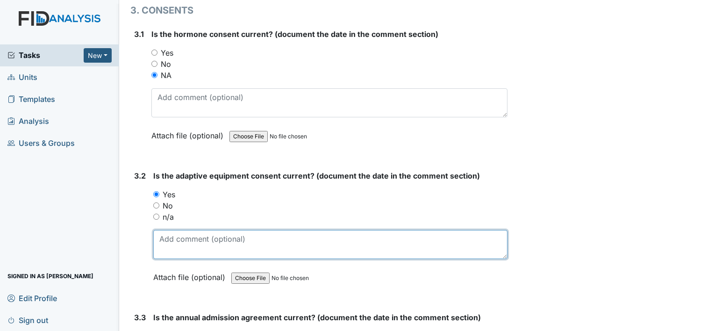
click at [185, 233] on textarea at bounding box center [330, 244] width 354 height 29
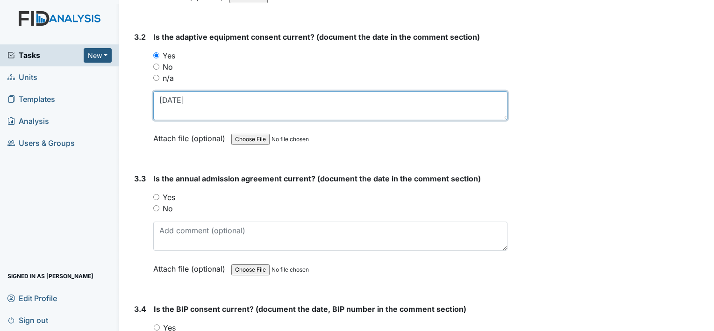
scroll to position [2335, 0]
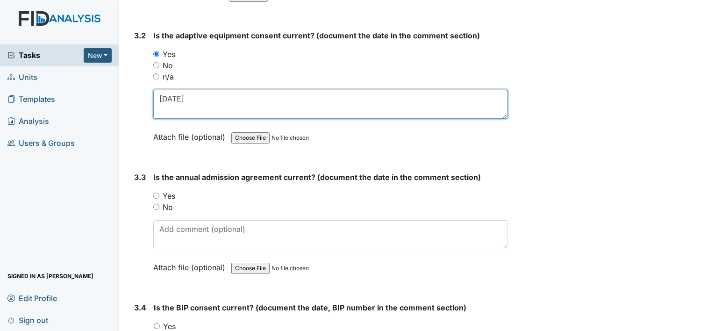
type textarea "11-14-25"
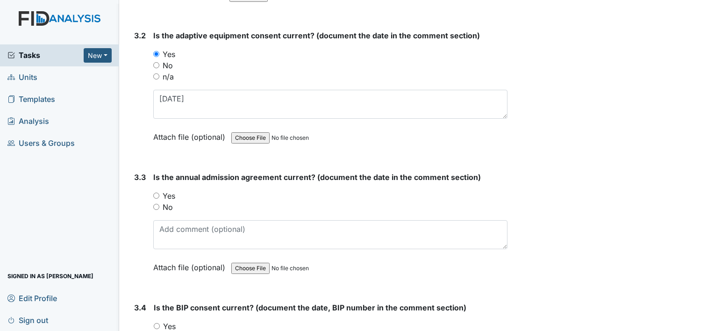
click at [164, 201] on label "No" at bounding box center [168, 206] width 10 height 11
click at [159, 204] on input "No" at bounding box center [156, 207] width 6 height 6
radio input "true"
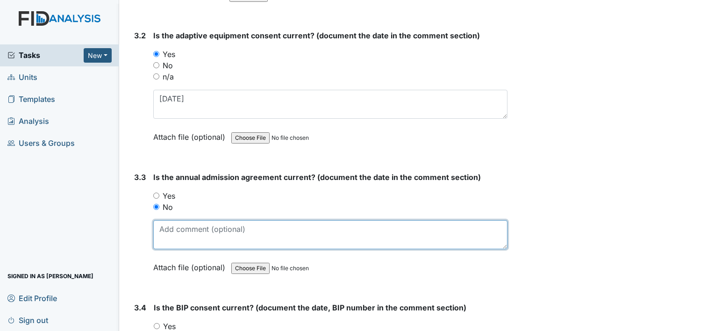
click at [189, 226] on textarea at bounding box center [330, 234] width 354 height 29
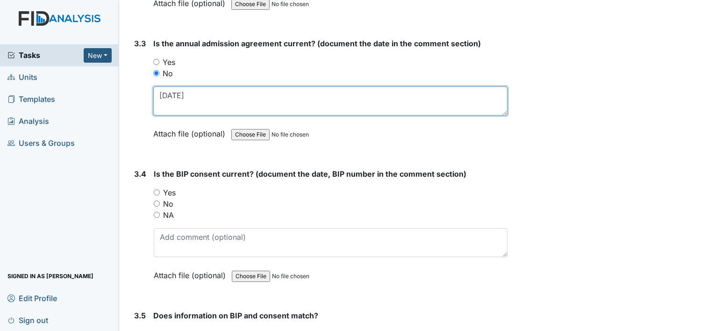
scroll to position [2475, 0]
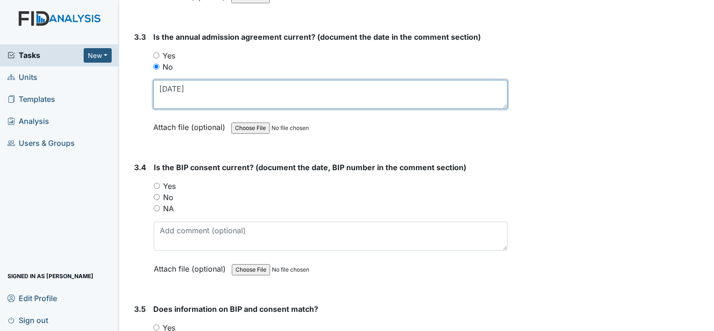
type textarea "8-4-2024"
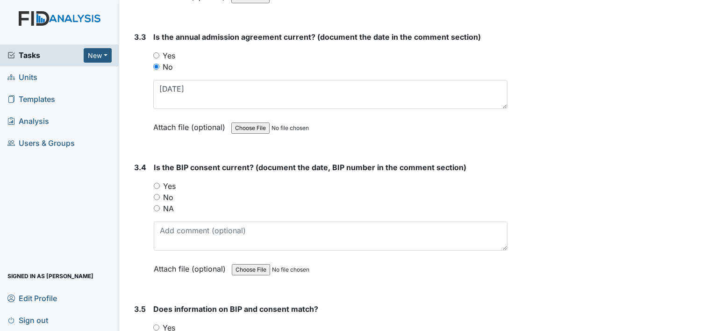
drag, startPoint x: 168, startPoint y: 177, endPoint x: 183, endPoint y: 220, distance: 45.5
click at [168, 180] on label "Yes" at bounding box center [169, 185] width 13 height 11
click at [160, 183] on input "Yes" at bounding box center [157, 186] width 6 height 6
radio input "true"
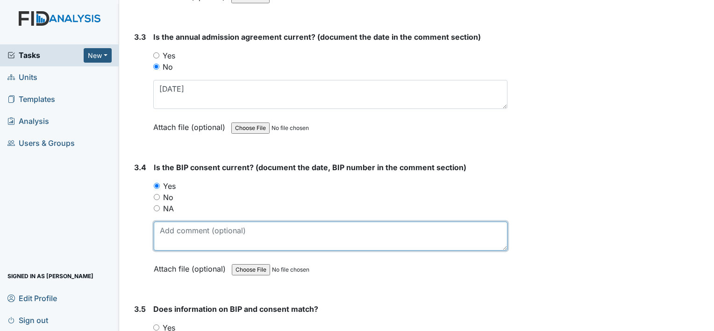
click at [185, 224] on textarea at bounding box center [331, 235] width 354 height 29
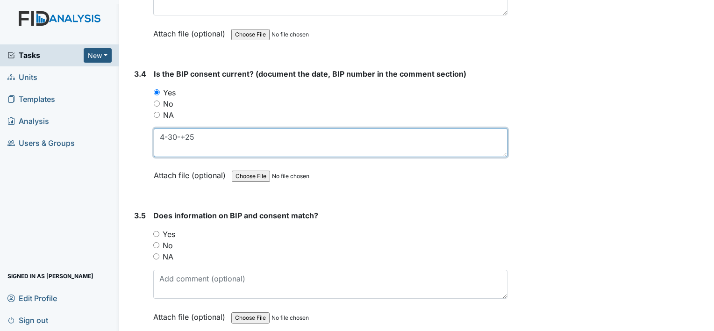
type textarea "4-30-+25"
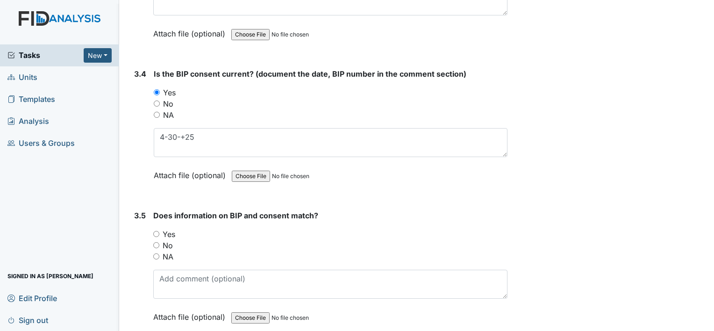
drag, startPoint x: 170, startPoint y: 224, endPoint x: 181, endPoint y: 224, distance: 11.2
click at [170, 228] on label "Yes" at bounding box center [169, 233] width 13 height 11
click at [159, 231] on input "Yes" at bounding box center [156, 234] width 6 height 6
radio input "true"
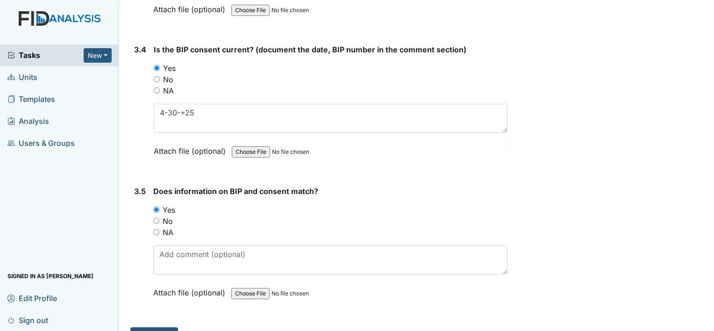
scroll to position [2604, 0]
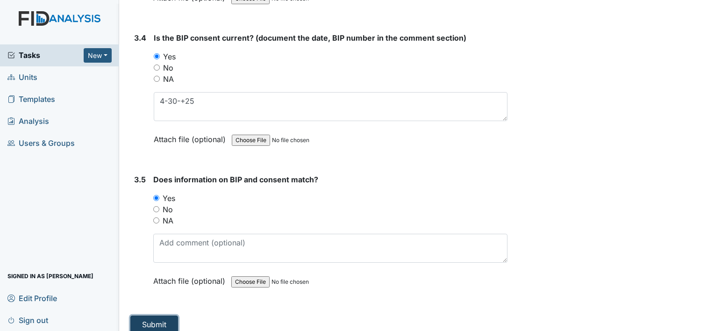
click at [169, 315] on button "Submit" at bounding box center [154, 324] width 48 height 18
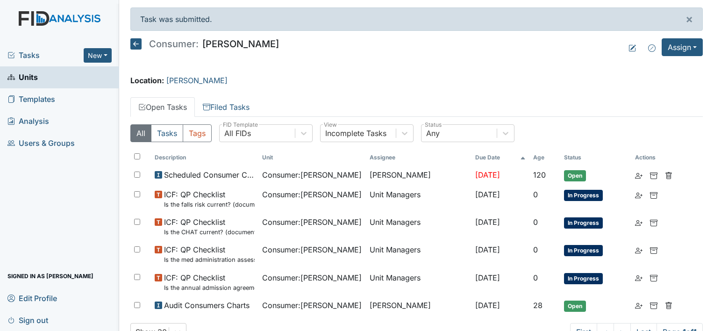
click at [31, 77] on span "Units" at bounding box center [22, 77] width 30 height 14
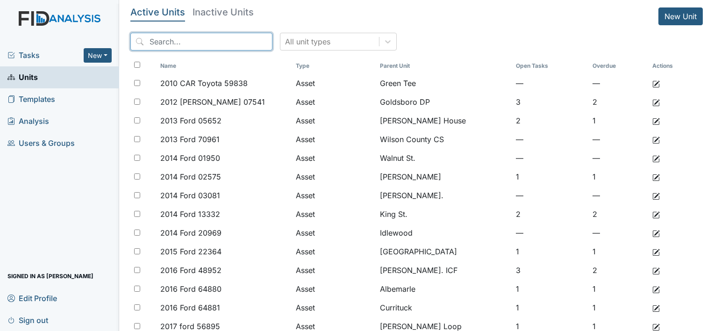
click at [189, 43] on input "search" at bounding box center [201, 42] width 142 height 18
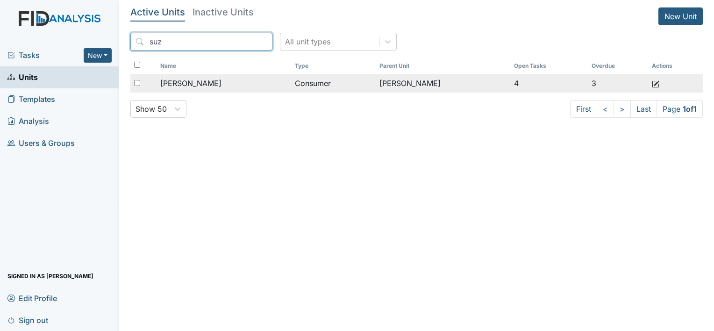
type input "suz"
click at [217, 82] on span "[PERSON_NAME]" at bounding box center [190, 83] width 61 height 11
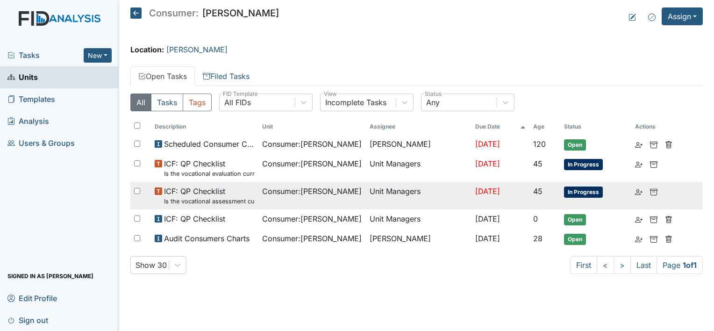
click at [583, 194] on span "In Progress" at bounding box center [583, 191] width 39 height 11
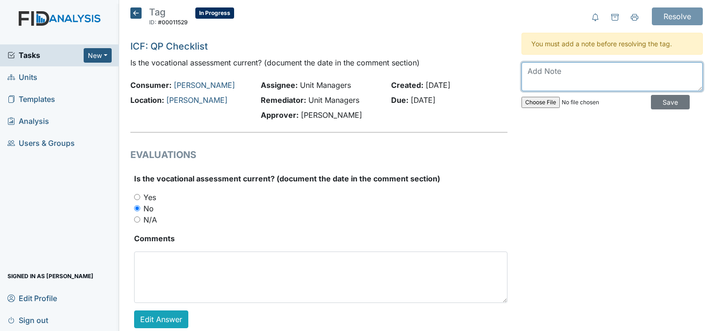
click at [631, 64] on textarea at bounding box center [611, 76] width 181 height 29
type textarea "7-7-2025"
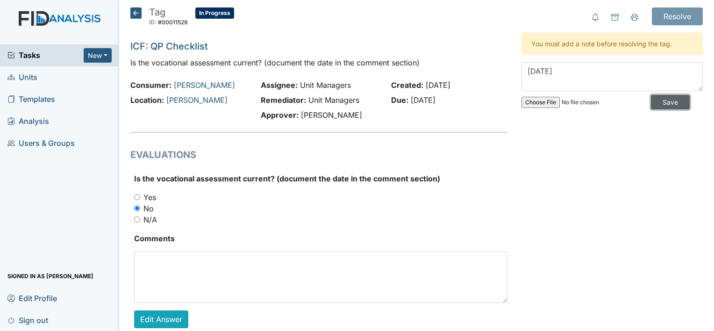
drag, startPoint x: 661, startPoint y: 105, endPoint x: 661, endPoint y: 95, distance: 9.3
click at [661, 105] on input "Save" at bounding box center [670, 102] width 39 height 14
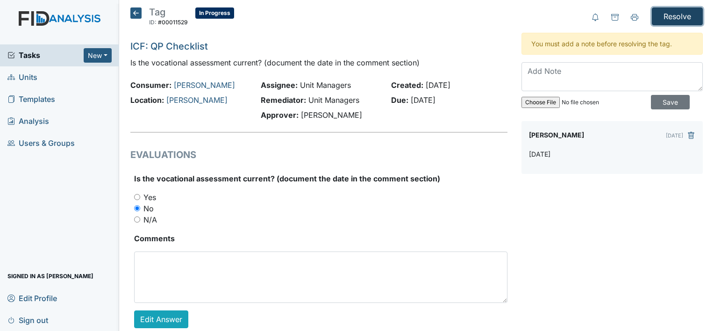
click at [663, 15] on input "Resolve" at bounding box center [676, 16] width 51 height 18
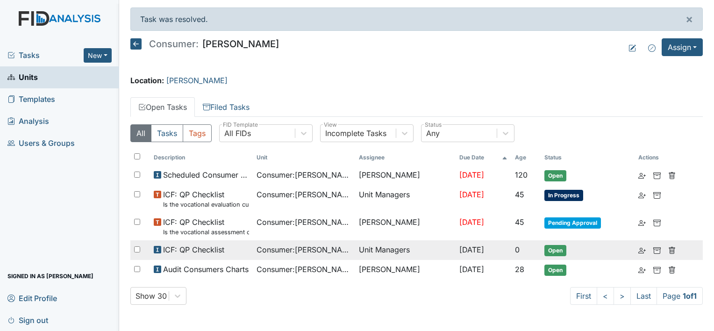
click at [205, 252] on span "ICF: QP Checklist" at bounding box center [193, 249] width 61 height 11
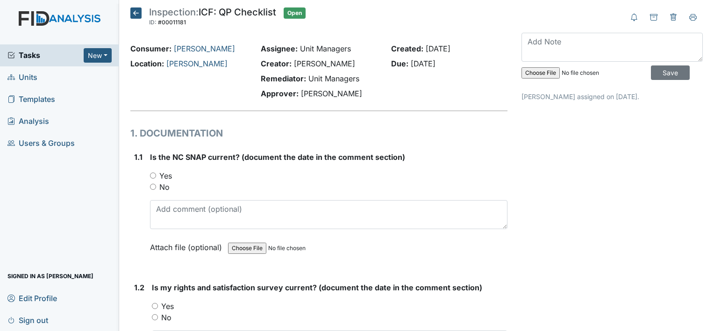
click at [168, 173] on label "Yes" at bounding box center [165, 175] width 13 height 11
click at [156, 173] on input "Yes" at bounding box center [153, 175] width 6 height 6
radio input "true"
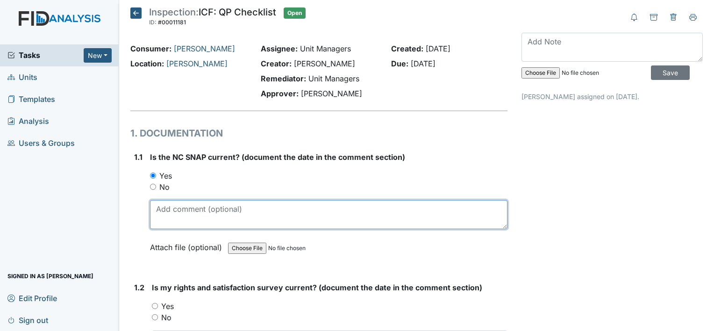
click at [211, 207] on textarea at bounding box center [328, 214] width 357 height 29
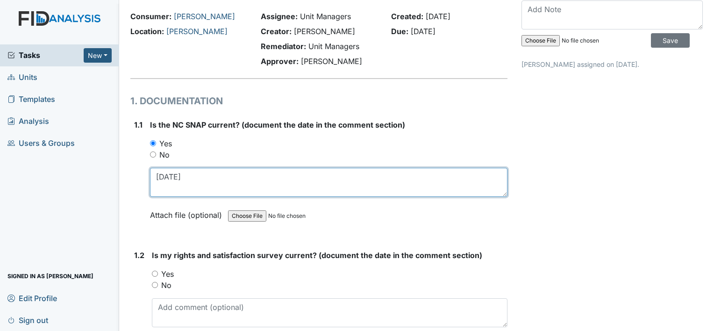
scroll to position [47, 0]
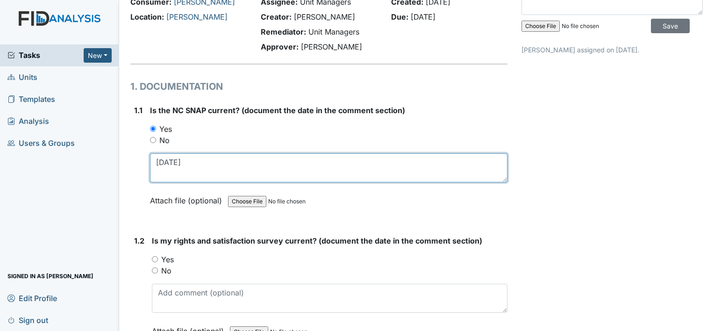
type textarea "7-3-2025"
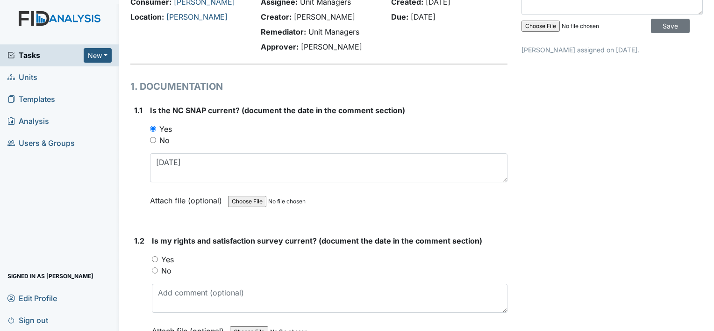
drag, startPoint x: 161, startPoint y: 251, endPoint x: 166, endPoint y: 248, distance: 5.6
click at [161, 251] on div "Is my rights and satisfaction survey current? (document the date in the comment…" at bounding box center [329, 289] width 355 height 108
click at [165, 258] on label "Yes" at bounding box center [167, 259] width 13 height 11
click at [158, 258] on input "Yes" at bounding box center [155, 259] width 6 height 6
radio input "true"
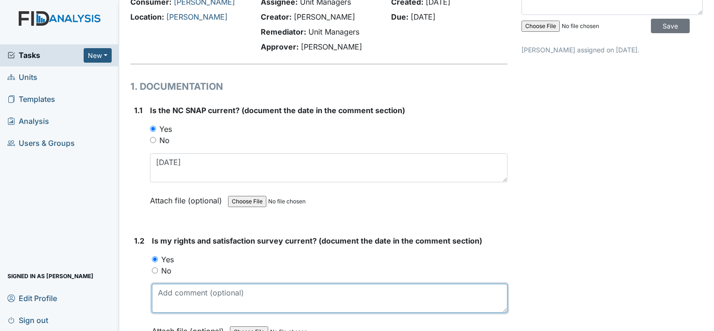
click at [198, 297] on textarea at bounding box center [329, 297] width 355 height 29
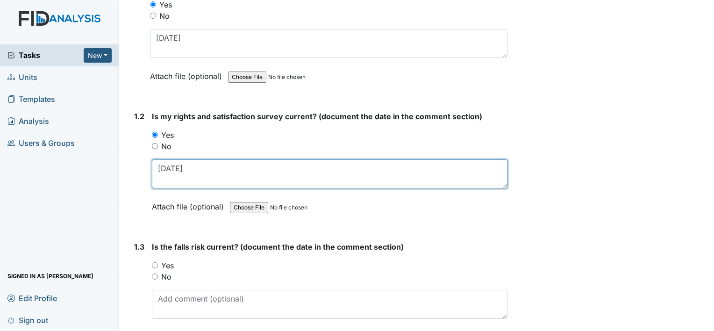
scroll to position [187, 0]
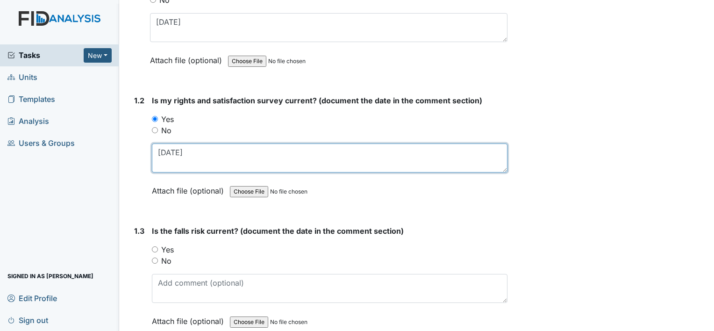
type textarea "10-10-2024"
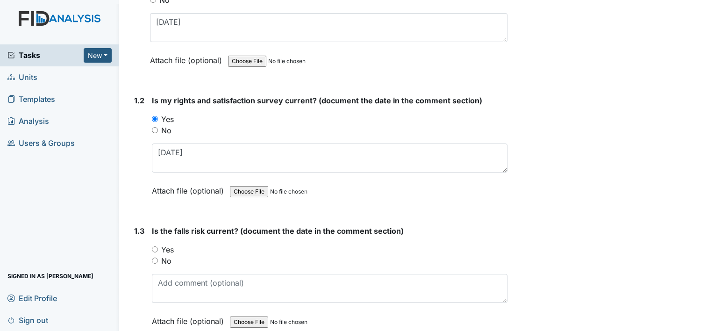
click at [167, 248] on label "Yes" at bounding box center [167, 249] width 13 height 11
click at [158, 248] on input "Yes" at bounding box center [155, 249] width 6 height 6
radio input "true"
click at [167, 263] on label "No" at bounding box center [166, 260] width 10 height 11
click at [158, 263] on input "No" at bounding box center [155, 260] width 6 height 6
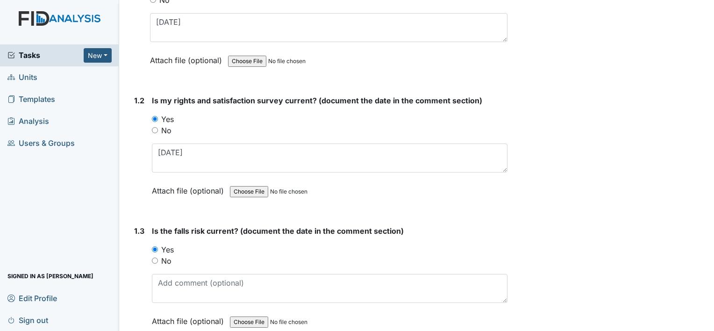
radio input "true"
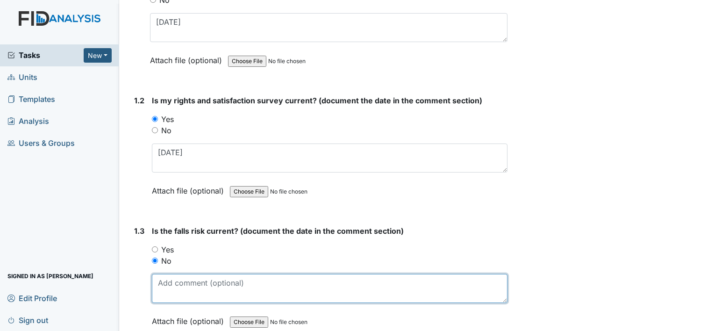
click at [177, 285] on textarea at bounding box center [329, 288] width 355 height 29
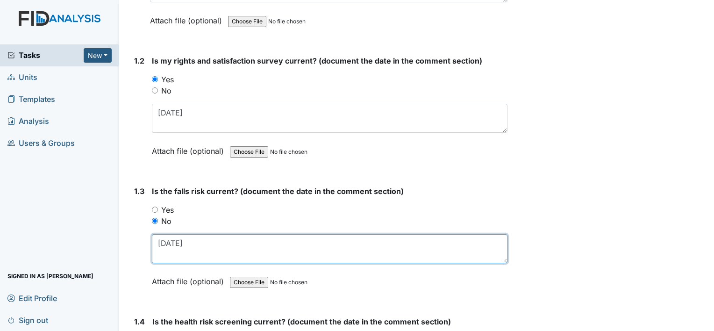
scroll to position [327, 0]
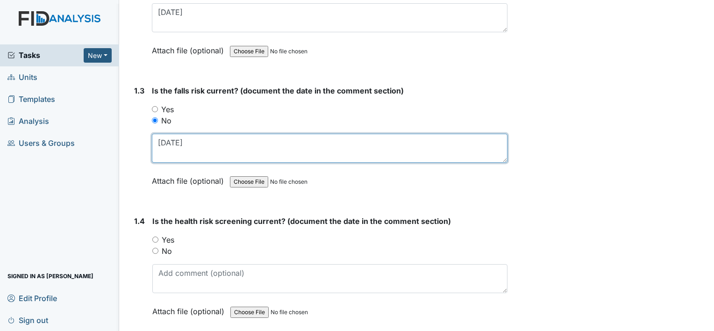
type textarea "11-2-23"
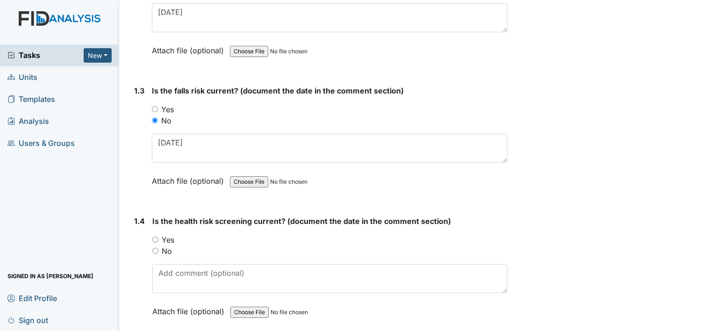
click at [165, 238] on label "Yes" at bounding box center [168, 239] width 13 height 11
click at [158, 238] on input "Yes" at bounding box center [155, 239] width 6 height 6
radio input "true"
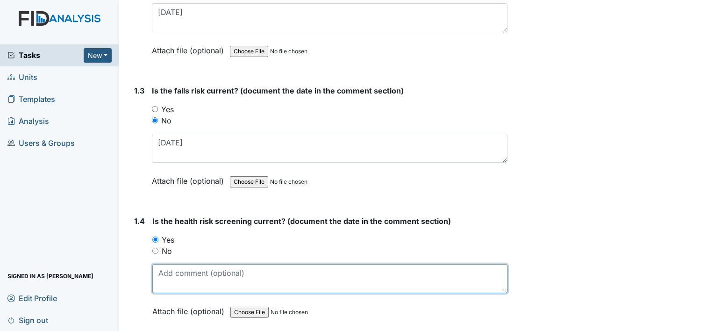
drag, startPoint x: 184, startPoint y: 268, endPoint x: 191, endPoint y: 265, distance: 6.7
click at [185, 269] on textarea at bounding box center [329, 278] width 355 height 29
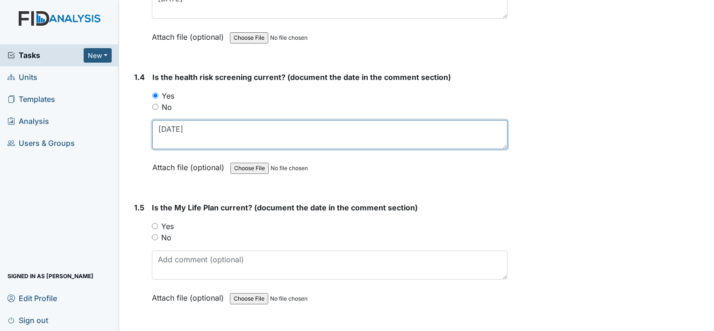
scroll to position [514, 0]
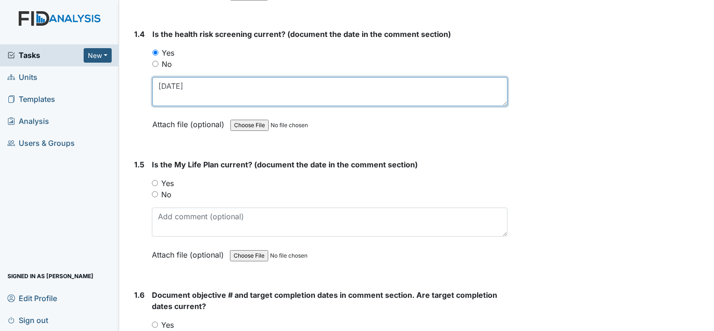
type textarea "10-10-24"
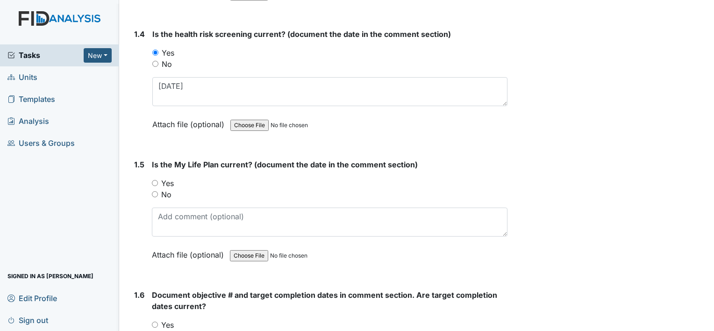
click at [168, 183] on label "Yes" at bounding box center [167, 182] width 13 height 11
click at [158, 183] on input "Yes" at bounding box center [155, 183] width 6 height 6
radio input "true"
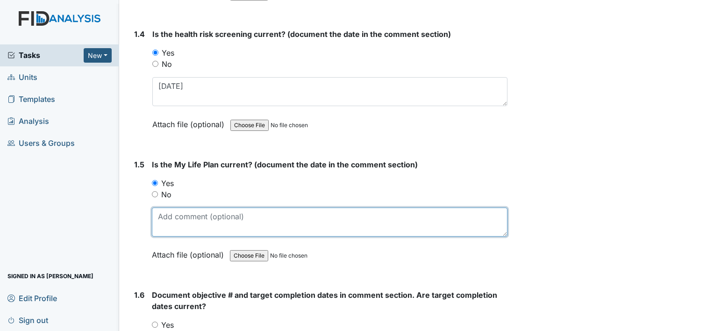
drag, startPoint x: 174, startPoint y: 218, endPoint x: 178, endPoint y: 209, distance: 9.6
click at [174, 218] on textarea at bounding box center [329, 221] width 355 height 29
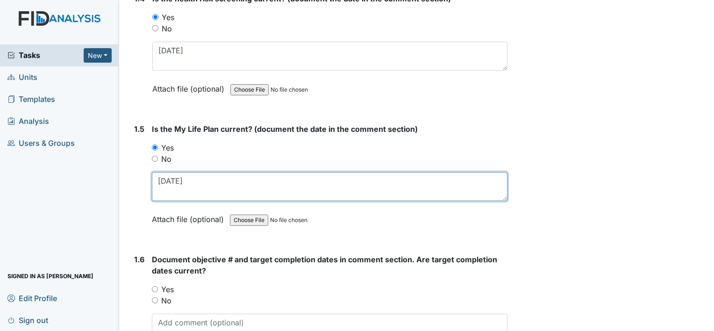
scroll to position [607, 0]
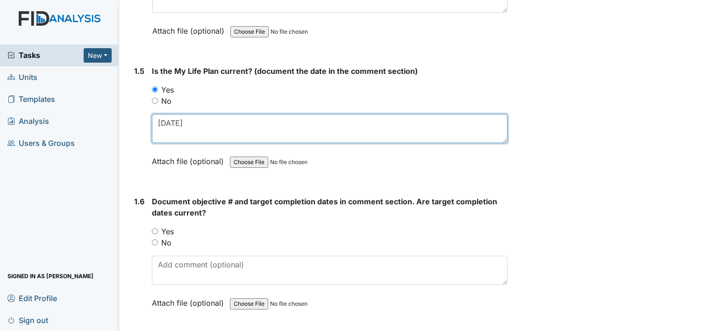
type textarea "10-10-24"
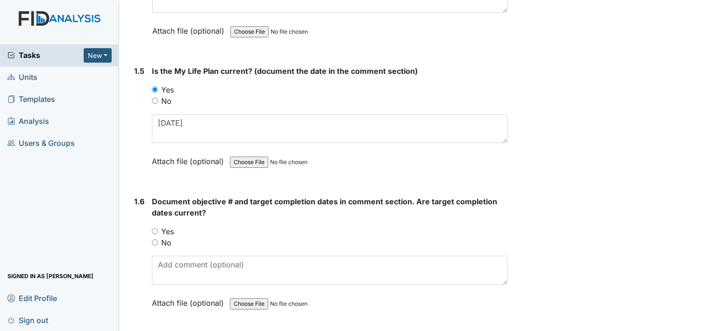
click at [170, 228] on label "Yes" at bounding box center [167, 231] width 13 height 11
click at [158, 228] on input "Yes" at bounding box center [155, 231] width 6 height 6
radio input "true"
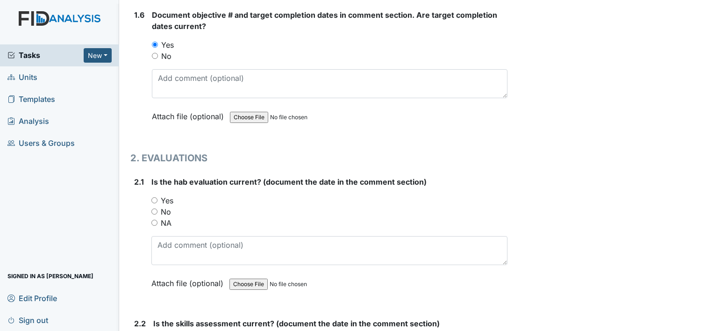
scroll to position [794, 0]
click at [170, 206] on label "No" at bounding box center [166, 210] width 10 height 11
click at [157, 208] on input "No" at bounding box center [154, 211] width 6 height 6
radio input "true"
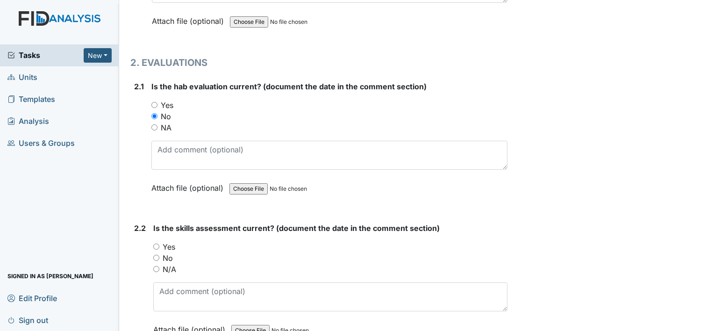
scroll to position [934, 0]
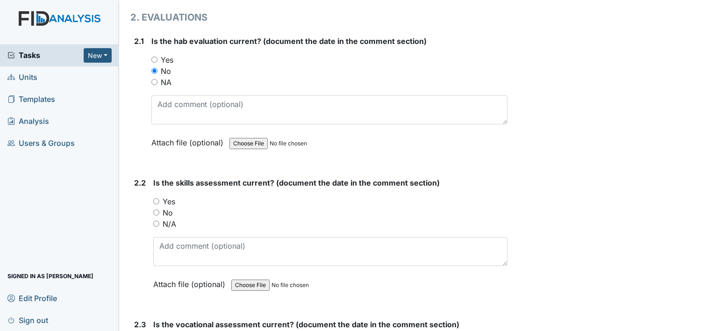
click at [170, 198] on label "Yes" at bounding box center [169, 201] width 13 height 11
click at [159, 198] on input "Yes" at bounding box center [156, 201] width 6 height 6
radio input "true"
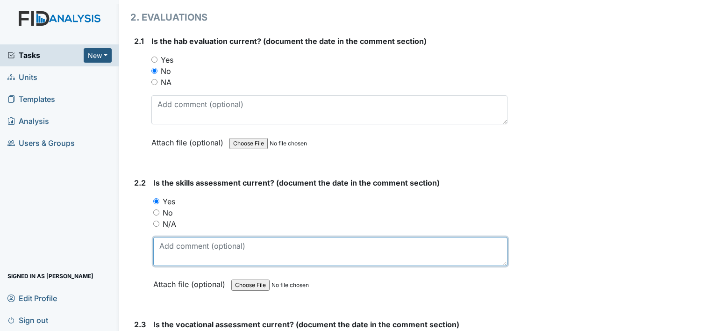
click at [175, 245] on textarea at bounding box center [330, 251] width 354 height 29
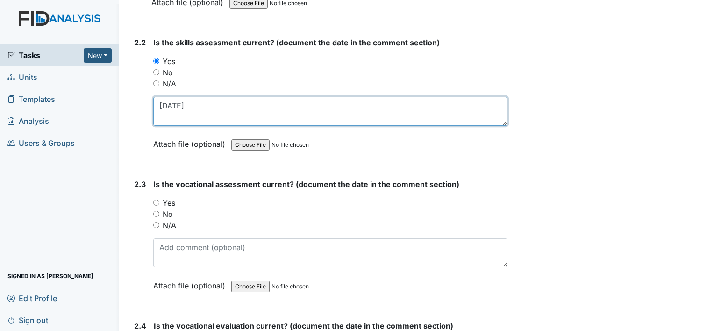
type textarea "9-30-2024"
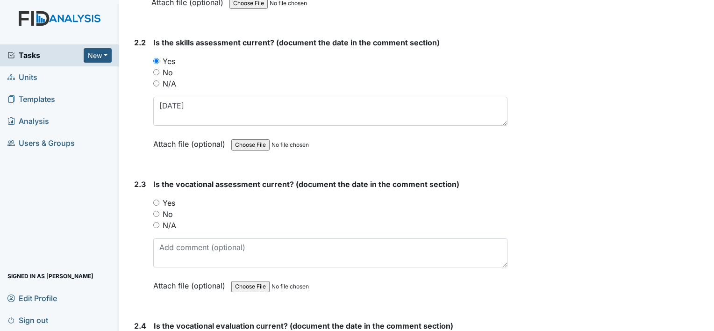
click at [164, 197] on label "Yes" at bounding box center [169, 202] width 13 height 11
click at [159, 199] on input "Yes" at bounding box center [156, 202] width 6 height 6
radio input "true"
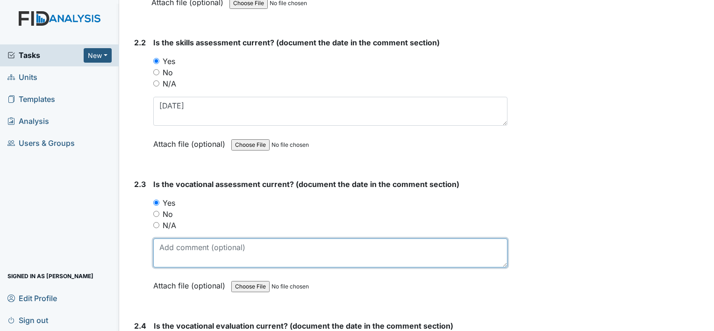
click at [193, 243] on textarea at bounding box center [330, 252] width 354 height 29
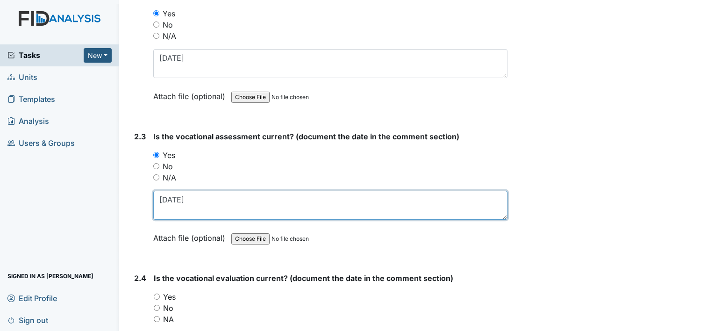
scroll to position [1214, 0]
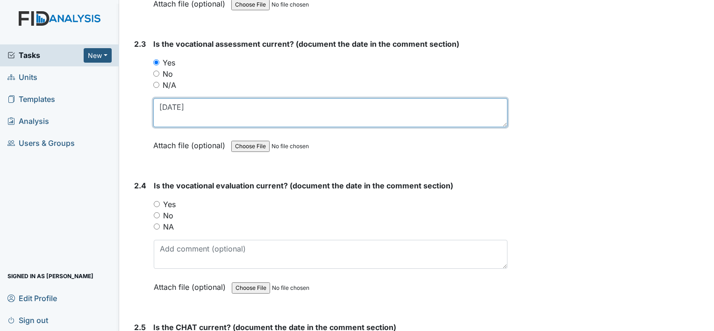
type textarea "7-7-25"
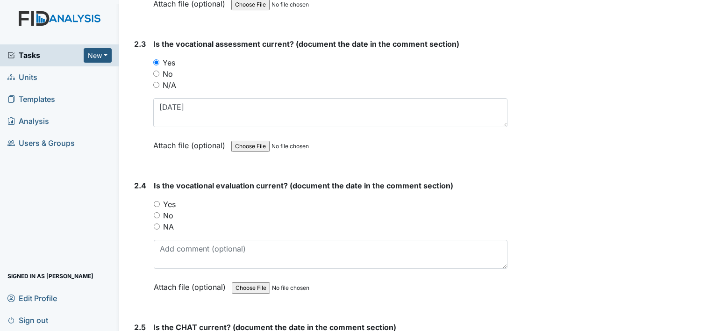
click at [169, 212] on label "No" at bounding box center [168, 215] width 10 height 11
click at [160, 212] on input "No" at bounding box center [157, 215] width 6 height 6
radio input "true"
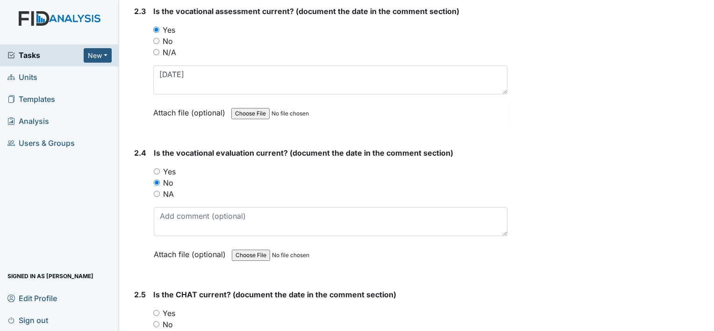
scroll to position [1354, 0]
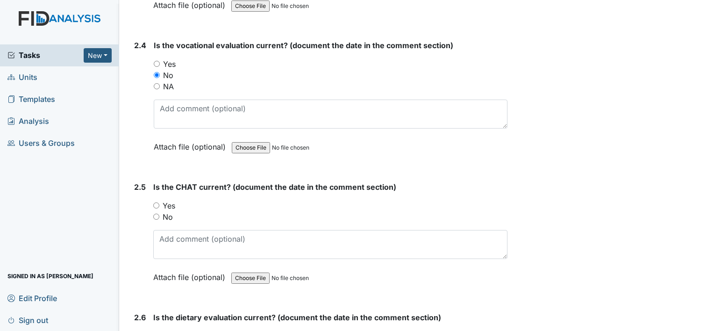
click at [168, 200] on label "Yes" at bounding box center [169, 205] width 13 height 11
click at [159, 202] on input "Yes" at bounding box center [156, 205] width 6 height 6
radio input "true"
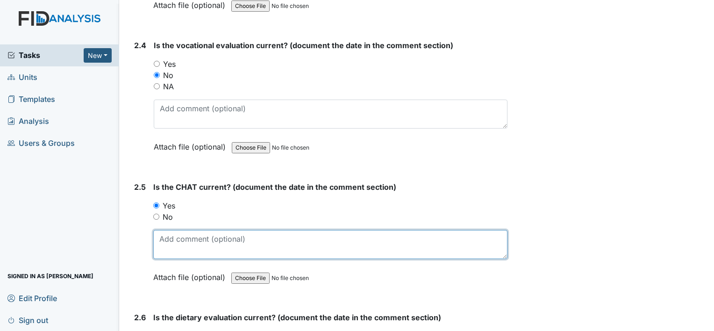
click at [185, 232] on textarea at bounding box center [330, 244] width 354 height 29
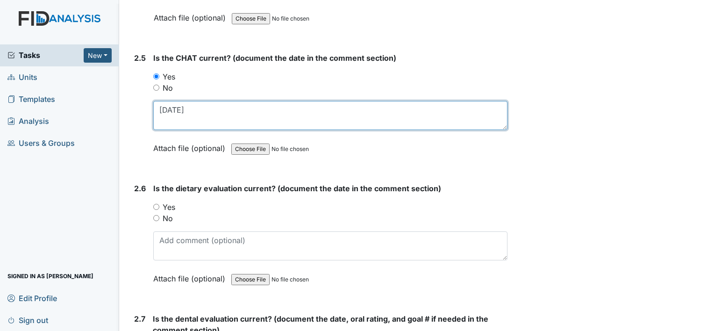
scroll to position [1494, 0]
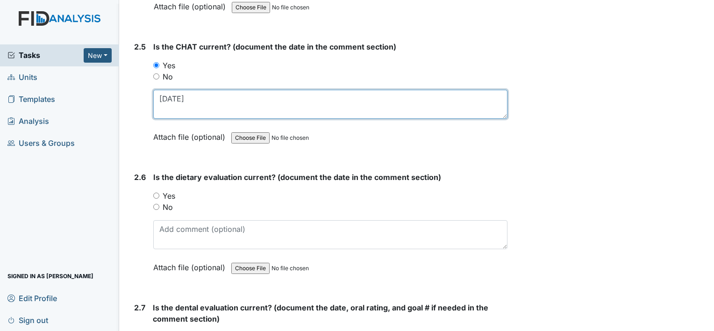
type textarea "10-9-24"
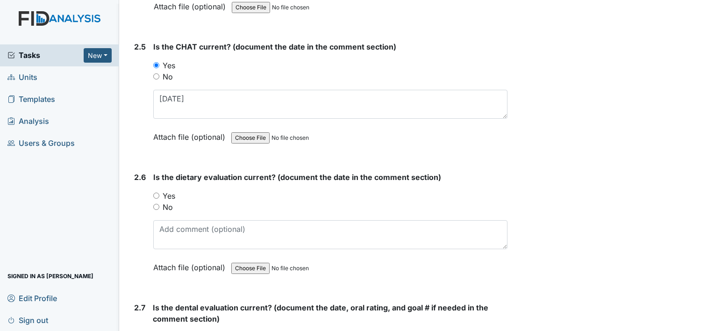
drag, startPoint x: 169, startPoint y: 190, endPoint x: 177, endPoint y: 192, distance: 8.3
click at [169, 190] on label "Yes" at bounding box center [169, 195] width 13 height 11
click at [159, 192] on input "Yes" at bounding box center [156, 195] width 6 height 6
radio input "true"
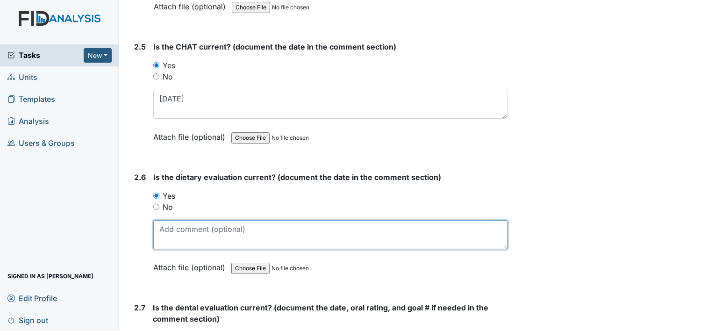
click at [206, 222] on textarea at bounding box center [330, 234] width 354 height 29
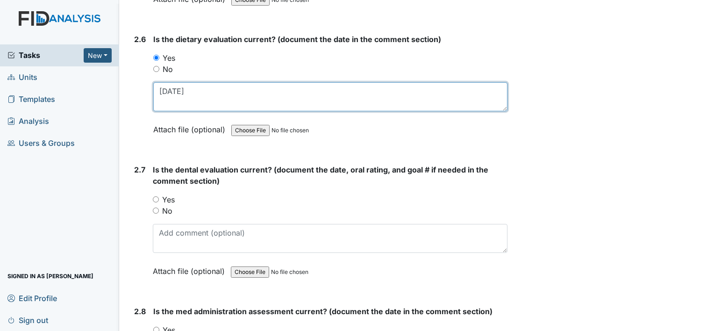
scroll to position [1634, 0]
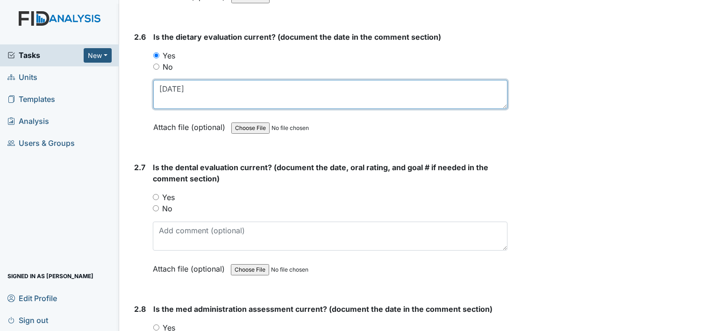
type textarea "9-9-24"
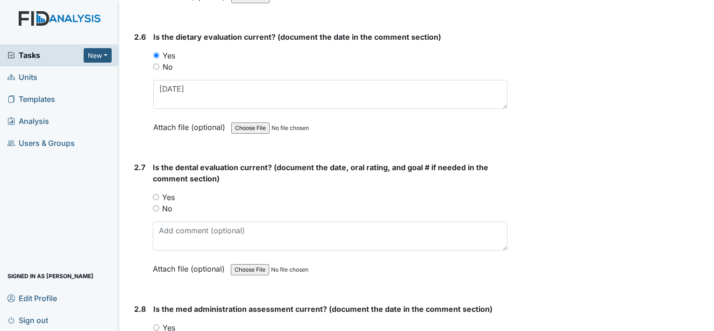
click at [166, 194] on label "Yes" at bounding box center [168, 196] width 13 height 11
click at [159, 194] on input "Yes" at bounding box center [156, 197] width 6 height 6
radio input "true"
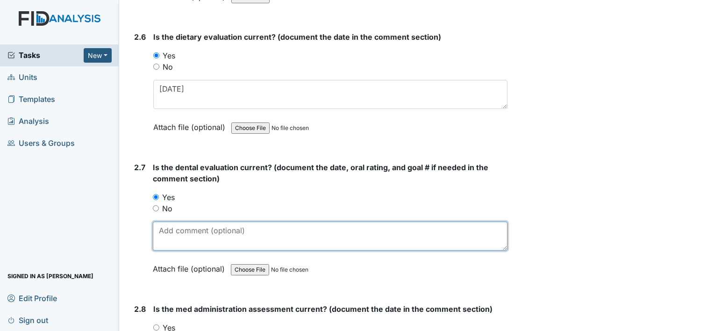
click at [174, 223] on textarea at bounding box center [330, 235] width 354 height 29
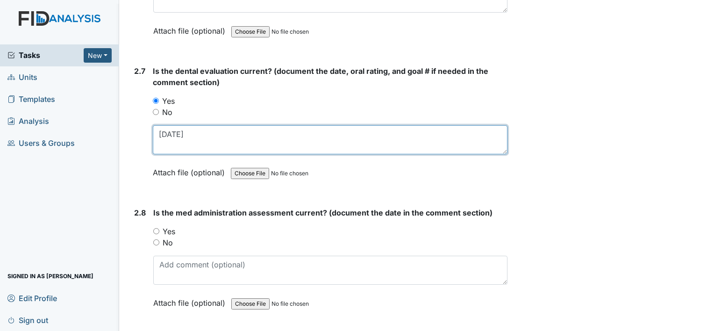
scroll to position [1775, 0]
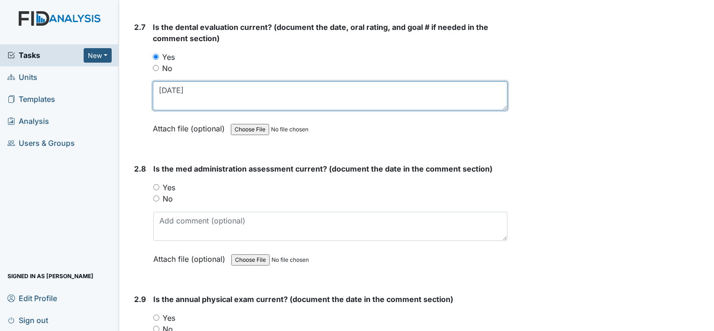
type textarea "7-7-25"
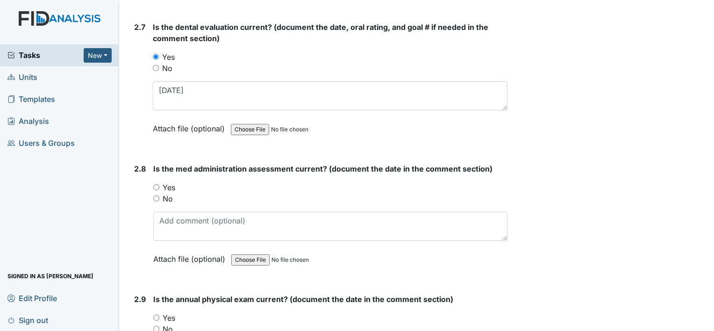
click at [170, 182] on label "Yes" at bounding box center [169, 187] width 13 height 11
click at [159, 184] on input "Yes" at bounding box center [156, 187] width 6 height 6
radio input "true"
click at [170, 193] on label "No" at bounding box center [168, 198] width 10 height 11
click at [159, 195] on input "No" at bounding box center [156, 198] width 6 height 6
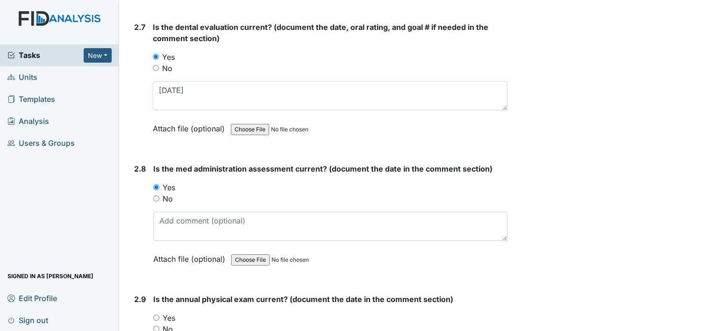
radio input "true"
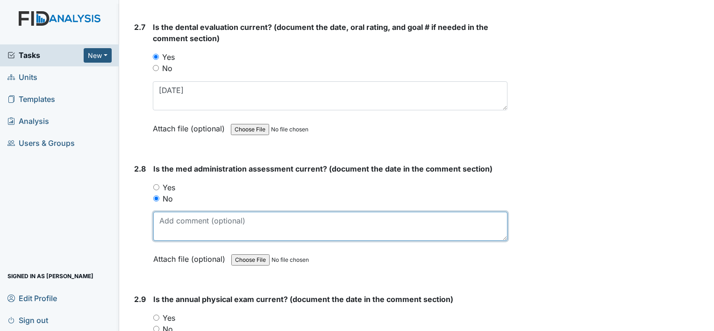
drag, startPoint x: 187, startPoint y: 217, endPoint x: 196, endPoint y: 203, distance: 16.6
click at [188, 215] on textarea at bounding box center [330, 226] width 354 height 29
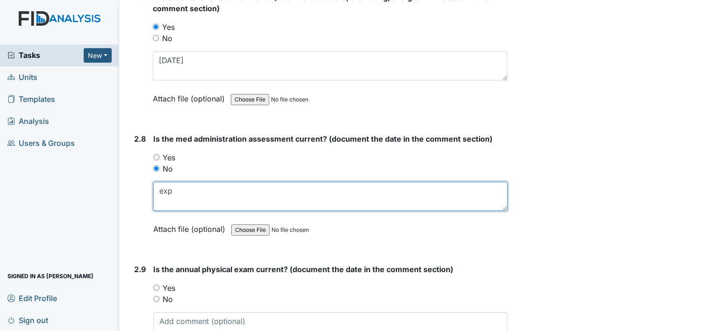
scroll to position [1821, 0]
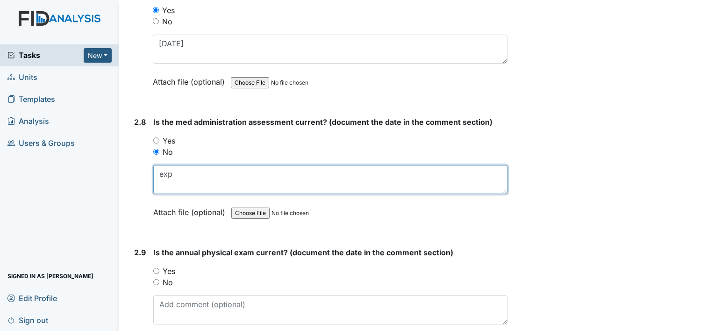
type textarea "exp"
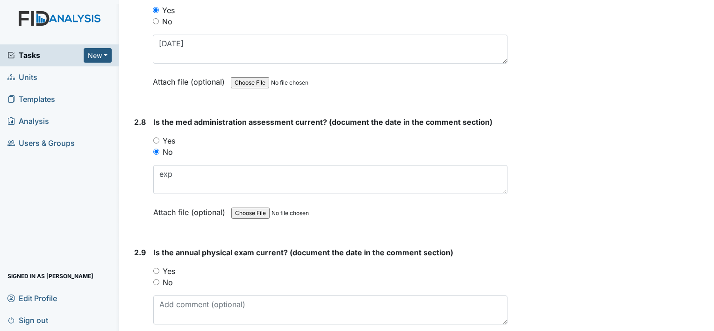
click at [170, 276] on label "No" at bounding box center [168, 281] width 10 height 11
click at [159, 279] on input "No" at bounding box center [156, 282] width 6 height 6
radio input "true"
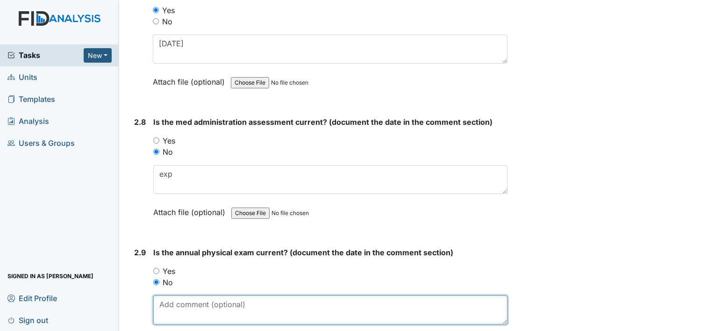
click at [179, 299] on textarea at bounding box center [330, 309] width 354 height 29
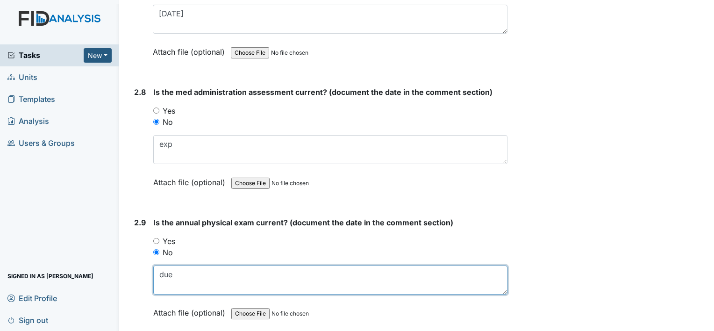
scroll to position [2055, 0]
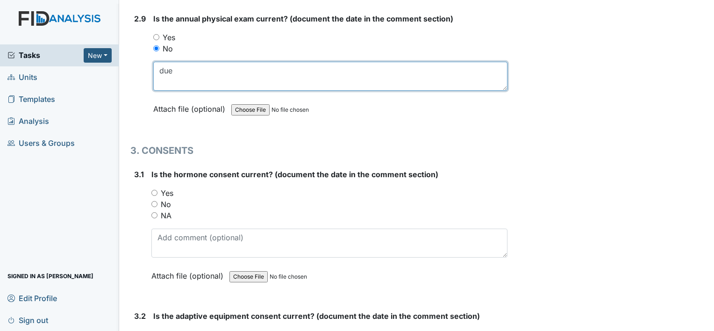
type textarea "due"
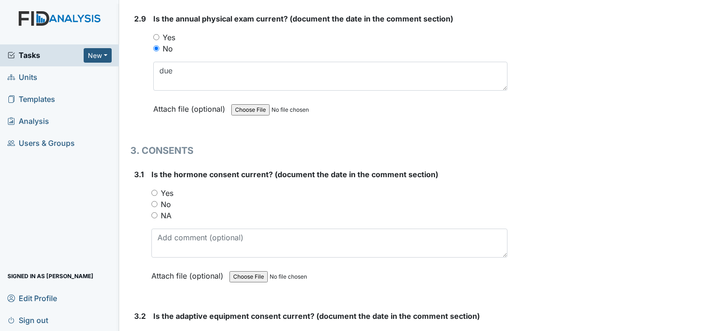
click at [166, 210] on label "NA" at bounding box center [166, 215] width 11 height 11
click at [157, 212] on input "NA" at bounding box center [154, 215] width 6 height 6
radio input "true"
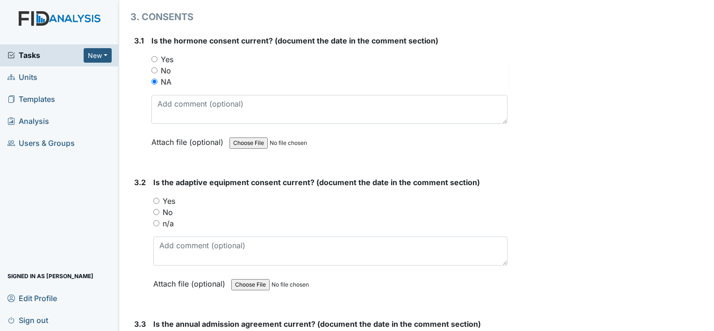
scroll to position [2242, 0]
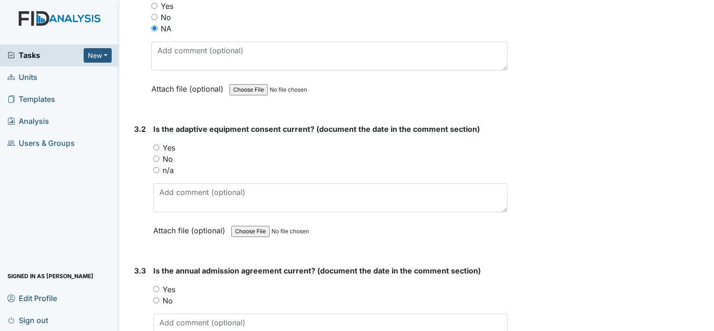
click at [169, 164] on label "n/a" at bounding box center [168, 169] width 11 height 11
click at [159, 167] on input "n/a" at bounding box center [156, 170] width 6 height 6
radio input "true"
click at [172, 283] on label "Yes" at bounding box center [169, 288] width 13 height 11
click at [159, 286] on input "Yes" at bounding box center [156, 289] width 6 height 6
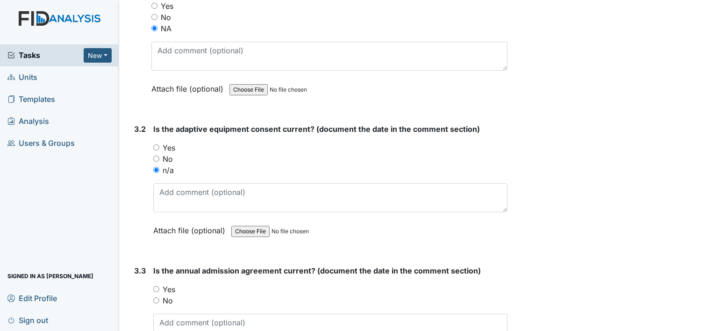
radio input "true"
drag, startPoint x: 178, startPoint y: 312, endPoint x: 185, endPoint y: 308, distance: 7.8
click at [179, 313] on textarea at bounding box center [330, 327] width 354 height 29
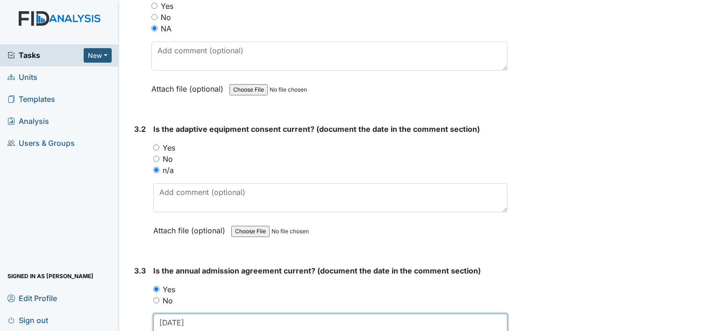
type textarea "7-15-25"
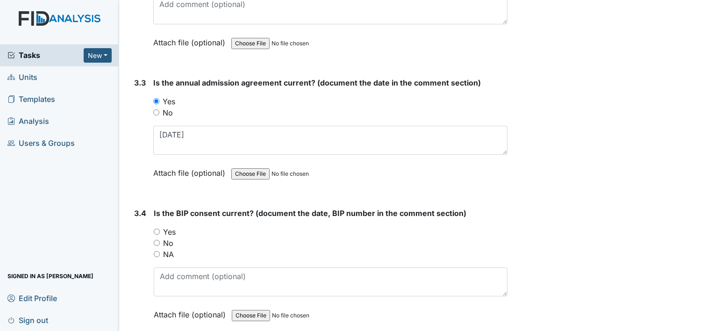
click at [172, 226] on label "Yes" at bounding box center [169, 231] width 13 height 11
click at [160, 228] on input "Yes" at bounding box center [157, 231] width 6 height 6
radio input "true"
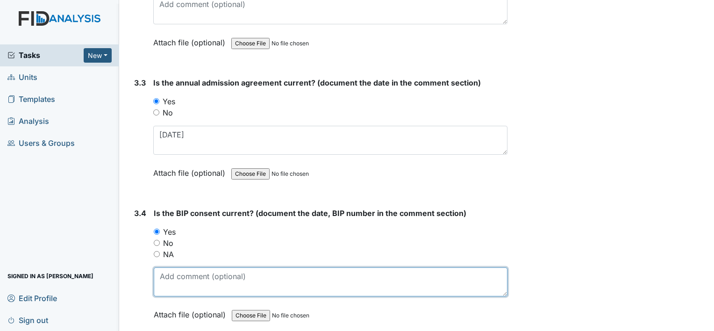
click at [171, 273] on textarea at bounding box center [331, 281] width 354 height 29
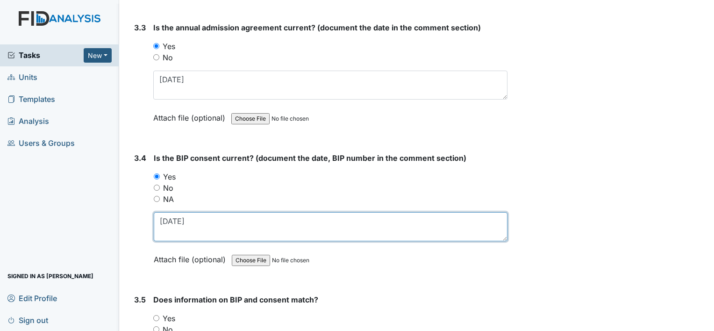
scroll to position [2604, 0]
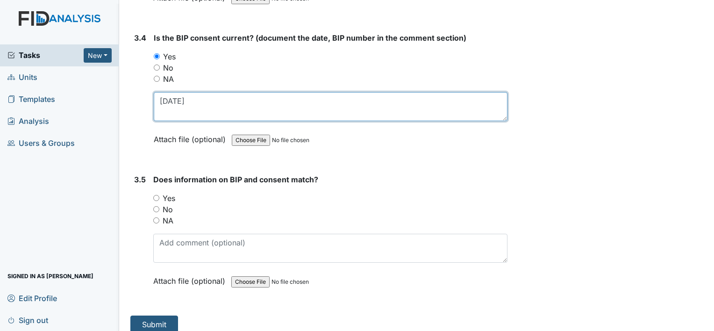
type textarea "[DATE]"
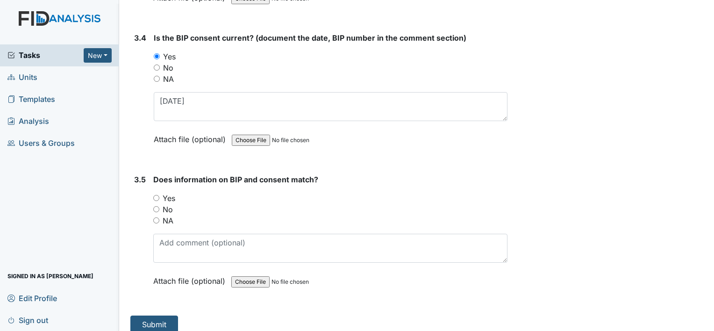
drag, startPoint x: 170, startPoint y: 188, endPoint x: 170, endPoint y: 198, distance: 10.7
click at [170, 192] on label "Yes" at bounding box center [169, 197] width 13 height 11
click at [159, 195] on input "Yes" at bounding box center [156, 198] width 6 height 6
radio input "true"
click at [164, 316] on button "Submit" at bounding box center [154, 324] width 48 height 18
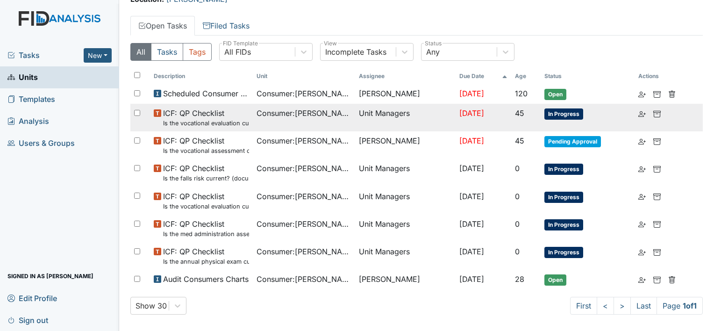
scroll to position [86, 0]
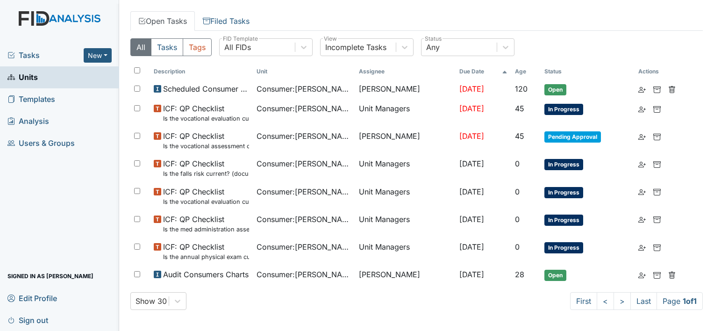
click at [32, 78] on span "Units" at bounding box center [22, 77] width 30 height 14
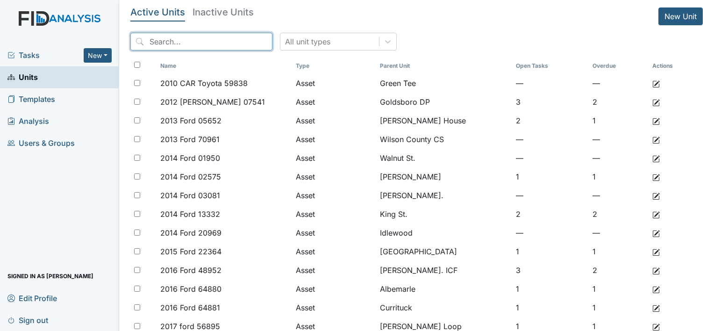
click at [212, 43] on input "search" at bounding box center [201, 42] width 142 height 18
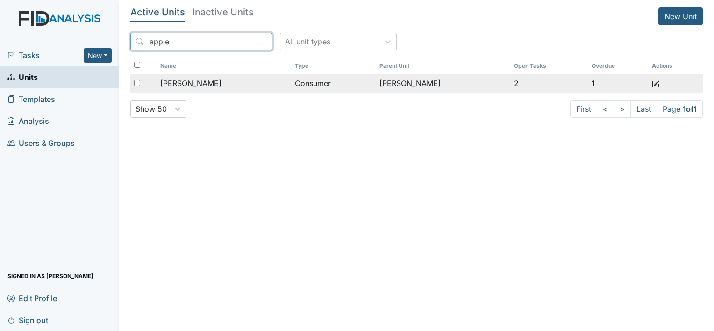
type input "apple"
click at [191, 77] on td "[PERSON_NAME]" at bounding box center [223, 83] width 134 height 19
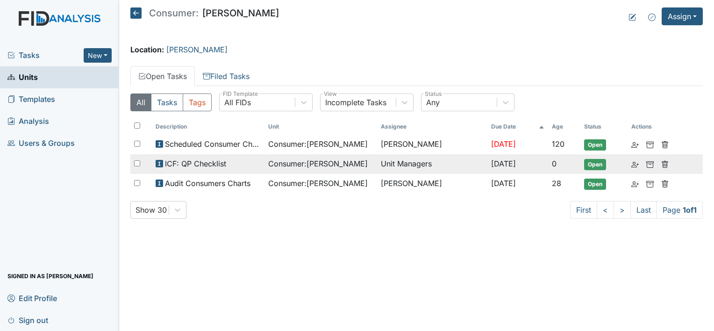
click at [212, 160] on span "ICF: QP Checklist" at bounding box center [195, 163] width 61 height 11
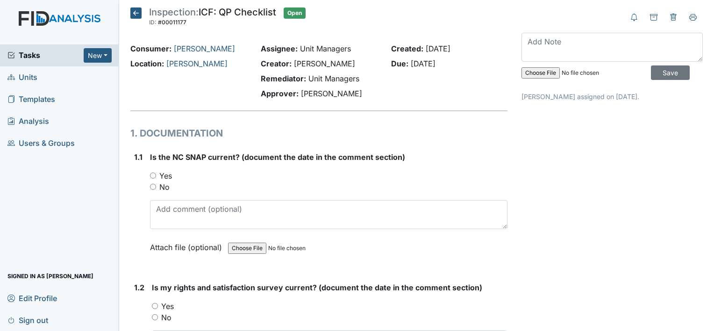
click at [162, 170] on label "Yes" at bounding box center [165, 175] width 13 height 11
click at [156, 172] on input "Yes" at bounding box center [153, 175] width 6 height 6
radio input "true"
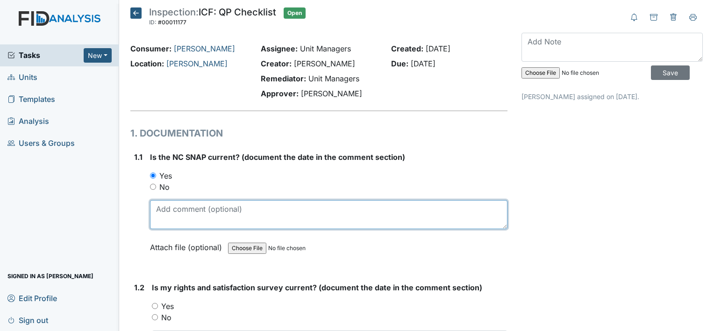
drag, startPoint x: 184, startPoint y: 205, endPoint x: 192, endPoint y: 199, distance: 9.7
click at [187, 210] on textarea at bounding box center [328, 214] width 357 height 29
type textarea "[DATE]"
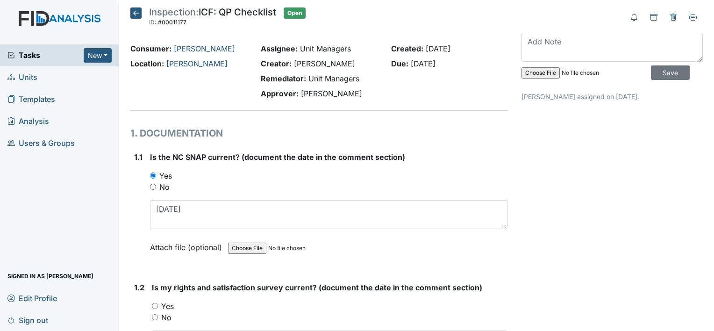
click at [168, 305] on label "Yes" at bounding box center [167, 305] width 13 height 11
click at [158, 305] on input "Yes" at bounding box center [155, 306] width 6 height 6
radio input "true"
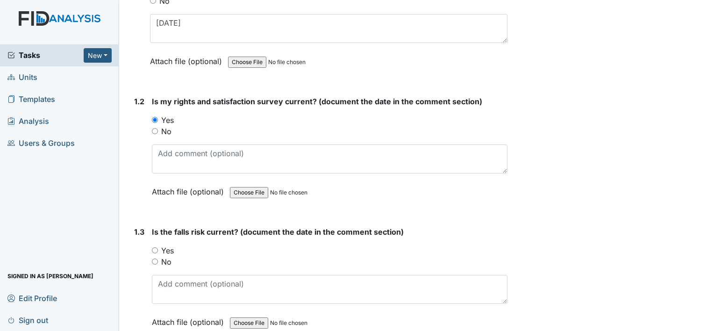
scroll to position [187, 0]
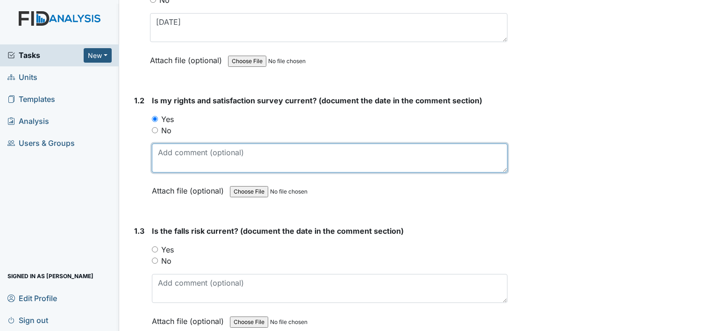
drag, startPoint x: 178, startPoint y: 162, endPoint x: 186, endPoint y: 156, distance: 10.1
click at [178, 161] on textarea at bounding box center [329, 157] width 355 height 29
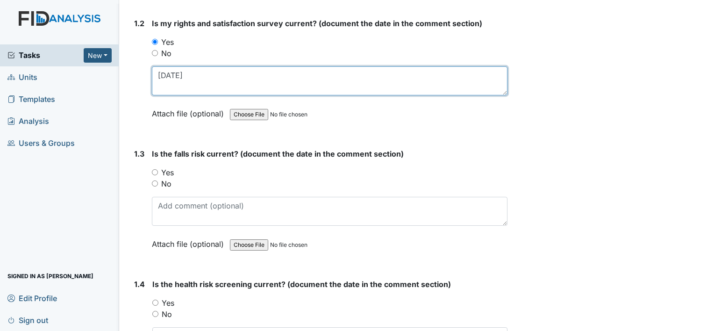
scroll to position [280, 0]
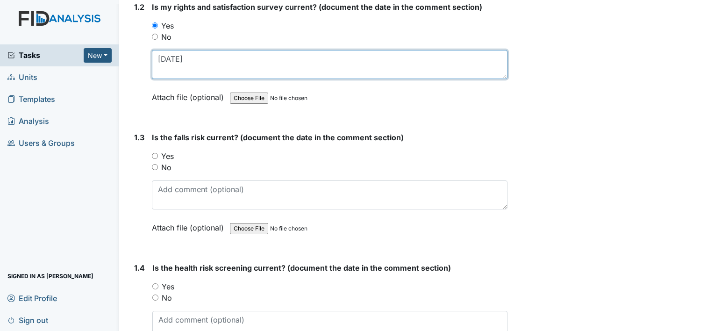
type textarea "11-14-24"
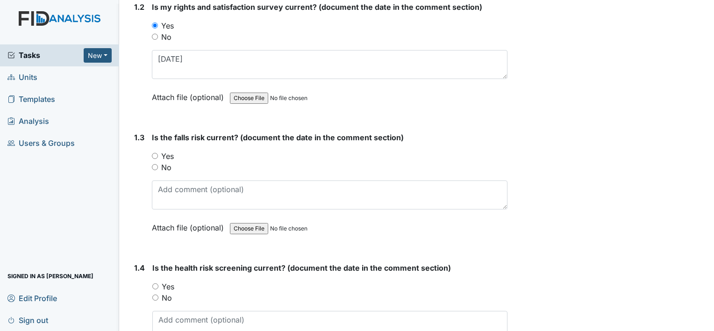
click at [166, 156] on label "Yes" at bounding box center [167, 155] width 13 height 11
click at [158, 156] on input "Yes" at bounding box center [155, 156] width 6 height 6
radio input "true"
click at [167, 167] on label "No" at bounding box center [166, 167] width 10 height 11
click at [158, 167] on input "No" at bounding box center [155, 167] width 6 height 6
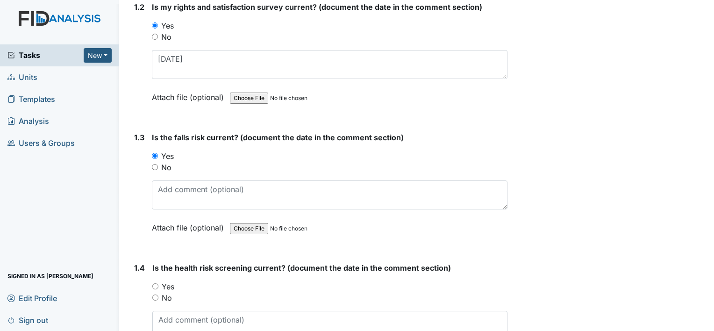
radio input "true"
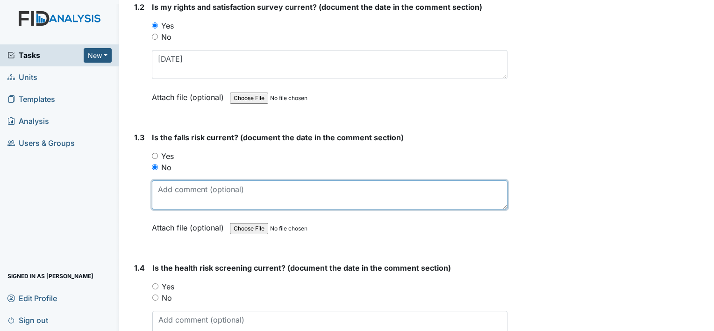
click at [183, 185] on textarea at bounding box center [329, 194] width 355 height 29
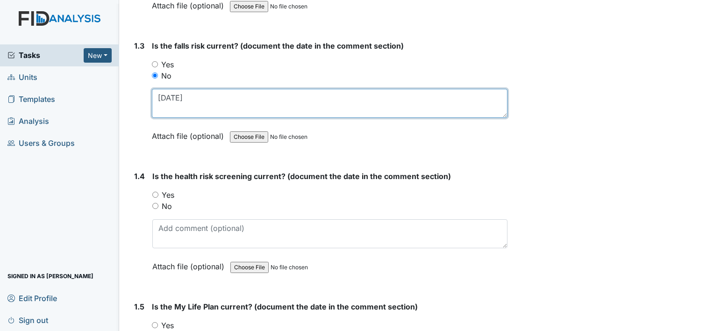
scroll to position [374, 0]
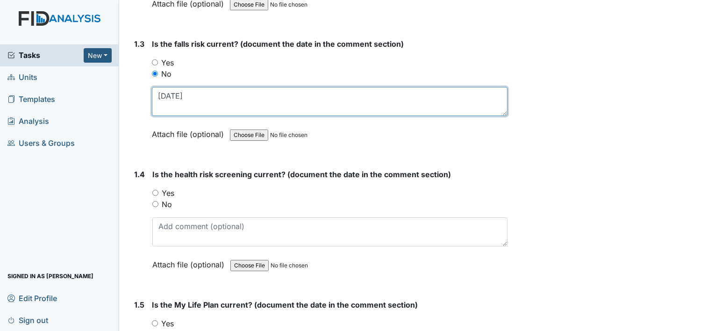
type textarea "12-5-23"
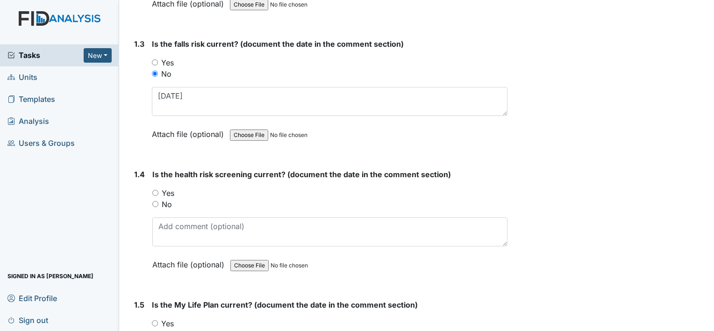
click at [166, 189] on label "Yes" at bounding box center [168, 192] width 13 height 11
click at [158, 190] on input "Yes" at bounding box center [155, 193] width 6 height 6
radio input "true"
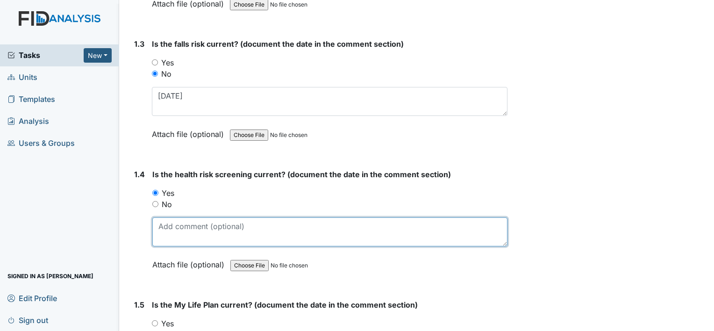
click at [166, 223] on textarea at bounding box center [329, 231] width 355 height 29
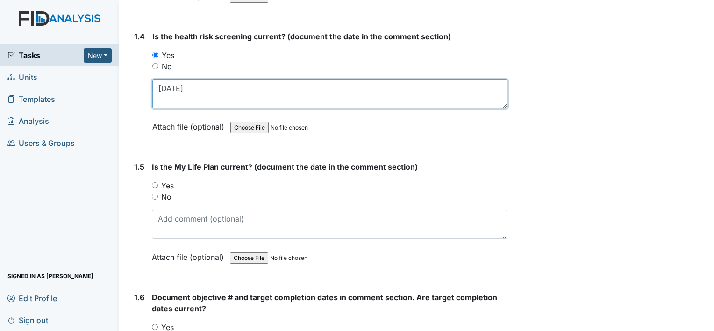
scroll to position [514, 0]
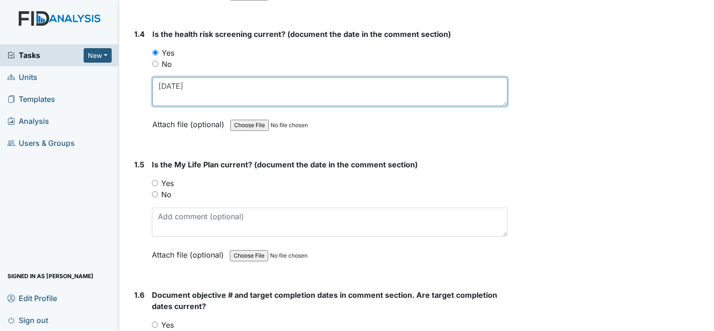
type textarea "11-14-24"
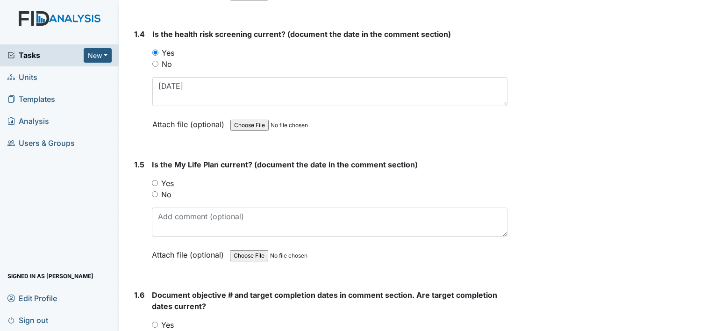
drag, startPoint x: 173, startPoint y: 182, endPoint x: 176, endPoint y: 199, distance: 18.0
click at [173, 184] on label "Yes" at bounding box center [167, 182] width 13 height 11
click at [158, 184] on input "Yes" at bounding box center [155, 183] width 6 height 6
radio input "true"
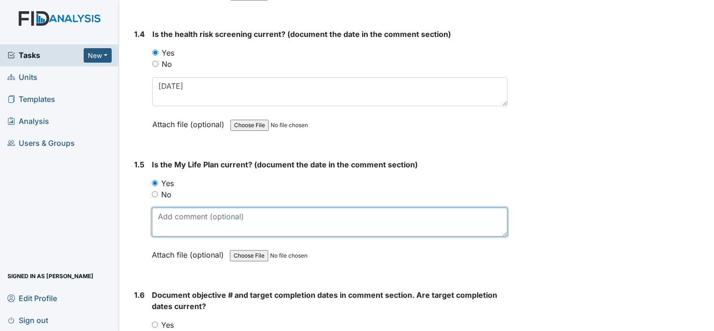
click at [180, 217] on textarea at bounding box center [329, 221] width 355 height 29
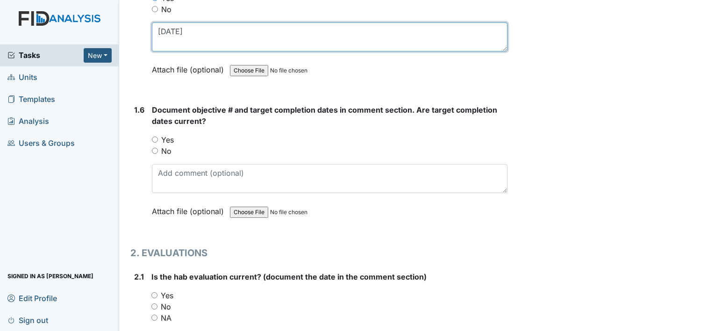
scroll to position [700, 0]
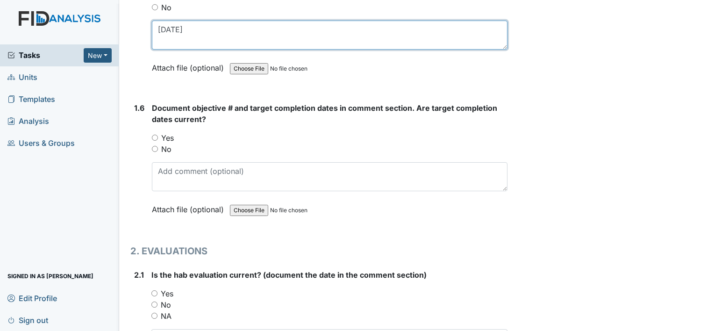
type textarea "11-14-24"
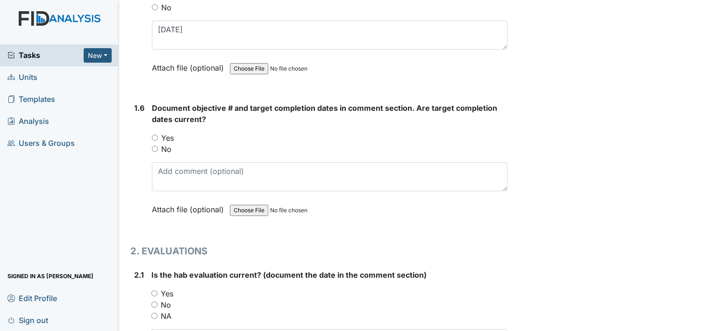
drag, startPoint x: 168, startPoint y: 134, endPoint x: 174, endPoint y: 138, distance: 7.4
click at [168, 133] on label "Yes" at bounding box center [167, 137] width 13 height 11
click at [158, 134] on input "Yes" at bounding box center [155, 137] width 6 height 6
radio input "true"
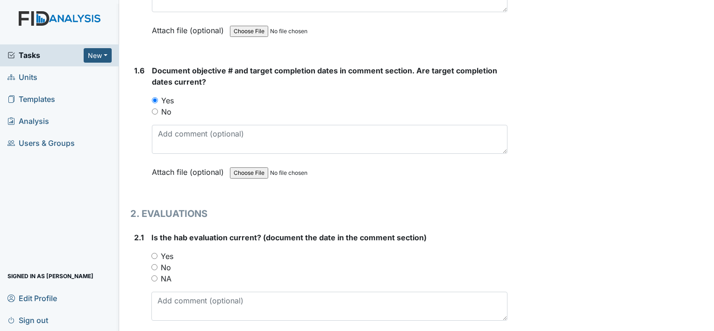
scroll to position [794, 0]
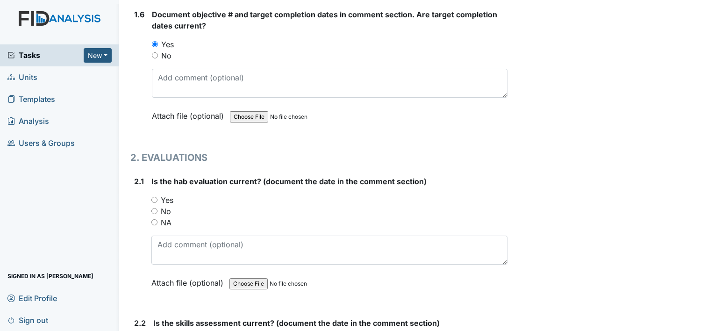
click at [166, 209] on label "No" at bounding box center [166, 210] width 10 height 11
click at [157, 209] on input "No" at bounding box center [154, 211] width 6 height 6
radio input "true"
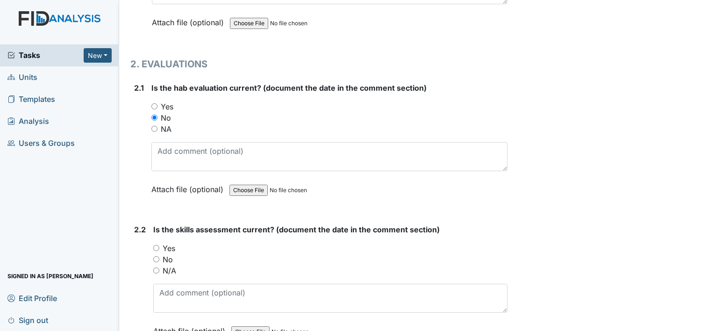
click at [168, 247] on label "Yes" at bounding box center [169, 247] width 13 height 11
click at [159, 247] on input "Yes" at bounding box center [156, 248] width 6 height 6
radio input "true"
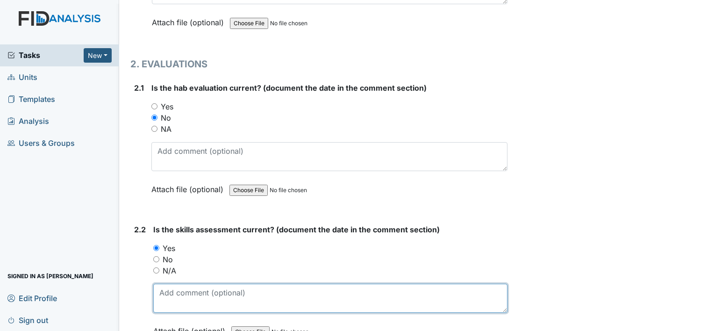
click at [200, 289] on textarea at bounding box center [330, 297] width 354 height 29
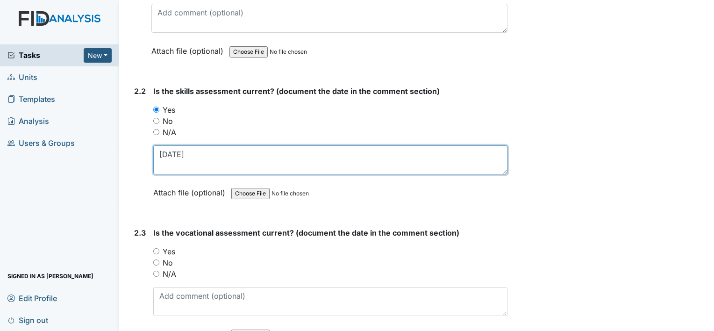
scroll to position [1027, 0]
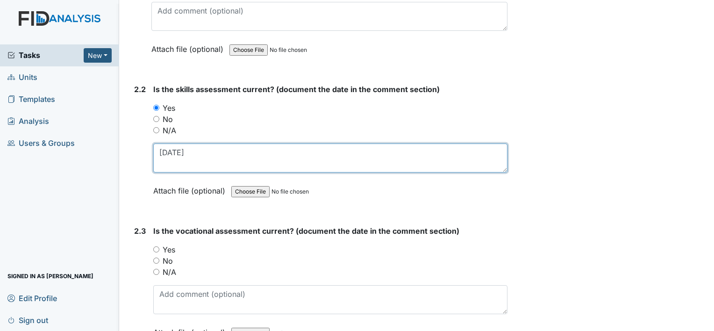
type textarea "7-8-25"
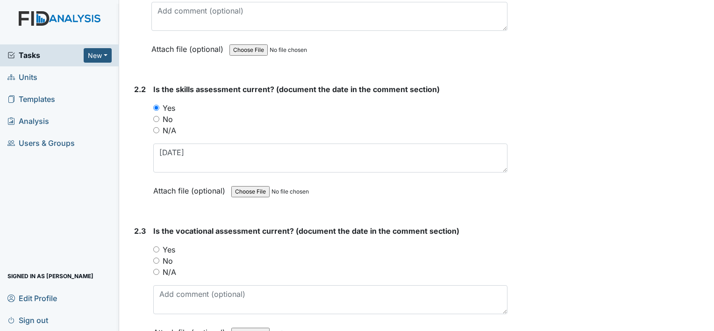
click at [170, 256] on label "No" at bounding box center [168, 260] width 10 height 11
click at [159, 257] on input "No" at bounding box center [156, 260] width 6 height 6
radio input "true"
click at [172, 269] on label "N/A" at bounding box center [170, 271] width 14 height 11
click at [159, 269] on input "N/A" at bounding box center [156, 272] width 6 height 6
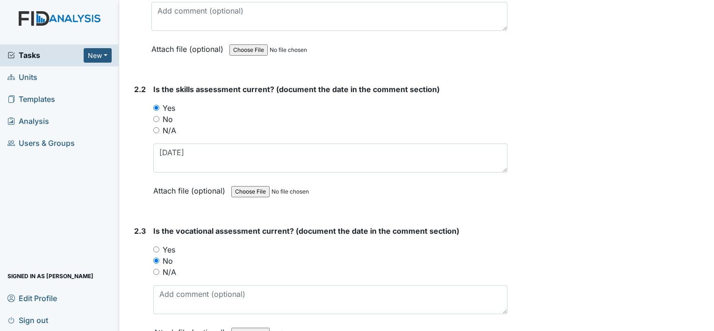
radio input "true"
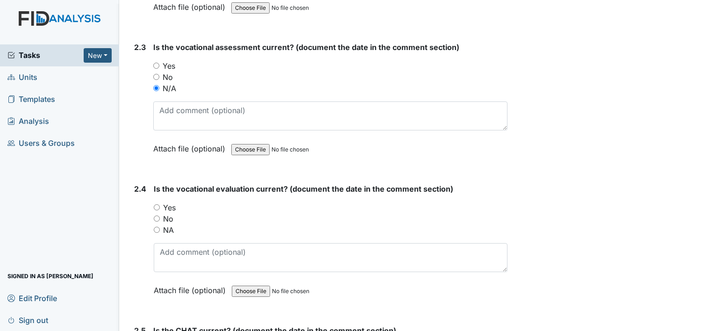
scroll to position [1214, 0]
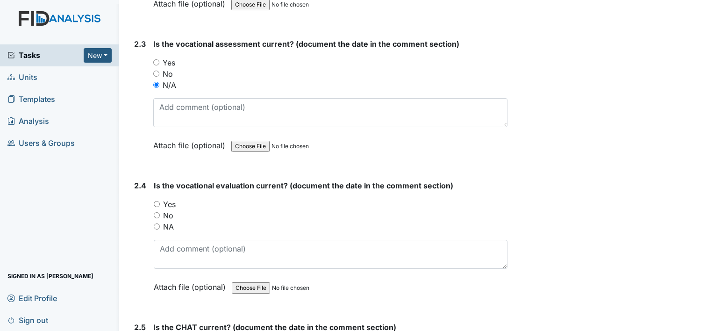
click at [169, 223] on label "NA" at bounding box center [168, 226] width 11 height 11
click at [160, 223] on input "NA" at bounding box center [157, 226] width 6 height 6
radio input "true"
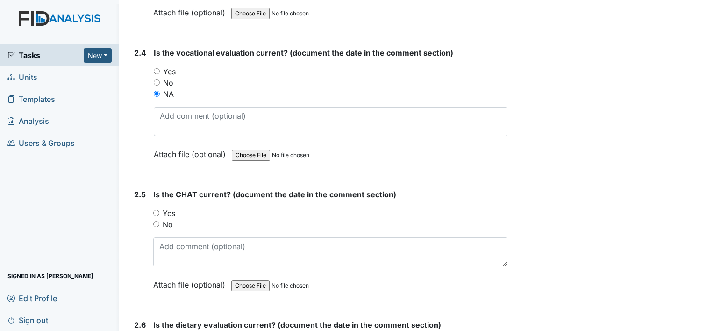
scroll to position [1354, 0]
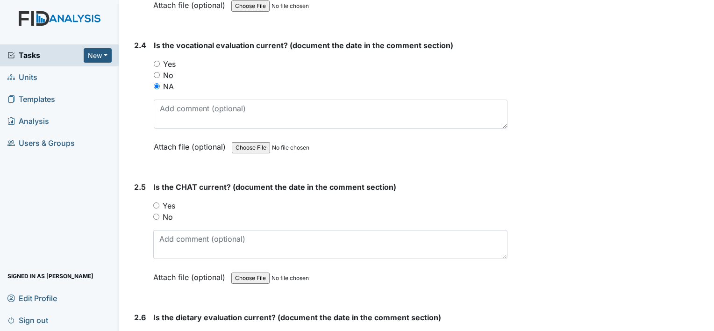
click at [170, 200] on label "Yes" at bounding box center [169, 205] width 13 height 11
click at [159, 202] on input "Yes" at bounding box center [156, 205] width 6 height 6
radio input "true"
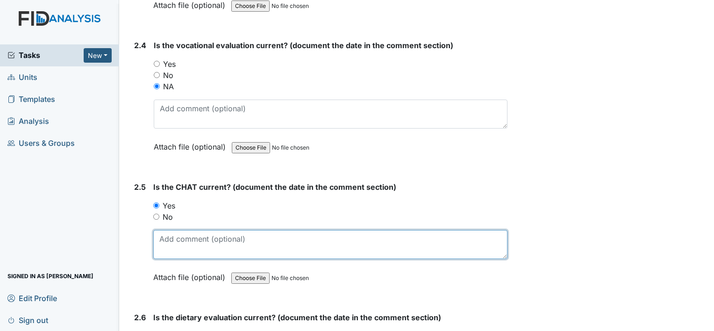
click at [174, 234] on textarea at bounding box center [330, 244] width 354 height 29
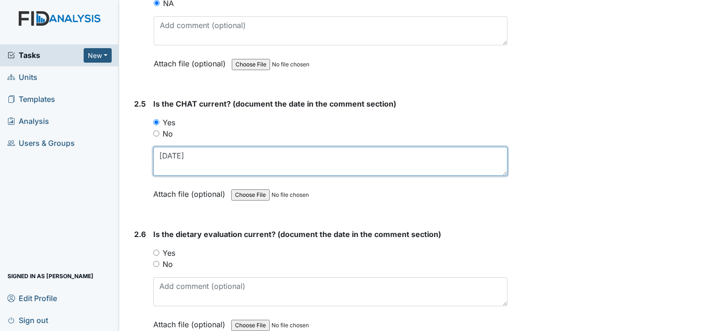
scroll to position [1541, 0]
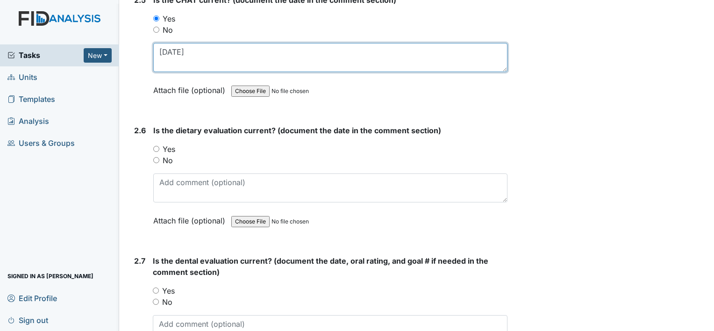
type textarea "11-13-24"
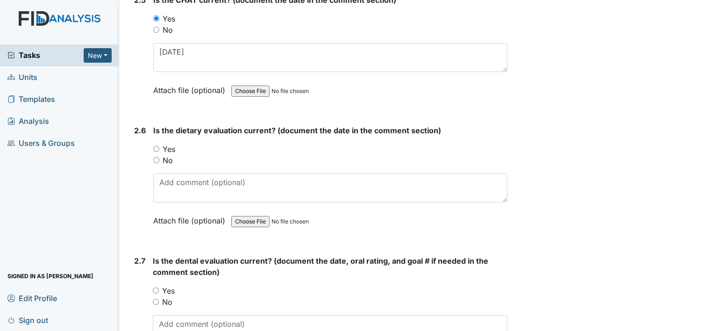
click at [171, 143] on label "Yes" at bounding box center [169, 148] width 13 height 11
click at [159, 146] on input "Yes" at bounding box center [156, 149] width 6 height 6
radio input "true"
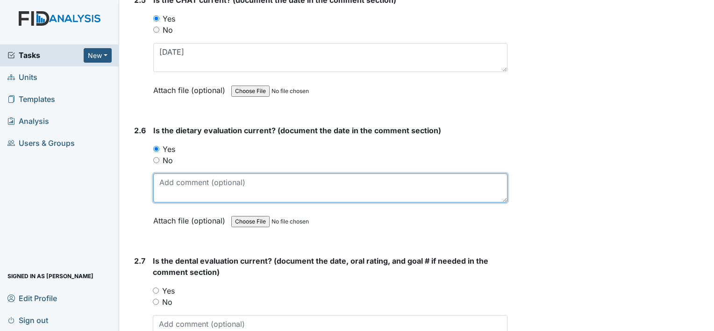
click at [177, 179] on textarea at bounding box center [330, 187] width 354 height 29
type textarea "2-15-25"
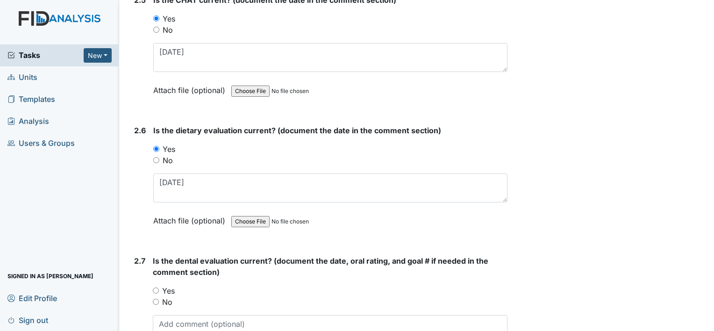
click at [169, 285] on label "Yes" at bounding box center [168, 290] width 13 height 11
click at [159, 287] on input "Yes" at bounding box center [156, 290] width 6 height 6
radio input "true"
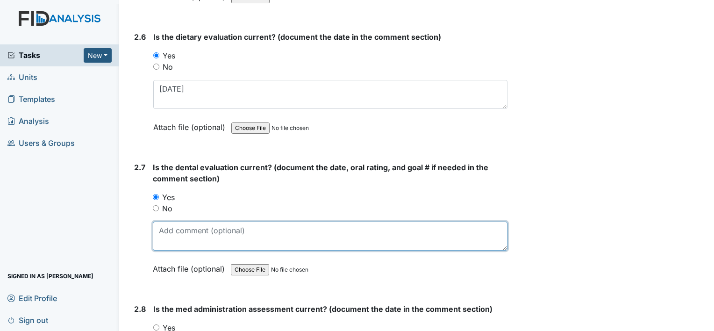
click at [181, 229] on textarea at bounding box center [330, 235] width 354 height 29
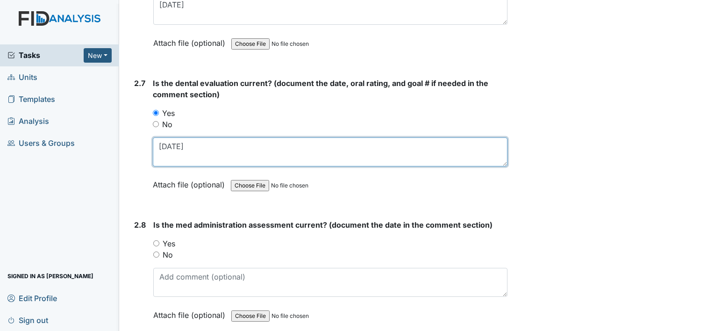
scroll to position [1821, 0]
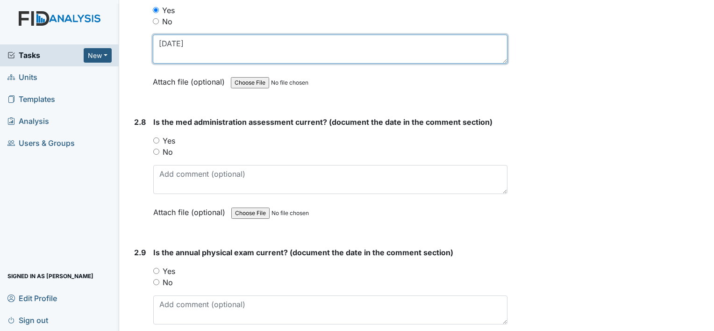
type textarea "2-17-25"
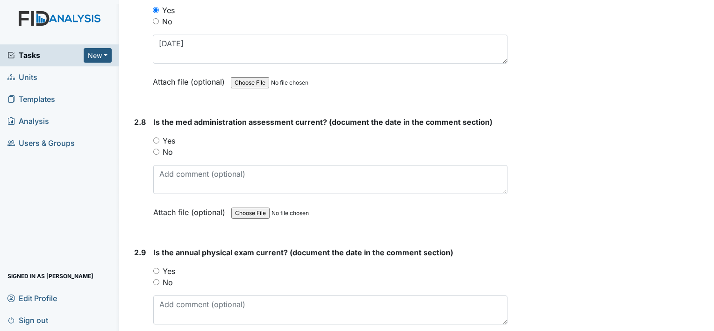
click at [170, 135] on label "Yes" at bounding box center [169, 140] width 13 height 11
click at [159, 137] on input "Yes" at bounding box center [156, 140] width 6 height 6
radio input "true"
click at [163, 146] on label "No" at bounding box center [168, 151] width 10 height 11
click at [159, 148] on input "No" at bounding box center [156, 151] width 6 height 6
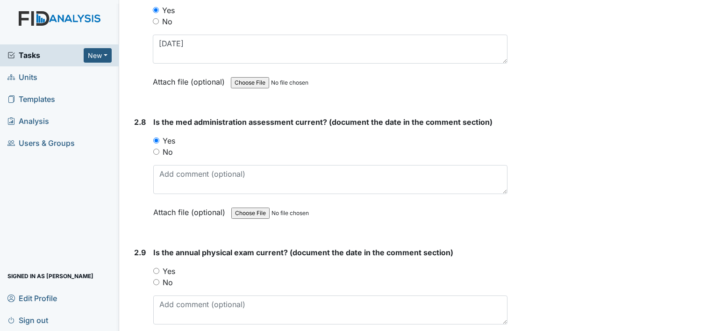
radio input "true"
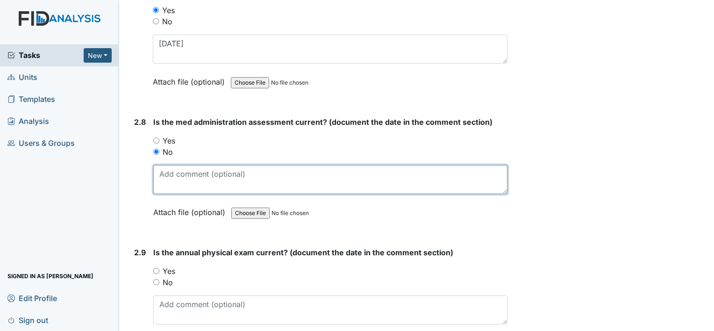
click at [193, 169] on textarea at bounding box center [330, 179] width 354 height 29
type textarea "s"
type textarea "exp"
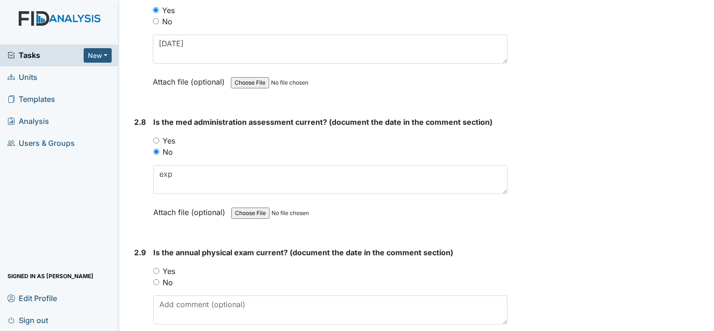
click at [165, 265] on label "Yes" at bounding box center [169, 270] width 13 height 11
click at [159, 268] on input "Yes" at bounding box center [156, 271] width 6 height 6
radio input "true"
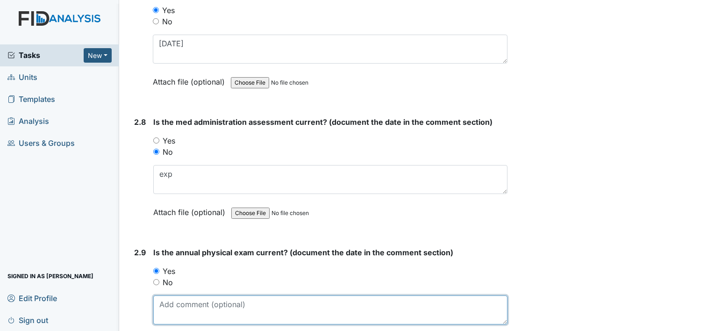
click at [182, 297] on textarea at bounding box center [330, 309] width 354 height 29
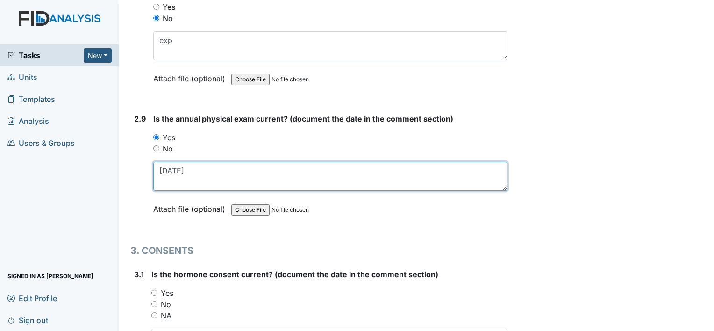
scroll to position [1961, 0]
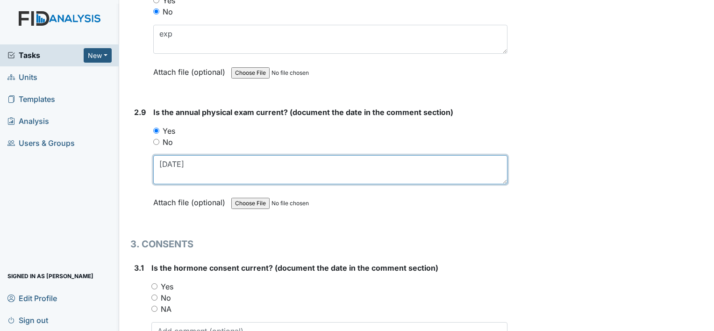
type textarea "2-28-25"
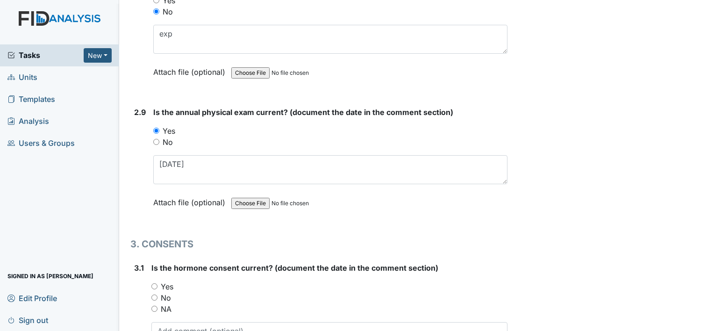
click at [166, 292] on div "No" at bounding box center [329, 297] width 356 height 11
click at [165, 292] on label "No" at bounding box center [166, 297] width 10 height 11
click at [157, 294] on input "No" at bounding box center [154, 297] width 6 height 6
radio input "true"
drag, startPoint x: 192, startPoint y: 323, endPoint x: 215, endPoint y: 308, distance: 27.1
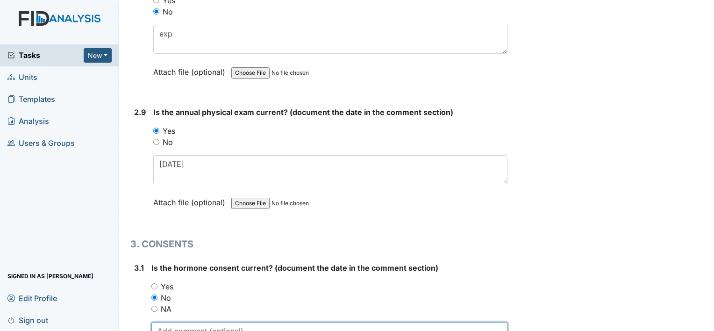
click at [192, 323] on textarea at bounding box center [329, 336] width 356 height 29
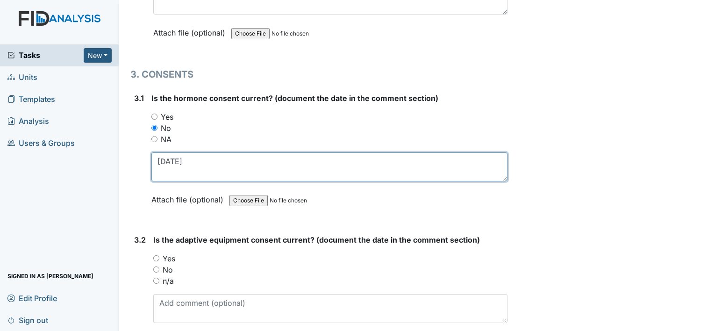
scroll to position [2148, 0]
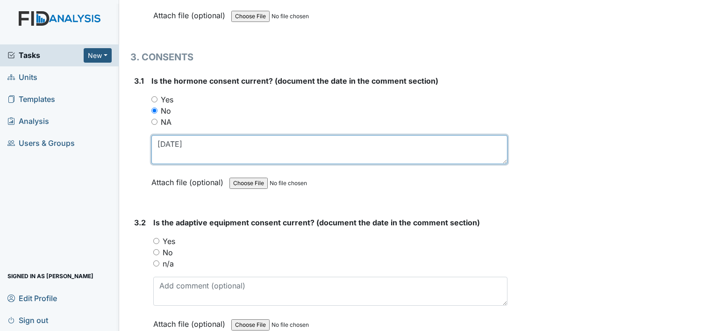
type textarea "7-8-24"
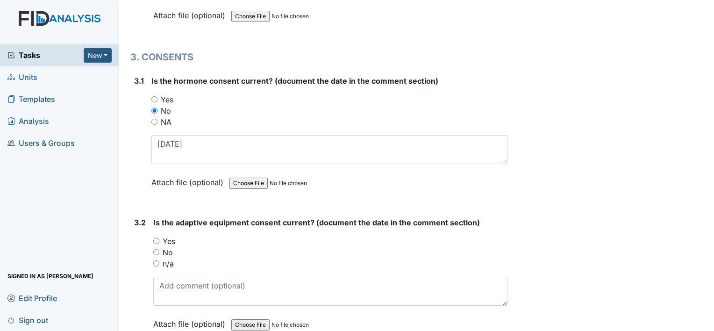
click at [170, 235] on label "Yes" at bounding box center [169, 240] width 13 height 11
click at [159, 238] on input "Yes" at bounding box center [156, 241] width 6 height 6
radio input "true"
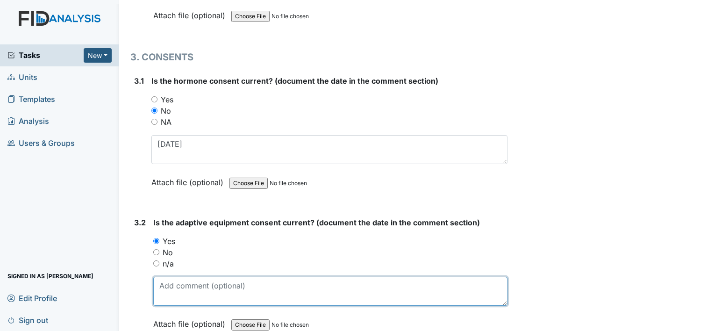
click at [196, 276] on textarea at bounding box center [330, 290] width 354 height 29
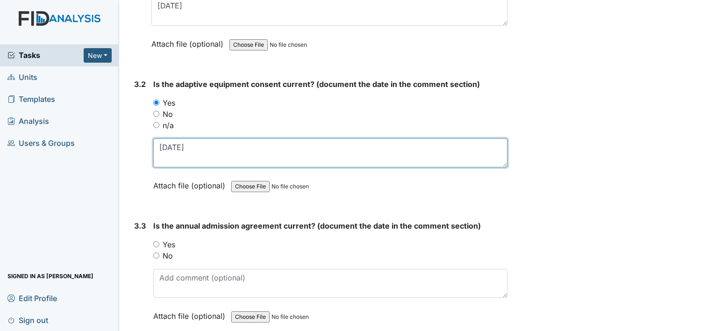
scroll to position [2288, 0]
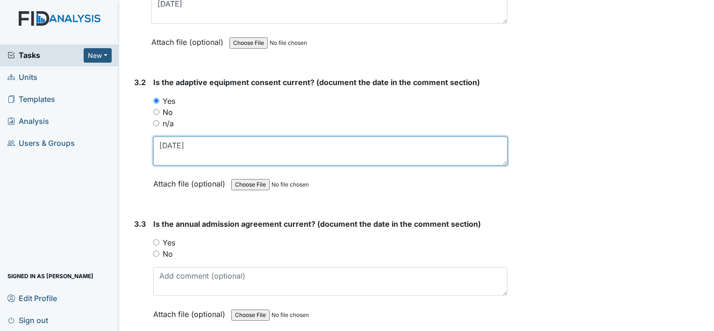
type textarea "5-7-2025"
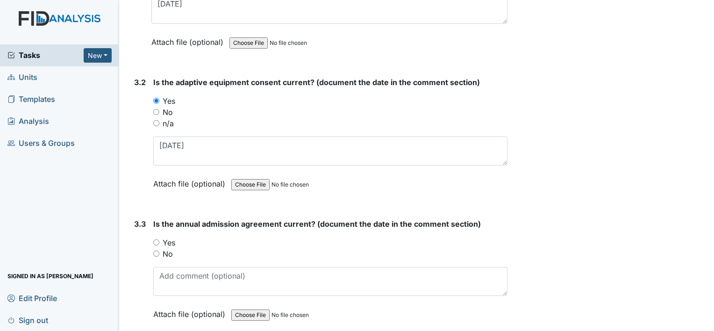
click at [176, 237] on div "Yes" at bounding box center [330, 242] width 354 height 11
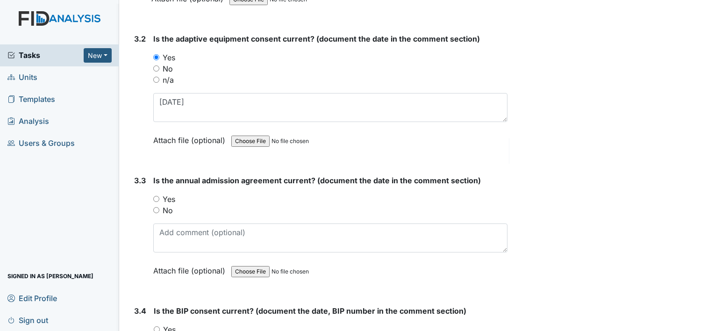
scroll to position [2382, 0]
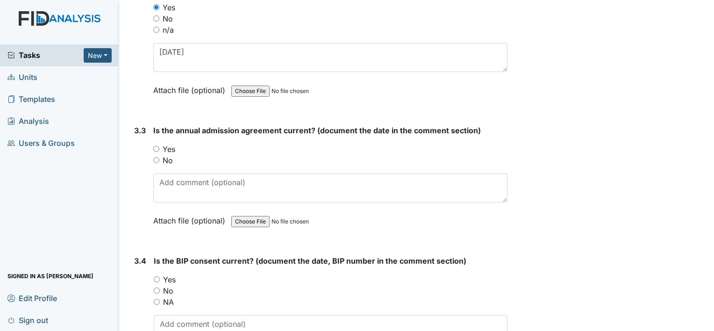
click at [170, 143] on label "Yes" at bounding box center [169, 148] width 13 height 11
click at [159, 146] on input "Yes" at bounding box center [156, 149] width 6 height 6
radio input "true"
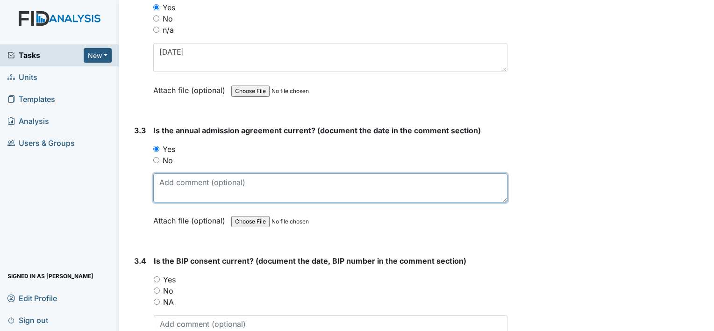
click at [185, 182] on textarea at bounding box center [330, 187] width 354 height 29
type textarea "7-7-24"
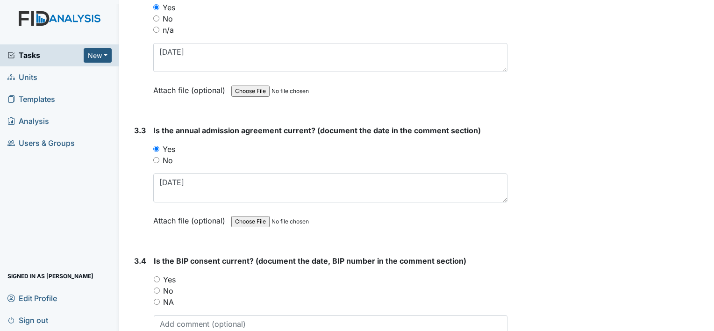
click at [174, 274] on label "Yes" at bounding box center [169, 279] width 13 height 11
click at [160, 276] on input "Yes" at bounding box center [157, 279] width 6 height 6
radio input "true"
click at [211, 315] on textarea at bounding box center [331, 329] width 354 height 29
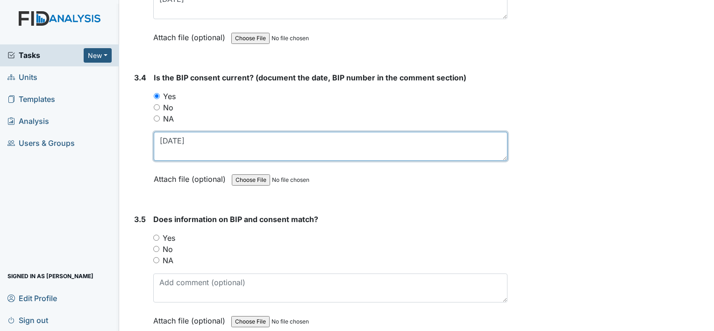
scroll to position [2604, 0]
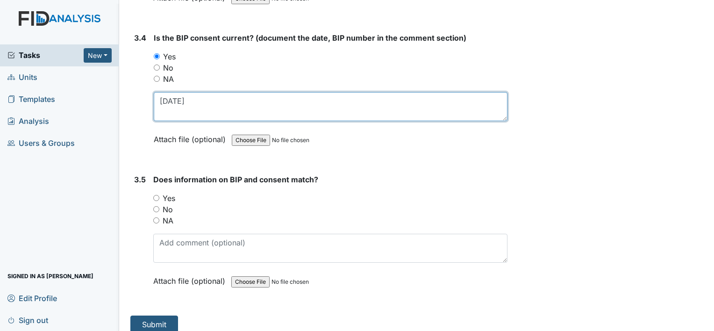
type textarea "4-30-25"
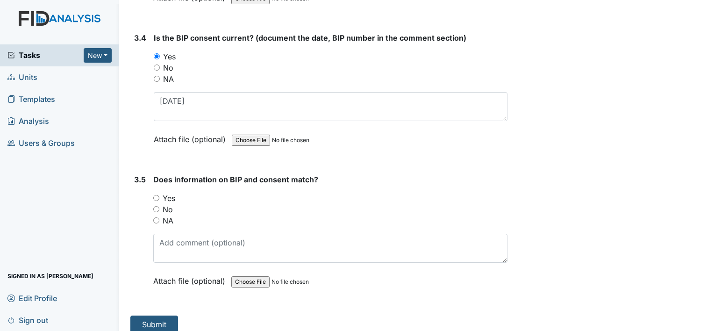
click at [170, 192] on label "Yes" at bounding box center [169, 197] width 13 height 11
click at [159, 195] on input "Yes" at bounding box center [156, 198] width 6 height 6
radio input "true"
click at [161, 315] on button "Submit" at bounding box center [154, 324] width 48 height 18
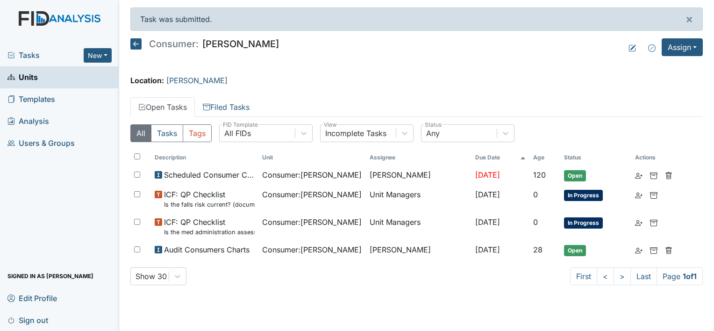
click at [35, 77] on span "Units" at bounding box center [22, 77] width 30 height 14
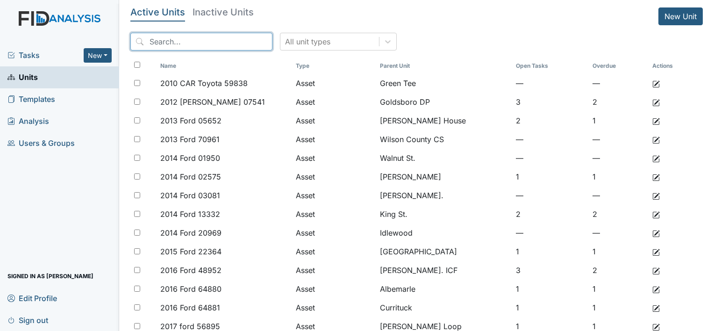
click at [194, 49] on input "search" at bounding box center [201, 42] width 142 height 18
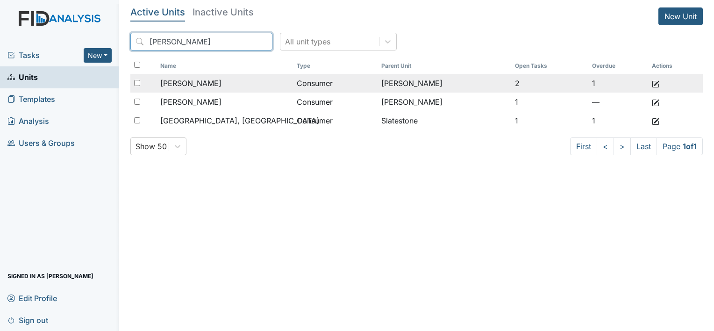
type input "[PERSON_NAME]"
click at [191, 81] on span "[PERSON_NAME]" at bounding box center [190, 83] width 61 height 11
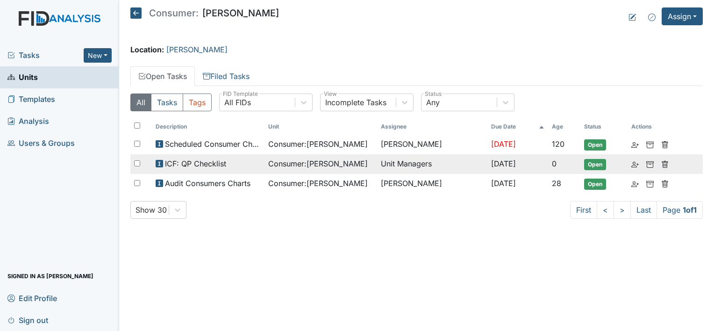
click at [196, 163] on span "ICF: QP Checklist" at bounding box center [195, 163] width 61 height 11
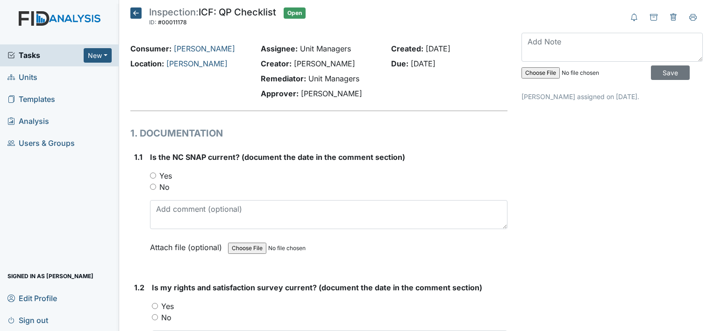
click at [167, 170] on label "Yes" at bounding box center [165, 175] width 13 height 11
click at [156, 172] on input "Yes" at bounding box center [153, 175] width 6 height 6
radio input "true"
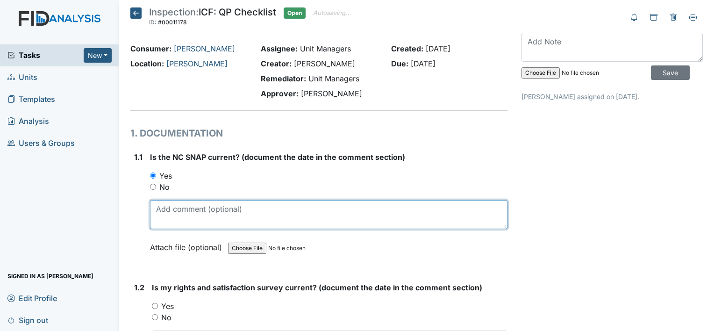
click at [179, 206] on textarea at bounding box center [328, 214] width 357 height 29
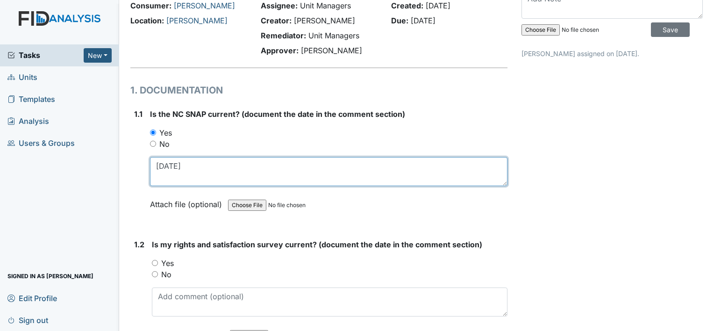
scroll to position [93, 0]
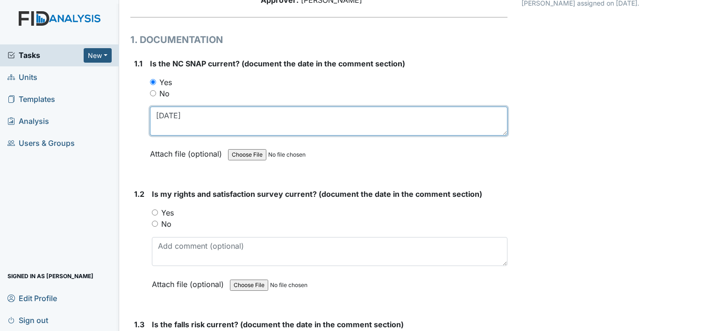
type textarea "[DATE]"
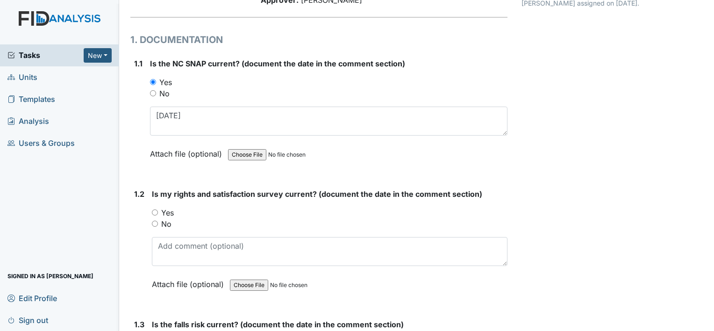
click at [172, 212] on label "Yes" at bounding box center [167, 212] width 13 height 11
click at [158, 212] on input "Yes" at bounding box center [155, 212] width 6 height 6
radio input "true"
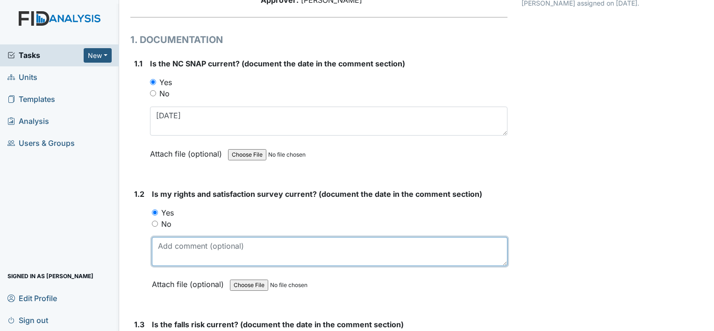
click at [184, 243] on textarea at bounding box center [329, 251] width 355 height 29
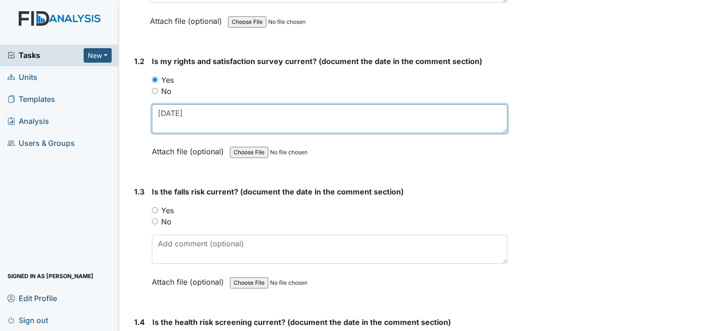
scroll to position [233, 0]
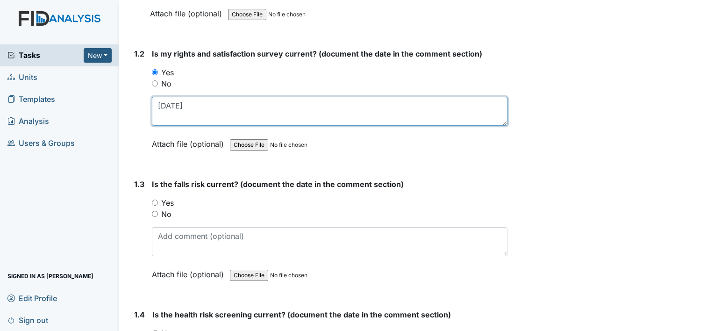
type textarea "9-12-24"
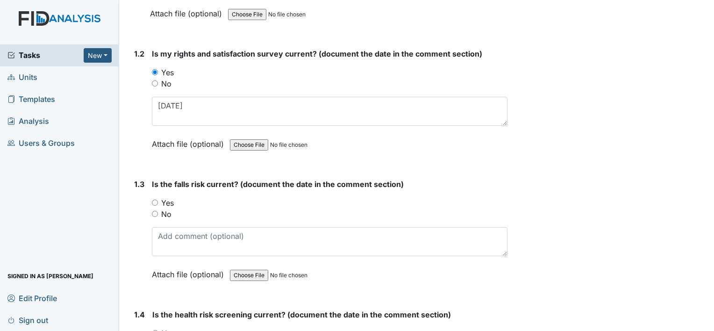
click at [170, 200] on label "Yes" at bounding box center [167, 202] width 13 height 11
click at [158, 200] on input "Yes" at bounding box center [155, 202] width 6 height 6
radio input "true"
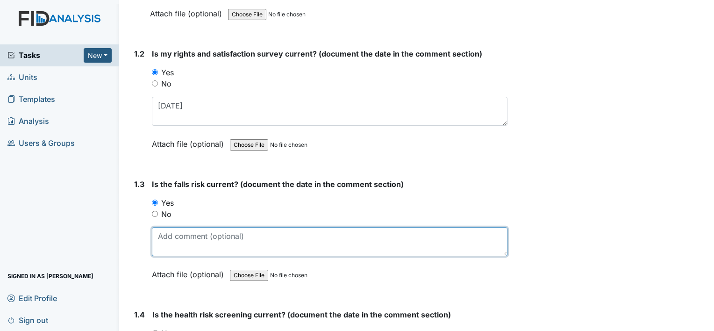
click at [189, 242] on textarea at bounding box center [329, 241] width 355 height 29
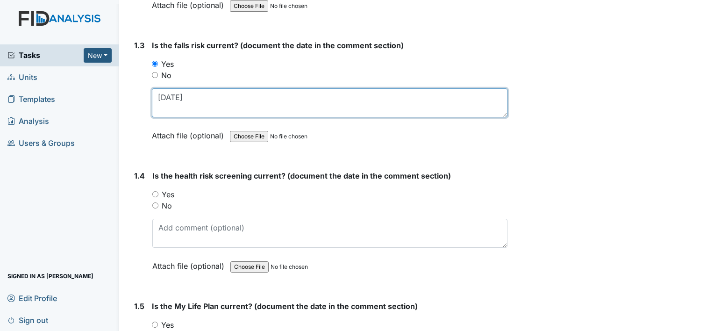
scroll to position [374, 0]
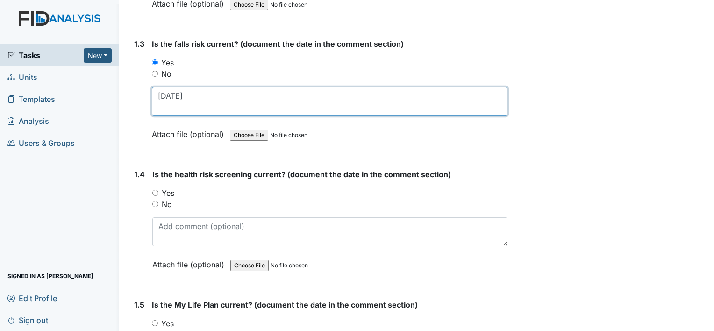
type textarea "9-20-23"
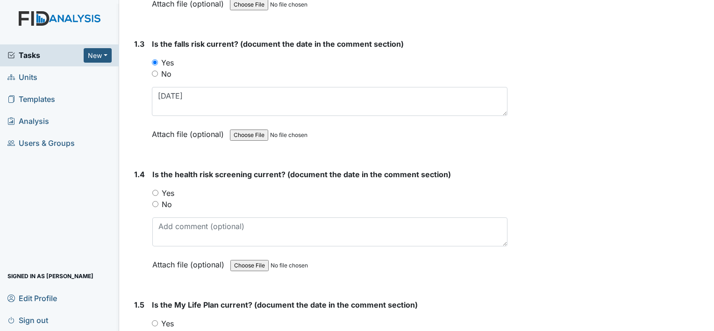
click at [164, 190] on label "Yes" at bounding box center [168, 192] width 13 height 11
click at [158, 190] on input "Yes" at bounding box center [155, 193] width 6 height 6
radio input "true"
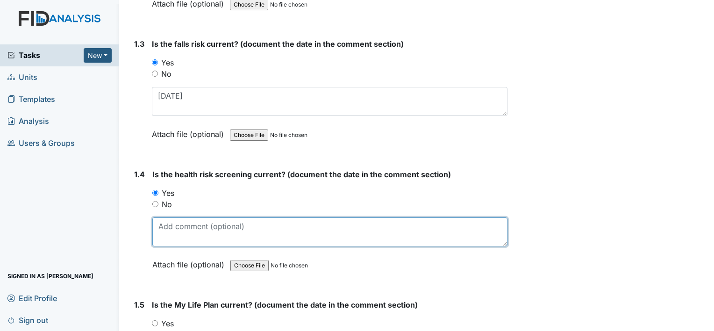
click at [179, 231] on textarea at bounding box center [329, 231] width 355 height 29
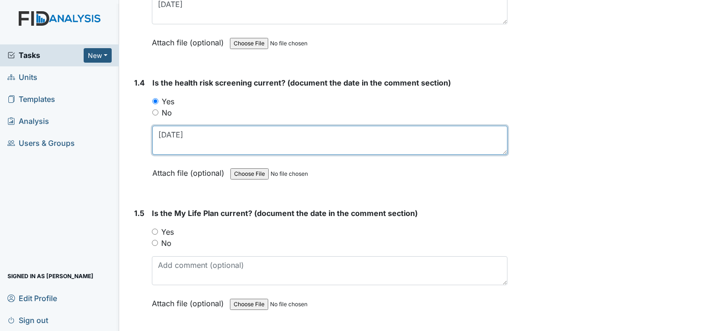
scroll to position [467, 0]
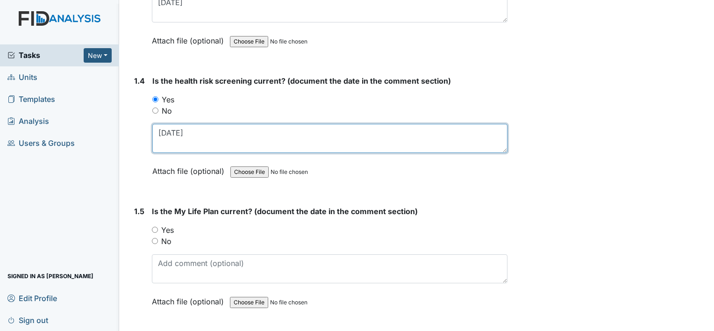
type textarea "9-12-24"
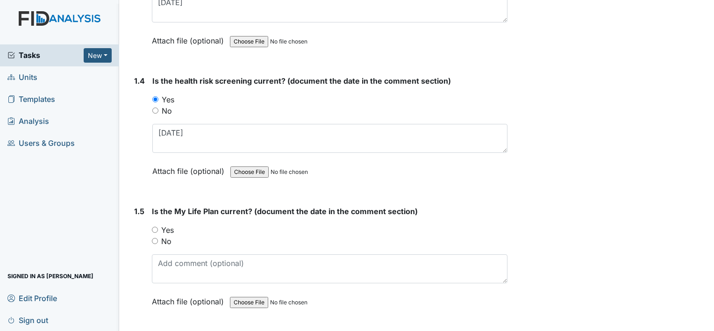
click at [169, 225] on label "Yes" at bounding box center [167, 229] width 13 height 11
click at [158, 226] on input "Yes" at bounding box center [155, 229] width 6 height 6
radio input "true"
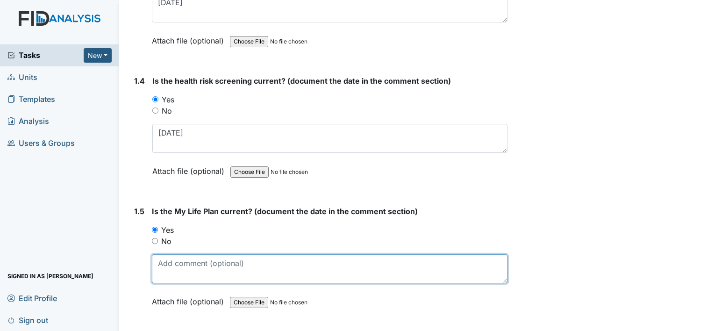
click at [181, 271] on textarea at bounding box center [329, 268] width 355 height 29
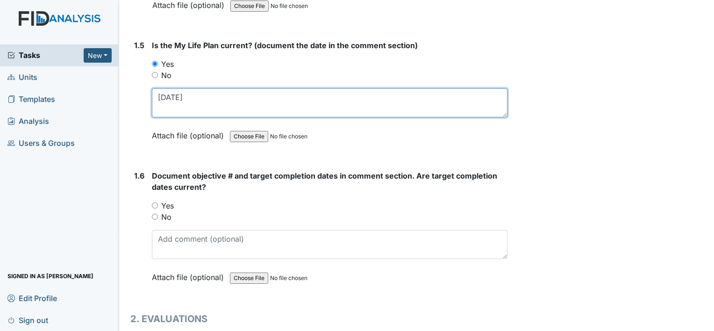
scroll to position [654, 0]
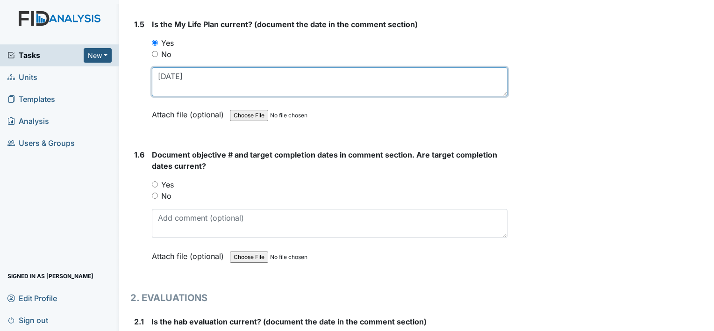
type textarea "9-12-24"
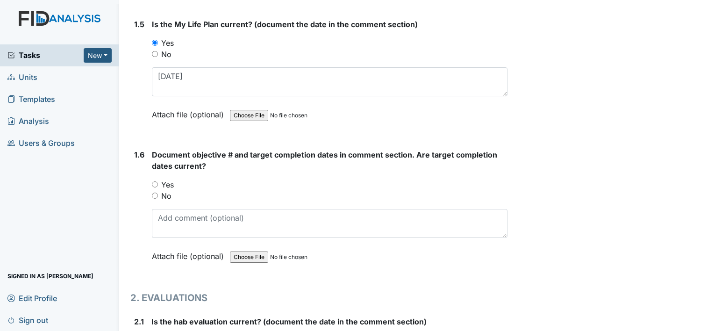
click at [163, 180] on label "Yes" at bounding box center [167, 184] width 13 height 11
click at [158, 181] on input "Yes" at bounding box center [155, 184] width 6 height 6
radio input "true"
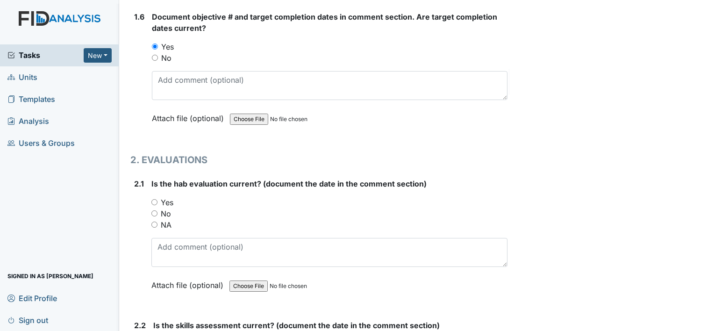
scroll to position [794, 0]
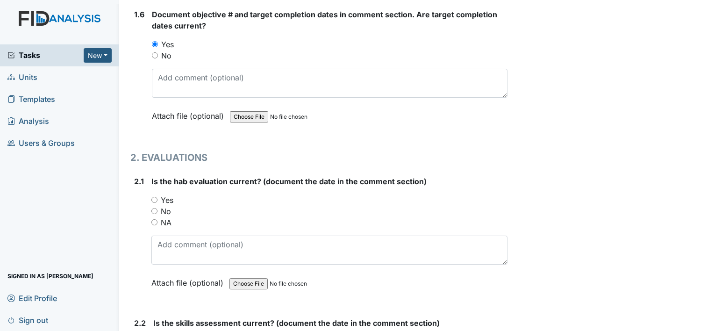
click at [166, 207] on label "No" at bounding box center [166, 210] width 10 height 11
click at [157, 208] on input "No" at bounding box center [154, 211] width 6 height 6
radio input "true"
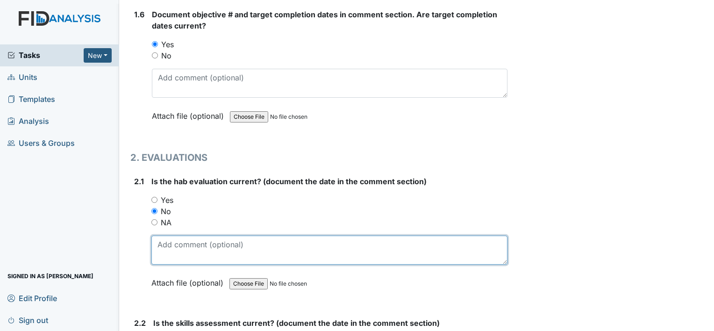
click at [183, 250] on textarea at bounding box center [329, 249] width 356 height 29
type textarea "9-1-24"
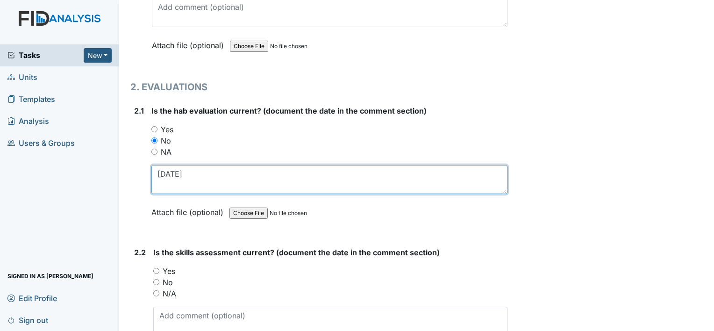
scroll to position [887, 0]
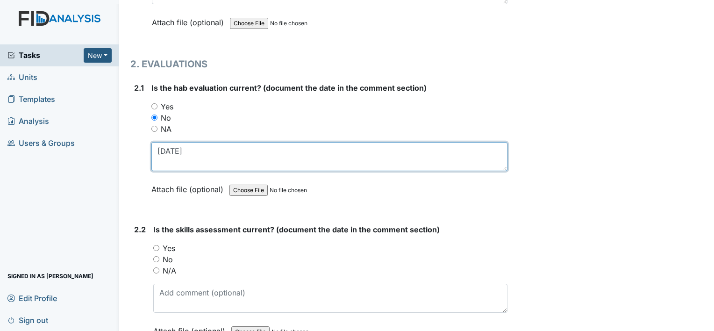
drag, startPoint x: 185, startPoint y: 144, endPoint x: 159, endPoint y: 144, distance: 26.2
click at [159, 144] on textarea "9-1-24" at bounding box center [329, 156] width 356 height 29
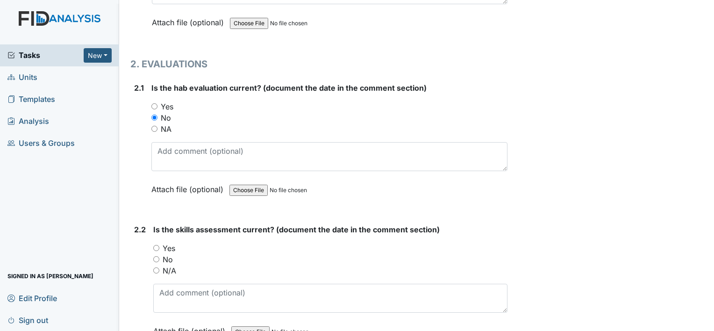
click at [169, 243] on label "Yes" at bounding box center [169, 247] width 13 height 11
click at [159, 245] on input "Yes" at bounding box center [156, 248] width 6 height 6
radio input "true"
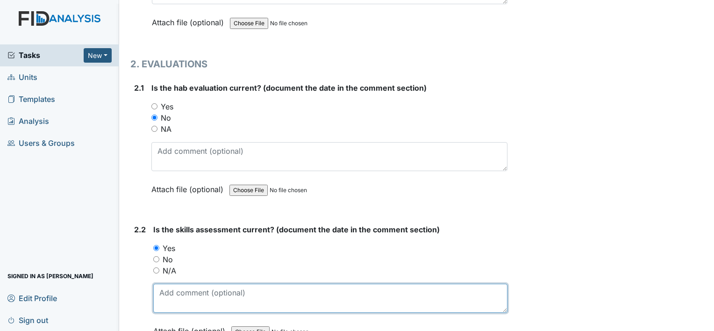
click at [181, 286] on textarea at bounding box center [330, 297] width 354 height 29
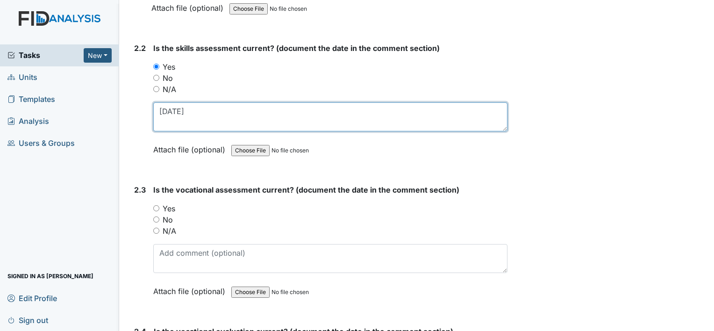
scroll to position [1074, 0]
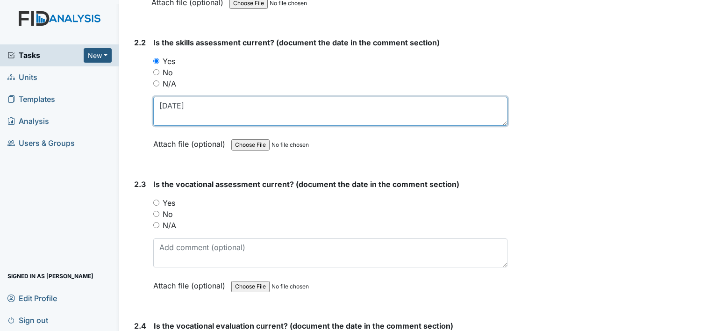
type textarea "9-1-24"
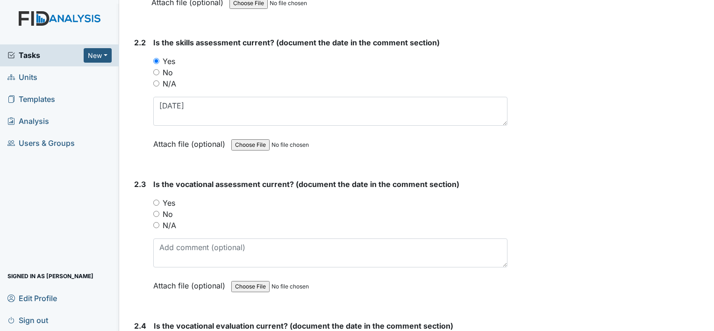
click at [170, 210] on label "No" at bounding box center [168, 213] width 10 height 11
click at [159, 211] on input "No" at bounding box center [156, 214] width 6 height 6
radio input "true"
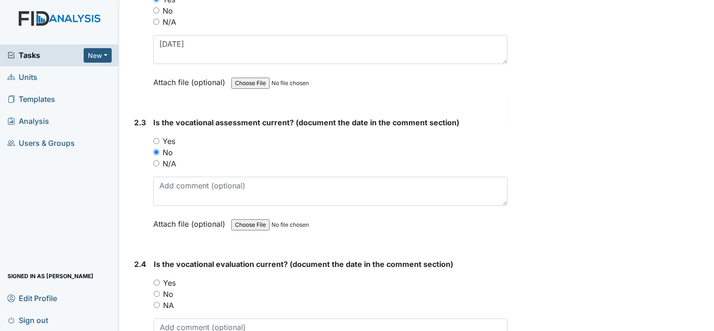
scroll to position [1214, 0]
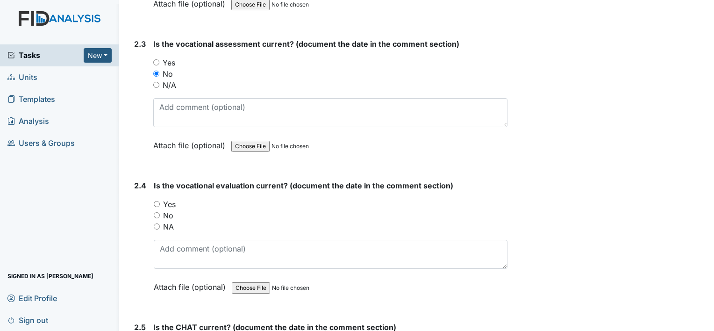
click at [169, 210] on label "No" at bounding box center [168, 215] width 10 height 11
click at [160, 212] on input "No" at bounding box center [157, 215] width 6 height 6
radio input "true"
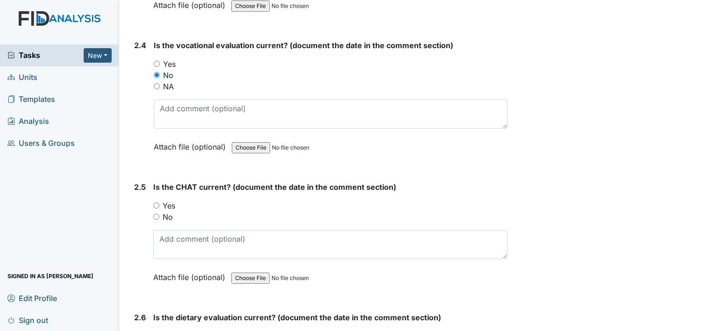
click at [170, 201] on label "Yes" at bounding box center [169, 205] width 13 height 11
click at [159, 202] on input "Yes" at bounding box center [156, 205] width 6 height 6
radio input "true"
click at [166, 211] on label "No" at bounding box center [168, 216] width 10 height 11
click at [159, 213] on input "No" at bounding box center [156, 216] width 6 height 6
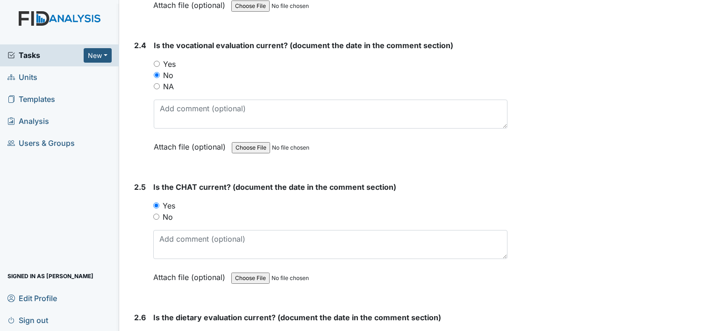
radio input "true"
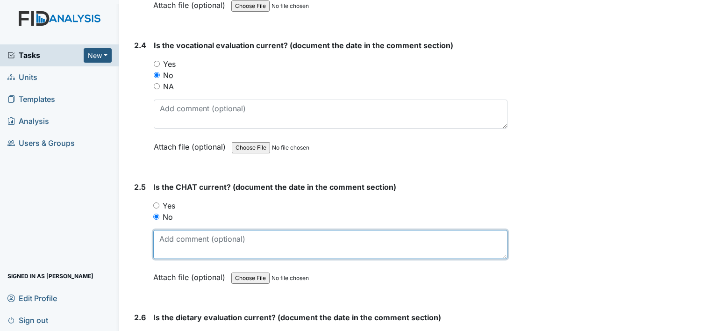
click at [183, 237] on textarea at bounding box center [330, 244] width 354 height 29
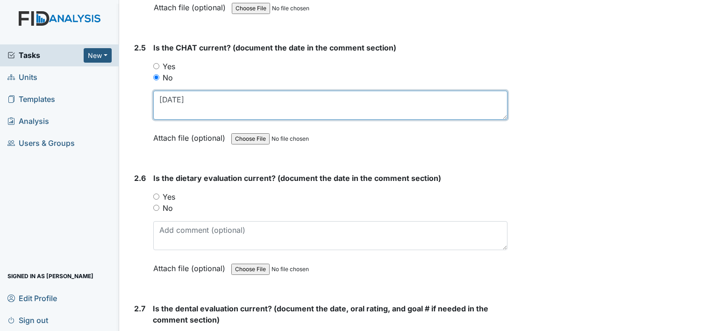
scroll to position [1494, 0]
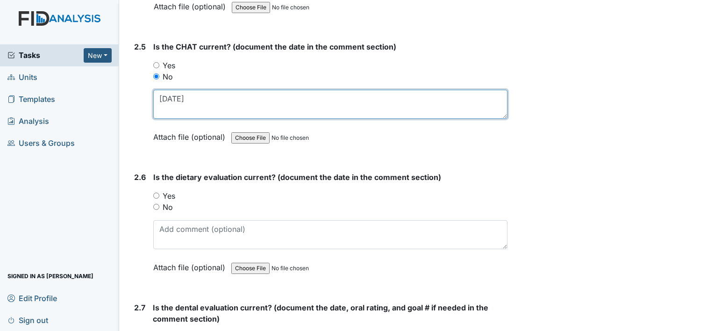
type textarea "9-20-23"
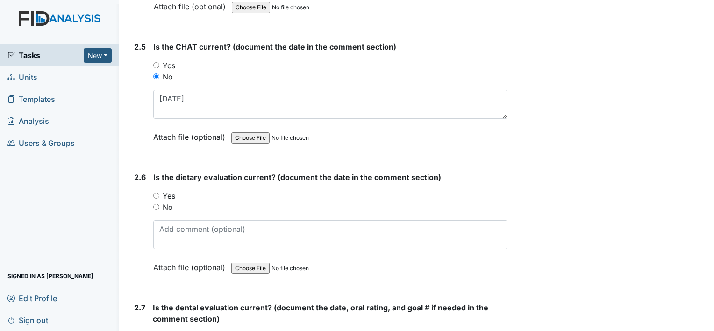
drag, startPoint x: 168, startPoint y: 191, endPoint x: 183, endPoint y: 222, distance: 35.1
click at [168, 191] on label "Yes" at bounding box center [169, 195] width 13 height 11
click at [159, 192] on input "Yes" at bounding box center [156, 195] width 6 height 6
radio input "true"
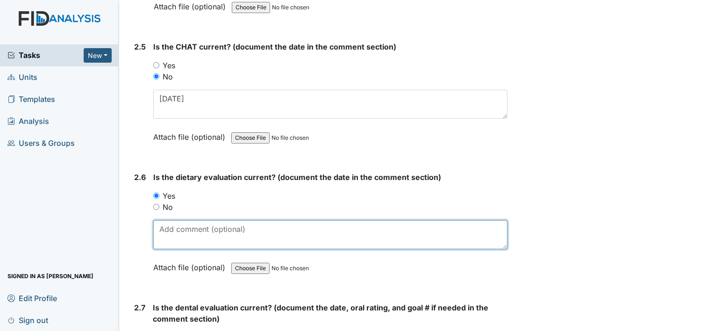
click at [184, 230] on textarea at bounding box center [330, 234] width 354 height 29
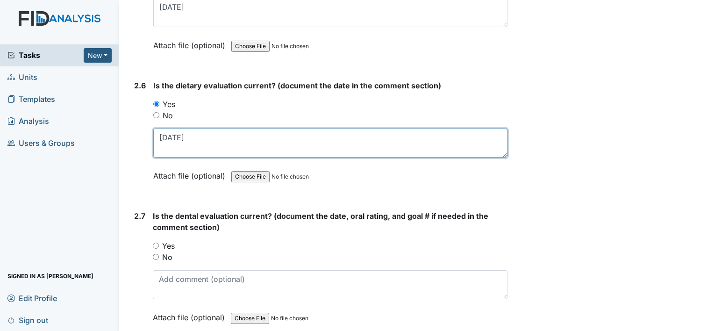
scroll to position [1588, 0]
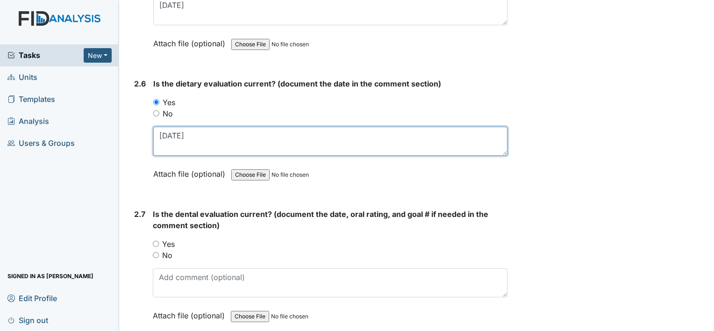
type textarea "9-9-2024"
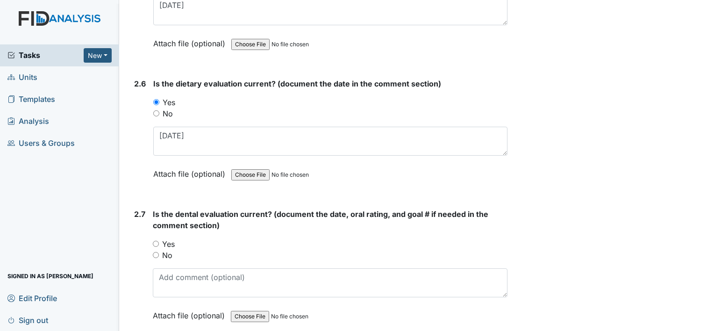
click at [170, 238] on label "Yes" at bounding box center [168, 243] width 13 height 11
click at [159, 240] on input "Yes" at bounding box center [156, 243] width 6 height 6
radio input "true"
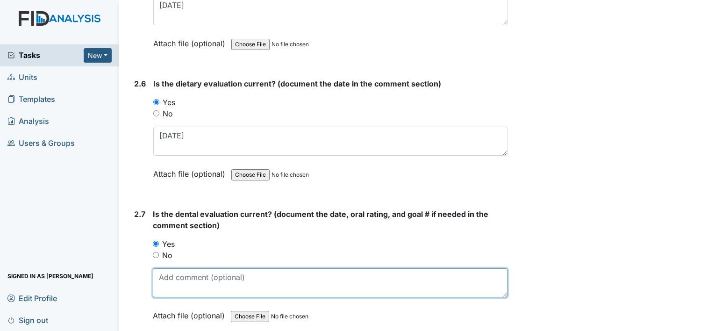
click at [191, 273] on textarea at bounding box center [330, 282] width 354 height 29
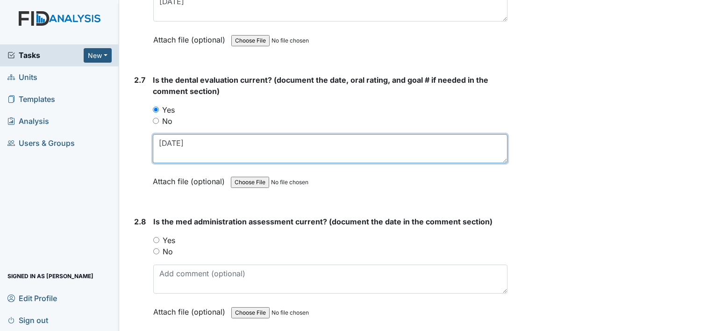
scroll to position [1728, 0]
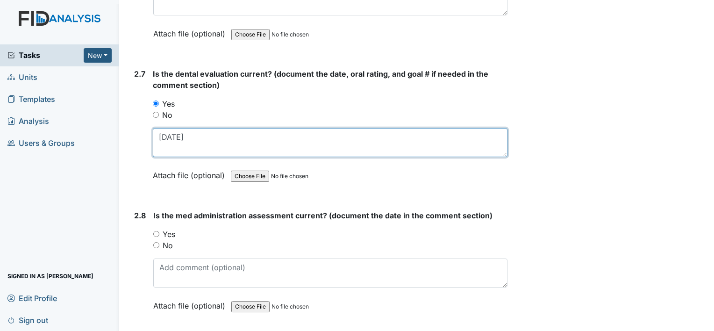
type textarea "10-11-24"
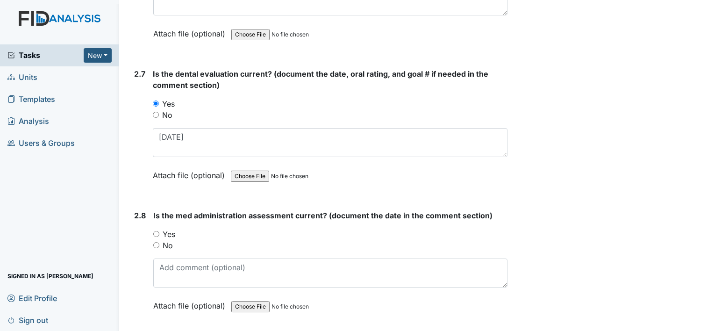
click at [174, 228] on label "Yes" at bounding box center [169, 233] width 13 height 11
click at [159, 231] on input "Yes" at bounding box center [156, 234] width 6 height 6
radio input "true"
click at [170, 240] on label "No" at bounding box center [168, 245] width 10 height 11
click at [159, 242] on input "No" at bounding box center [156, 245] width 6 height 6
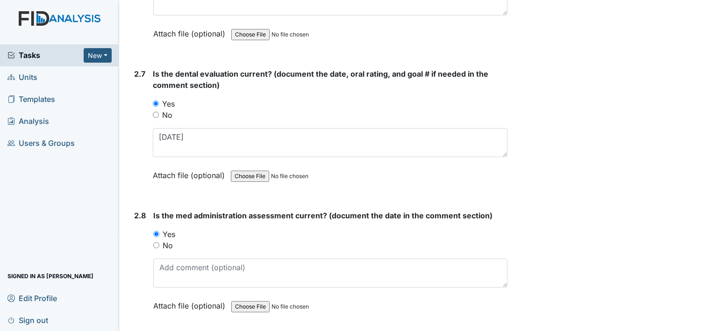
radio input "true"
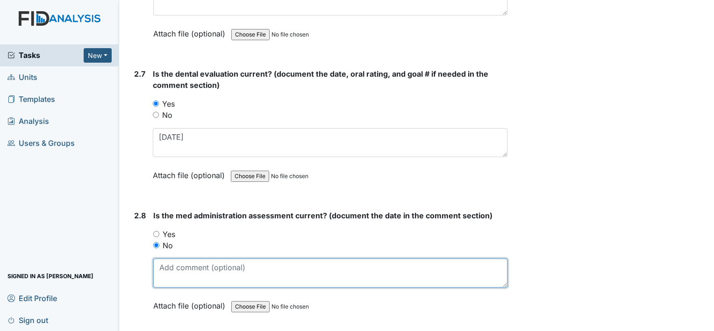
click at [182, 262] on textarea at bounding box center [330, 272] width 354 height 29
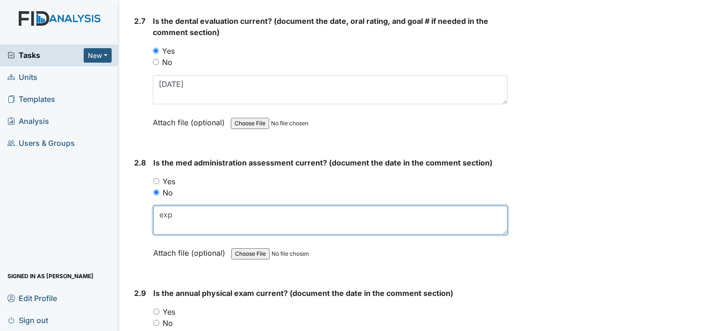
scroll to position [1915, 0]
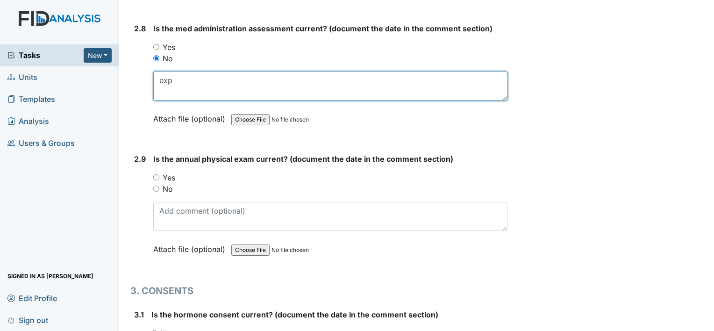
type textarea "exp"
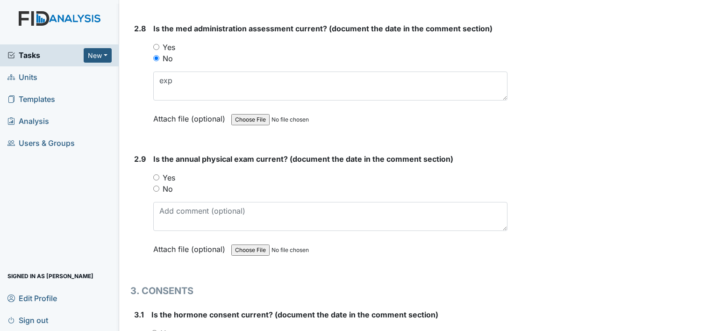
drag, startPoint x: 170, startPoint y: 170, endPoint x: 170, endPoint y: 178, distance: 8.4
click at [170, 172] on label "Yes" at bounding box center [169, 177] width 13 height 11
click at [159, 174] on input "Yes" at bounding box center [156, 177] width 6 height 6
radio input "true"
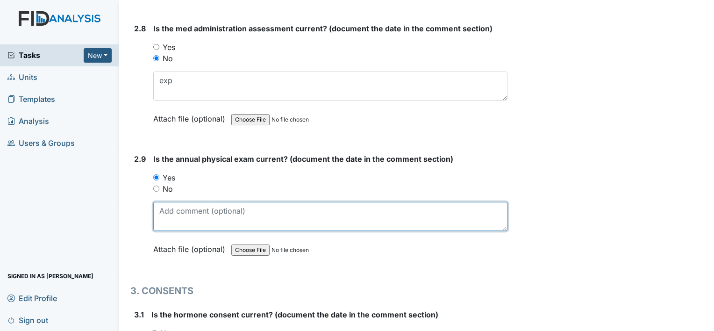
click at [174, 213] on textarea at bounding box center [330, 216] width 354 height 29
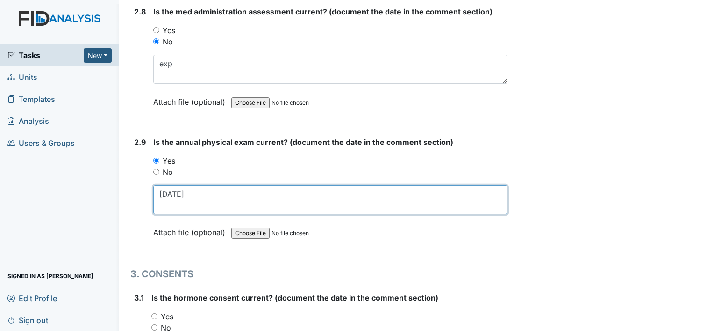
scroll to position [1961, 0]
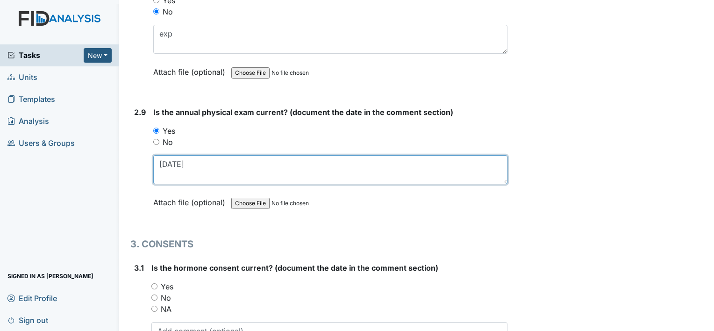
type textarea "2-28-25"
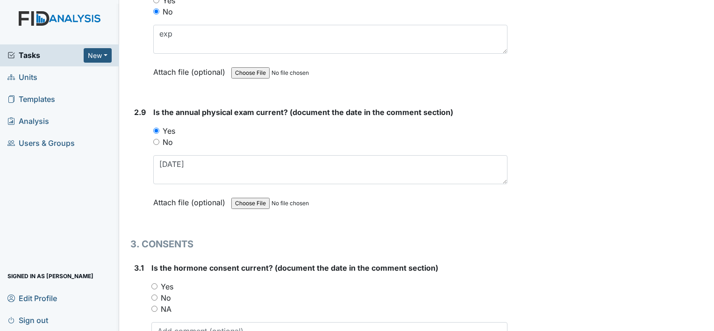
drag, startPoint x: 170, startPoint y: 280, endPoint x: 177, endPoint y: 275, distance: 9.0
click at [170, 281] on label "Yes" at bounding box center [167, 286] width 13 height 11
click at [157, 283] on input "Yes" at bounding box center [154, 286] width 6 height 6
radio input "true"
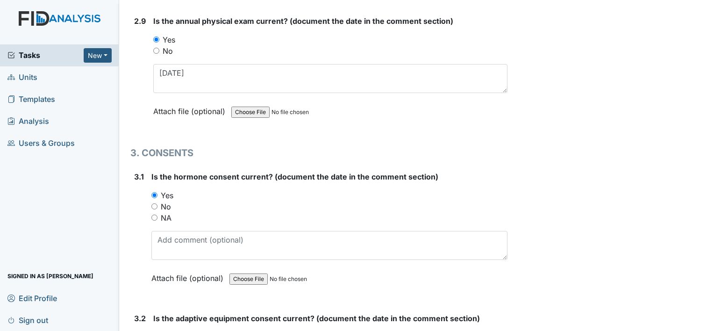
scroll to position [2055, 0]
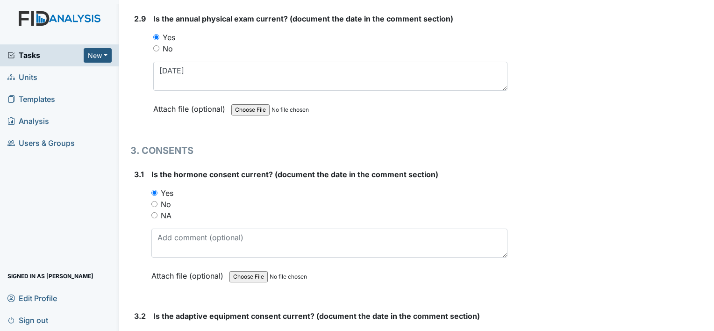
click at [168, 210] on label "NA" at bounding box center [166, 215] width 11 height 11
click at [157, 212] on input "NA" at bounding box center [154, 215] width 6 height 6
radio input "true"
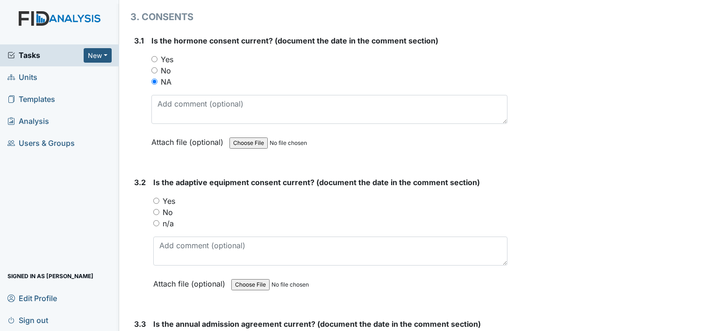
scroll to position [2195, 0]
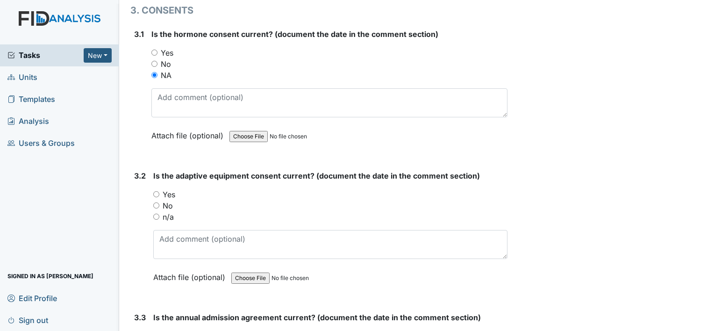
click at [170, 189] on label "Yes" at bounding box center [169, 194] width 13 height 11
click at [159, 191] on input "Yes" at bounding box center [156, 194] width 6 height 6
radio input "true"
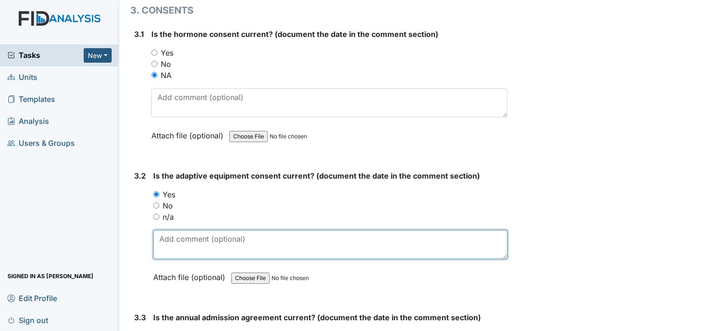
click at [171, 236] on textarea at bounding box center [330, 244] width 354 height 29
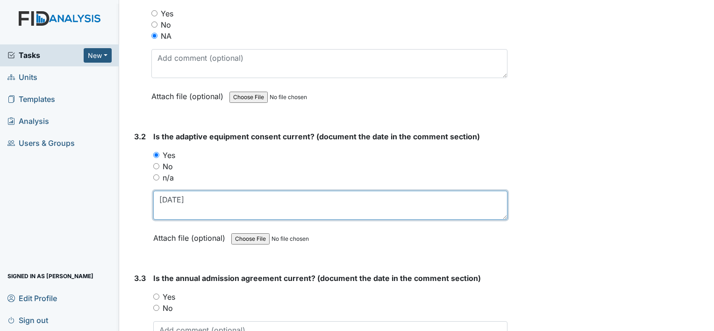
scroll to position [2335, 0]
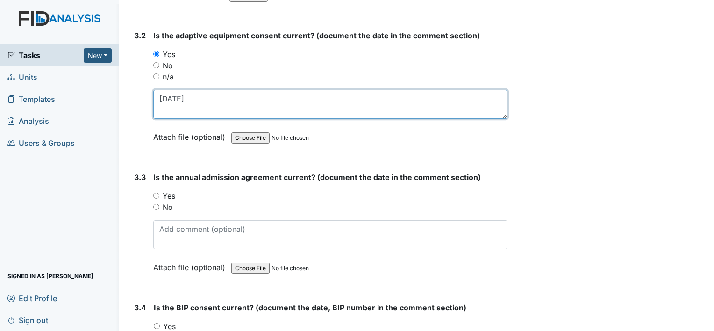
type textarea "11-14-24"
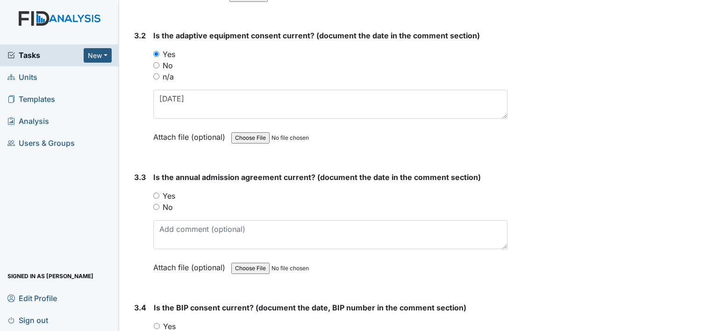
click at [168, 190] on label "Yes" at bounding box center [169, 195] width 13 height 11
click at [159, 192] on input "Yes" at bounding box center [156, 195] width 6 height 6
radio input "true"
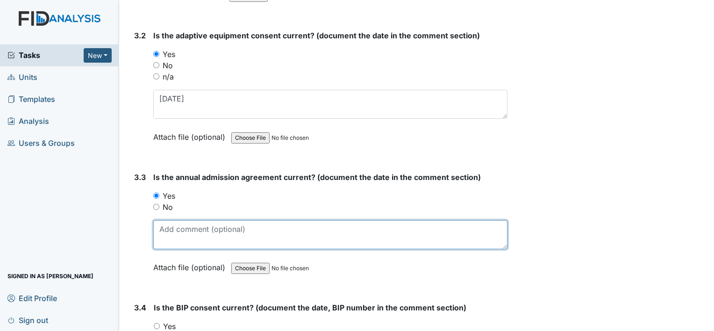
click at [199, 231] on textarea at bounding box center [330, 234] width 354 height 29
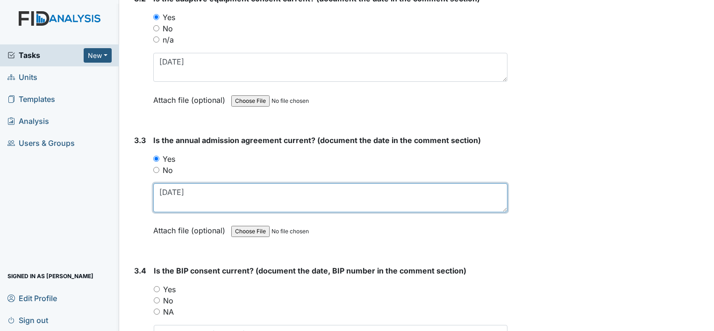
scroll to position [2428, 0]
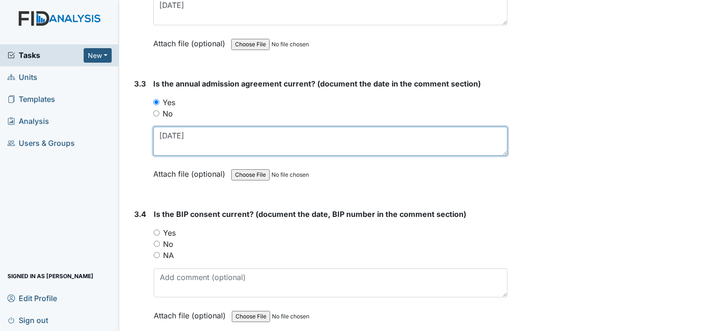
type textarea "5-30-25"
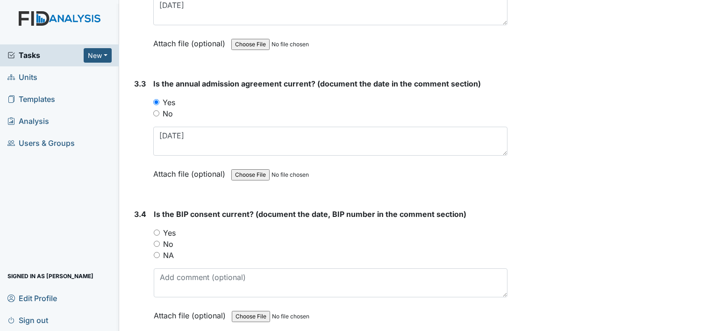
drag, startPoint x: 174, startPoint y: 224, endPoint x: 196, endPoint y: 269, distance: 50.3
click at [174, 227] on label "Yes" at bounding box center [169, 232] width 13 height 11
click at [160, 229] on input "Yes" at bounding box center [157, 232] width 6 height 6
radio input "true"
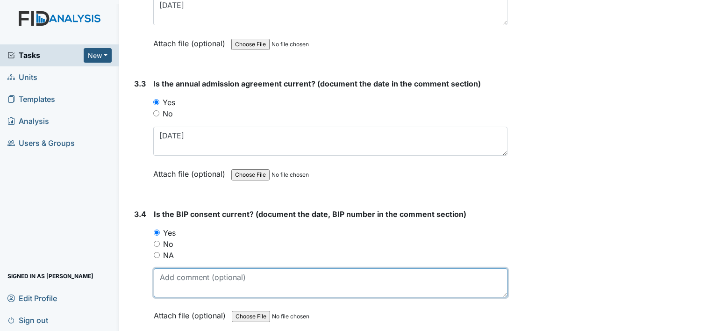
click at [195, 269] on textarea at bounding box center [331, 282] width 354 height 29
type textarea "5"
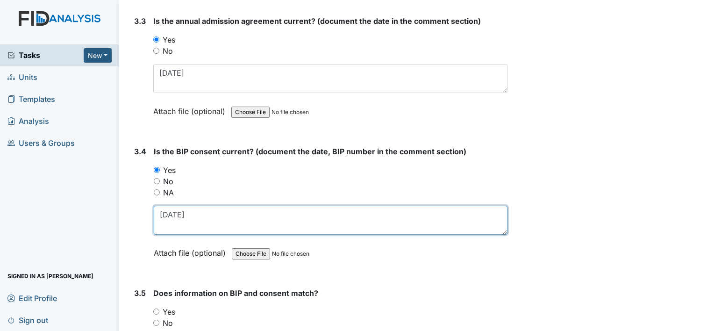
scroll to position [2604, 0]
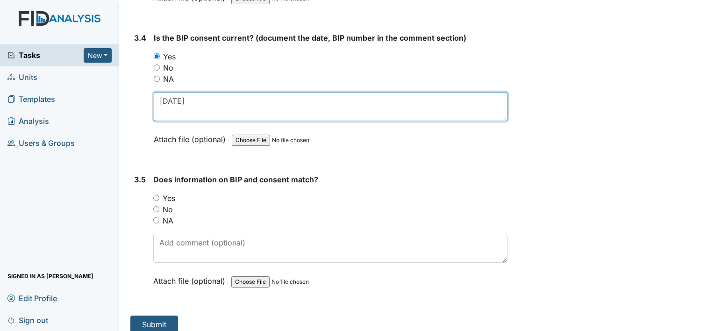
type textarea "4-30-25"
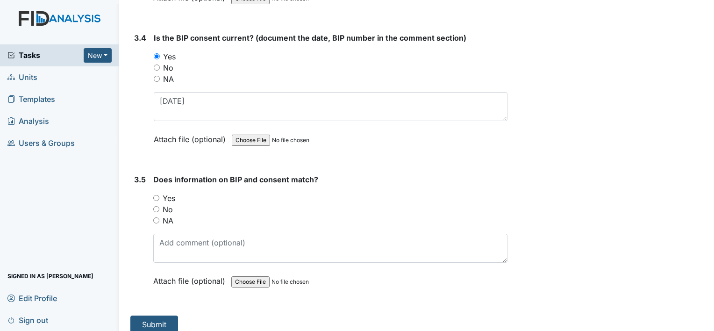
click at [173, 192] on label "Yes" at bounding box center [169, 197] width 13 height 11
click at [159, 195] on input "Yes" at bounding box center [156, 198] width 6 height 6
radio input "true"
click at [167, 315] on button "Submit" at bounding box center [154, 324] width 48 height 18
